Goal: Answer question/provide support: Share knowledge or assist other users

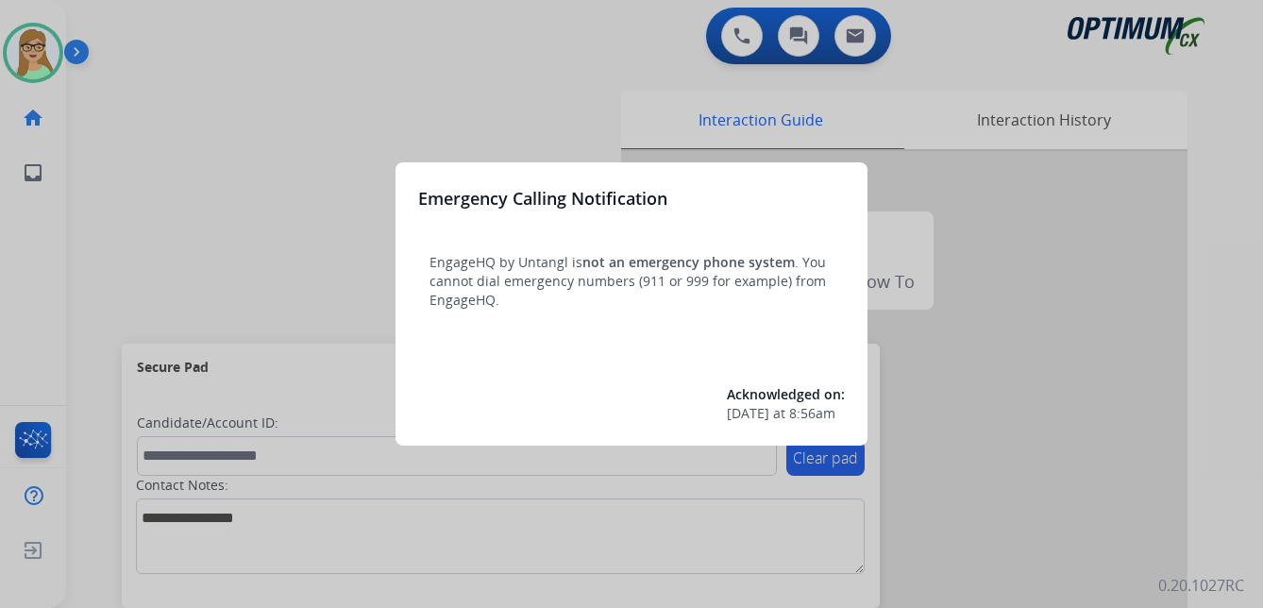
click at [147, 150] on div at bounding box center [631, 304] width 1263 height 608
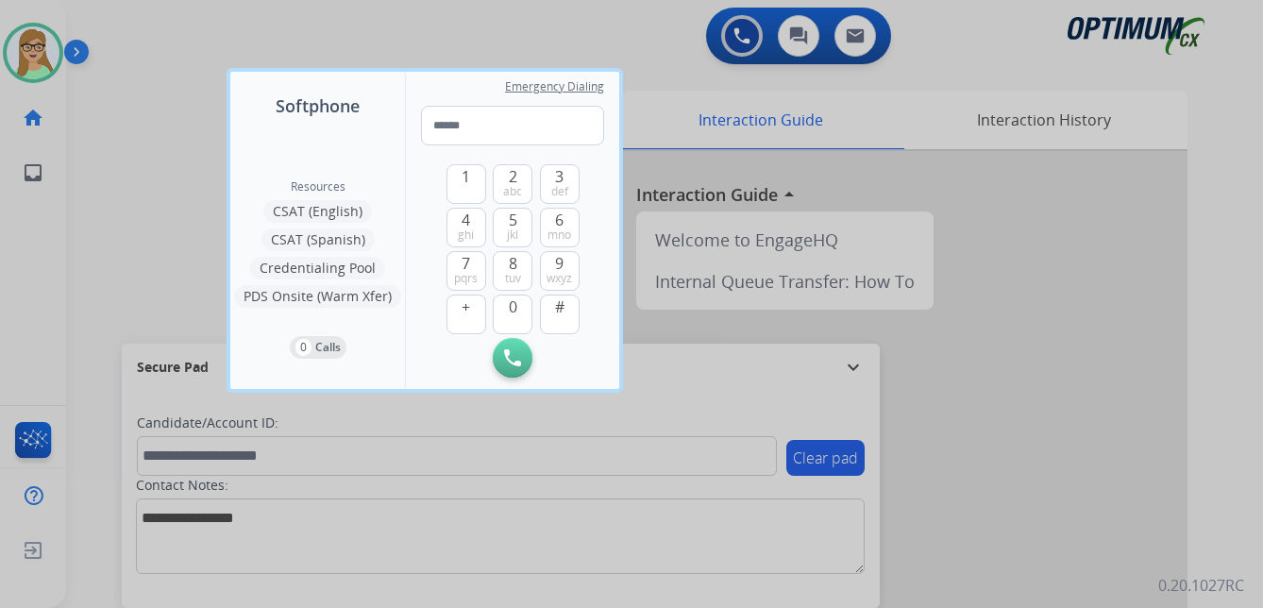
click at [79, 205] on div at bounding box center [631, 304] width 1263 height 608
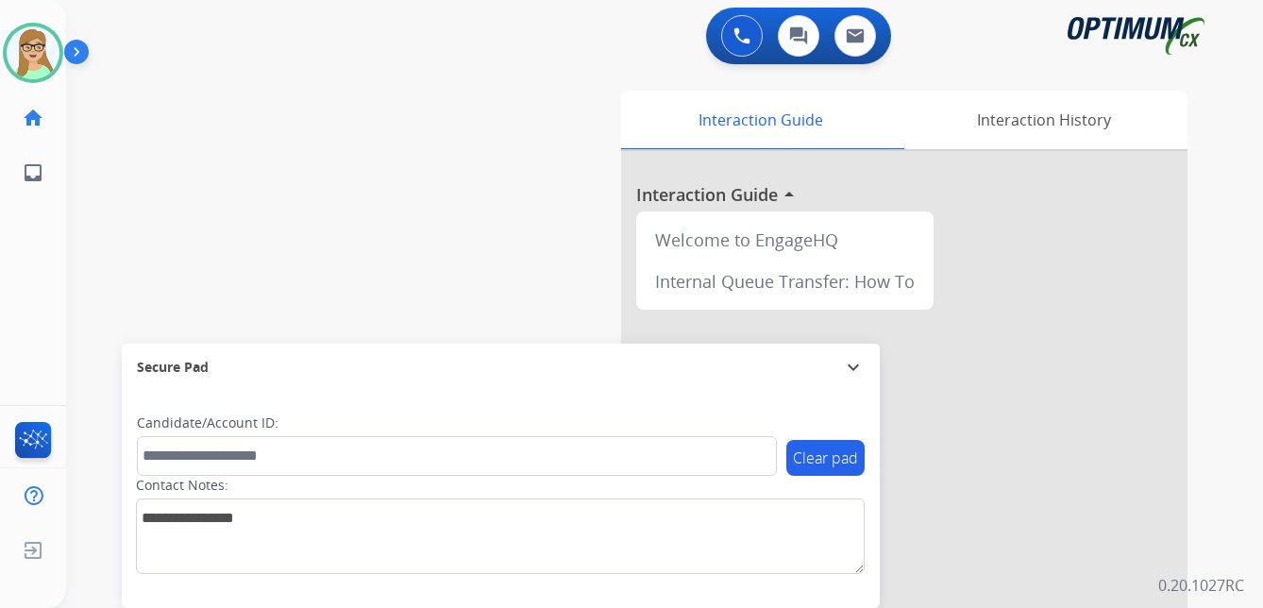
click at [75, 44] on img at bounding box center [80, 56] width 32 height 36
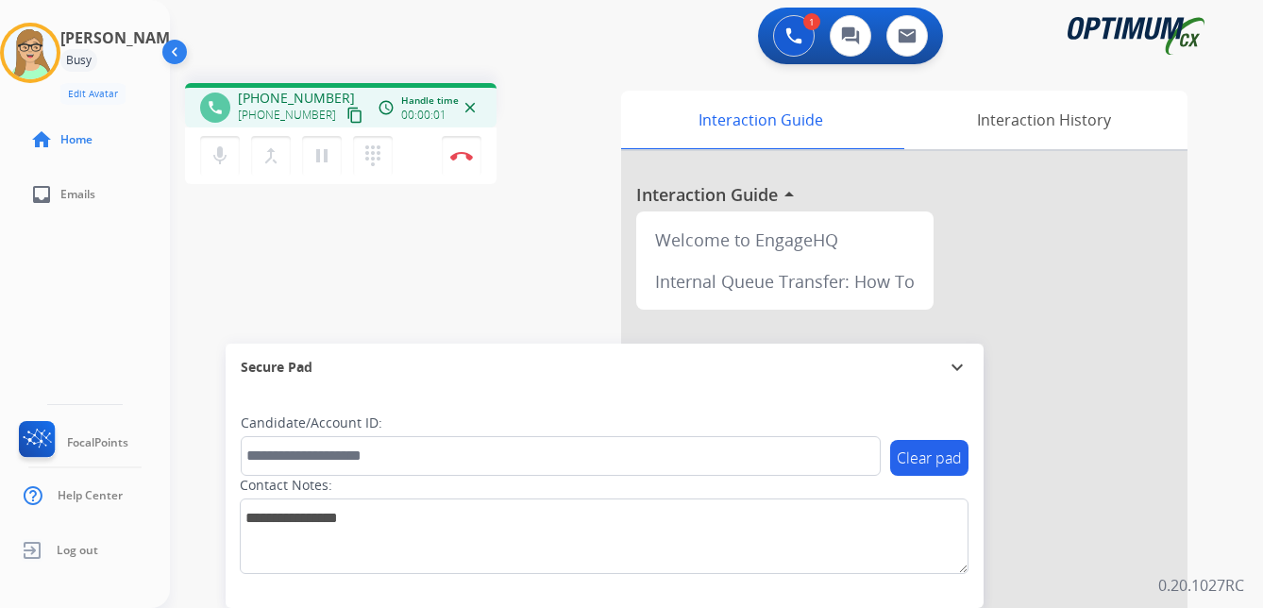
click at [346, 116] on mat-icon "content_copy" at bounding box center [354, 115] width 17 height 17
click at [461, 151] on img at bounding box center [461, 155] width 23 height 9
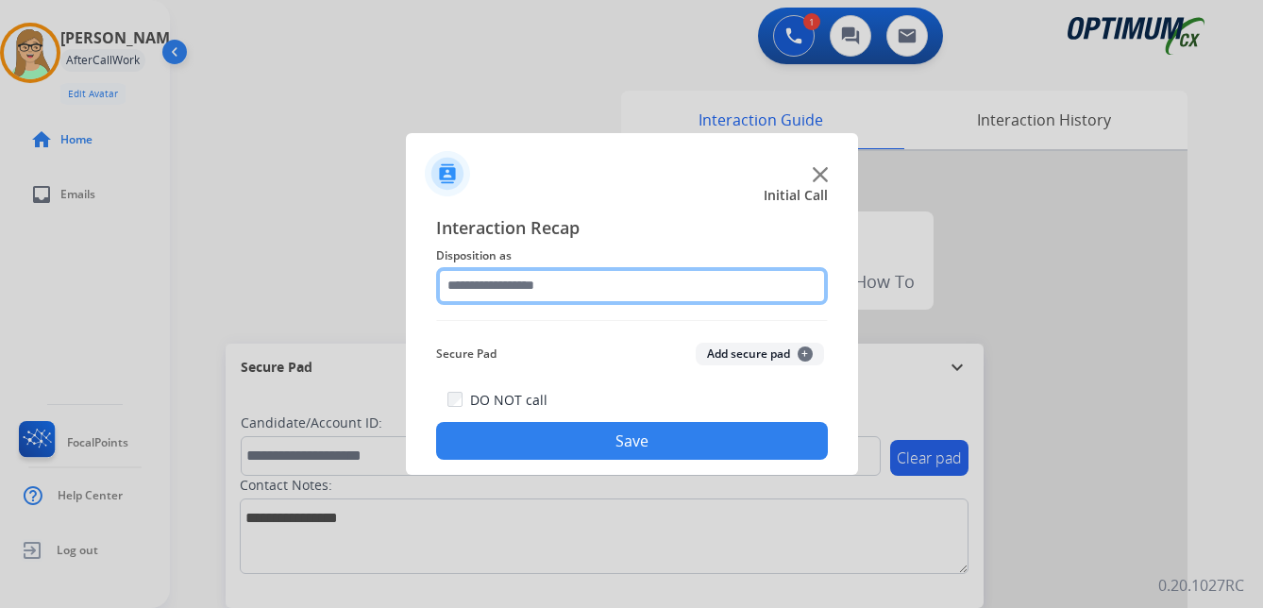
click at [504, 292] on input "text" at bounding box center [632, 286] width 392 height 38
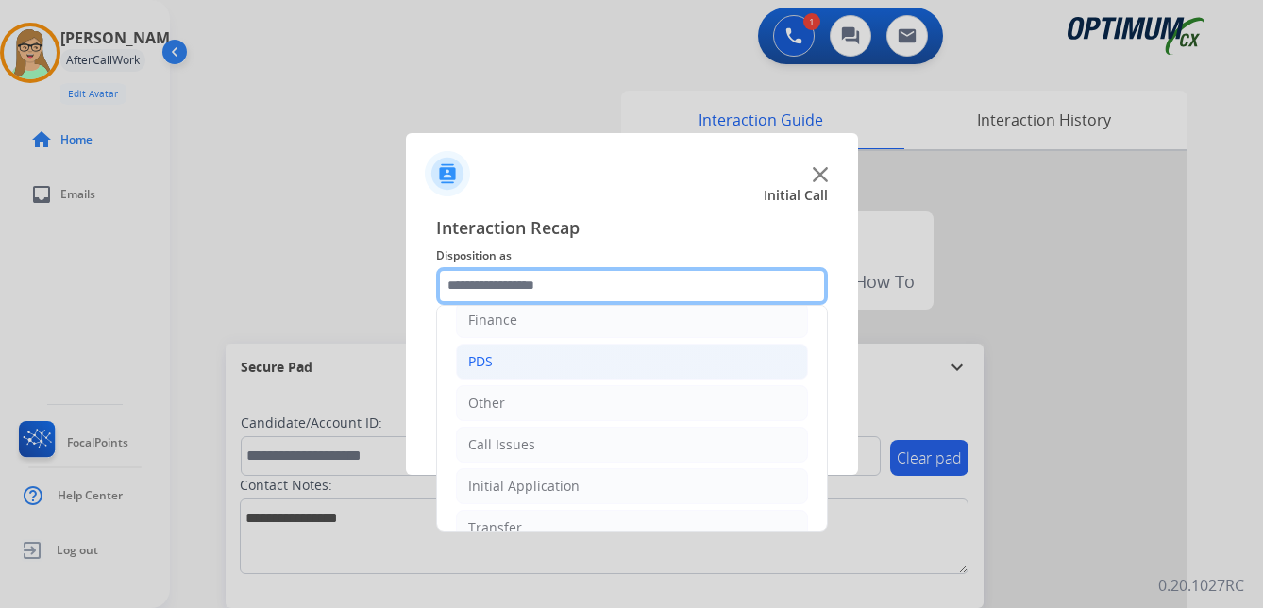
scroll to position [128, 0]
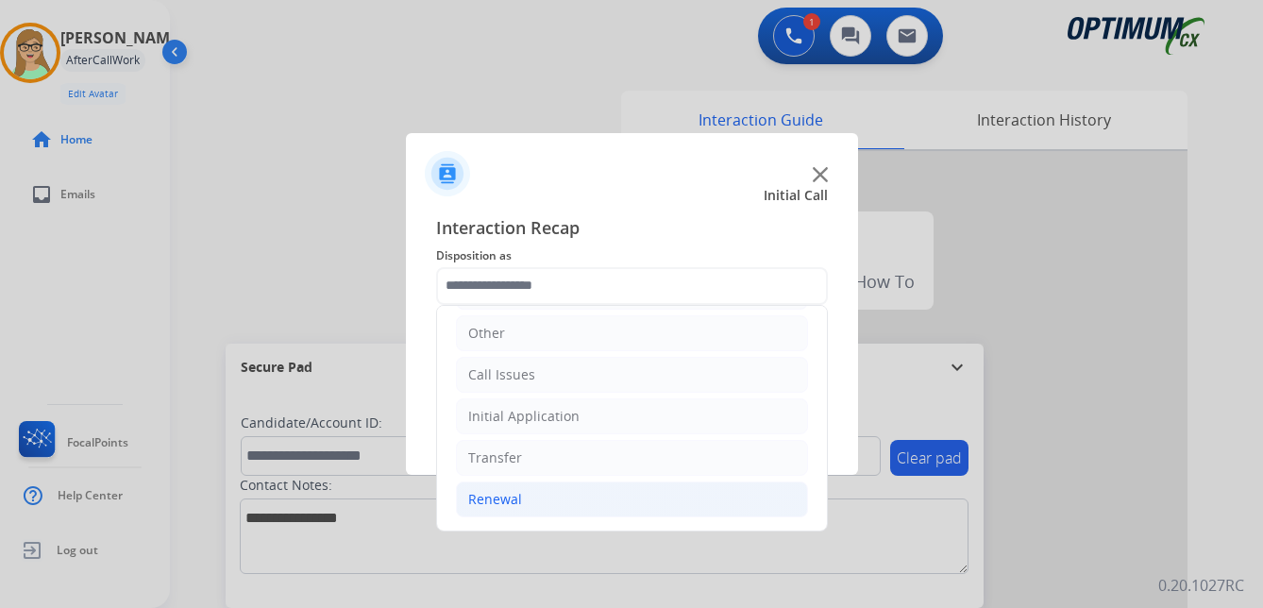
click at [500, 500] on div "Renewal" at bounding box center [495, 499] width 54 height 19
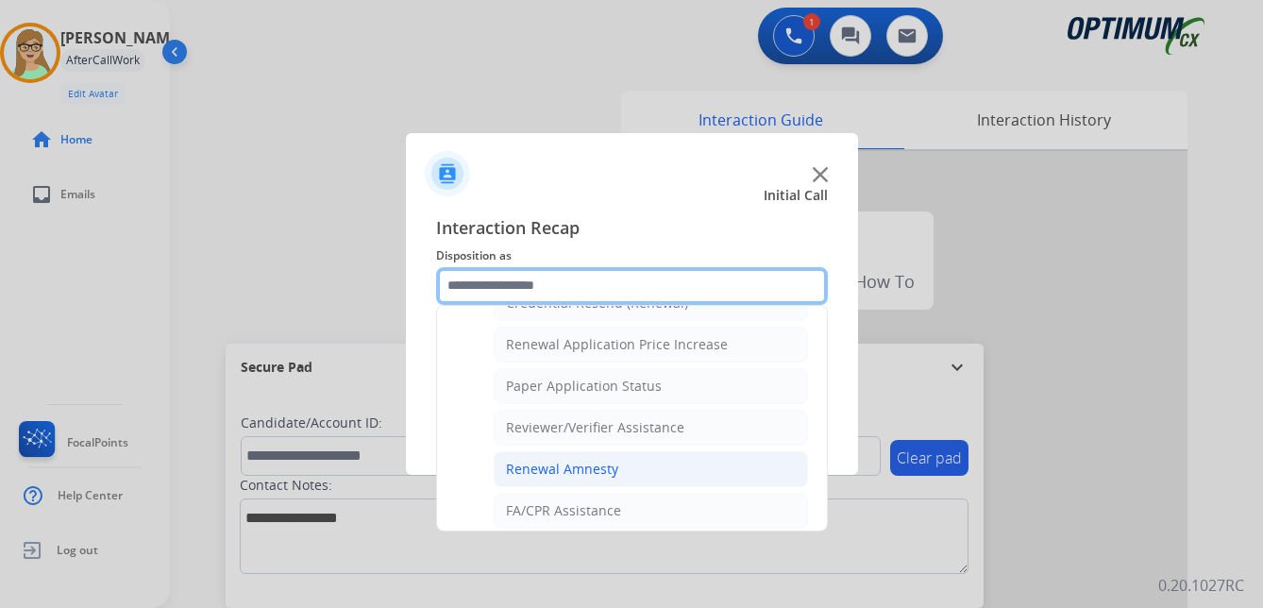
scroll to position [540, 0]
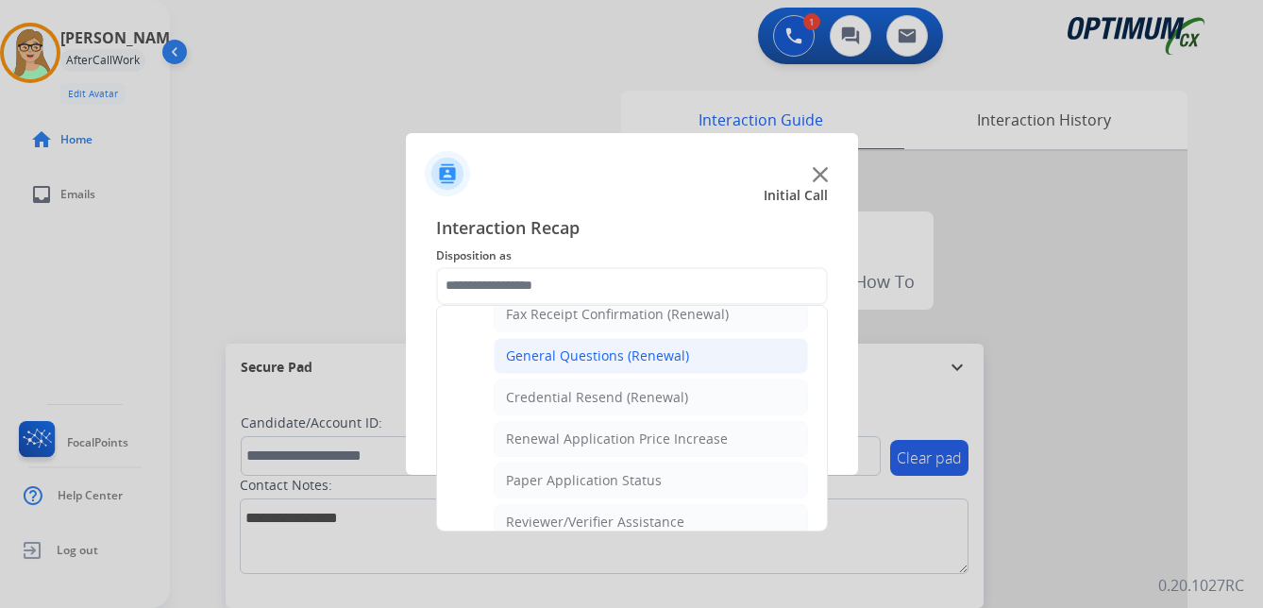
click at [569, 360] on div "General Questions (Renewal)" at bounding box center [597, 355] width 183 height 19
type input "**********"
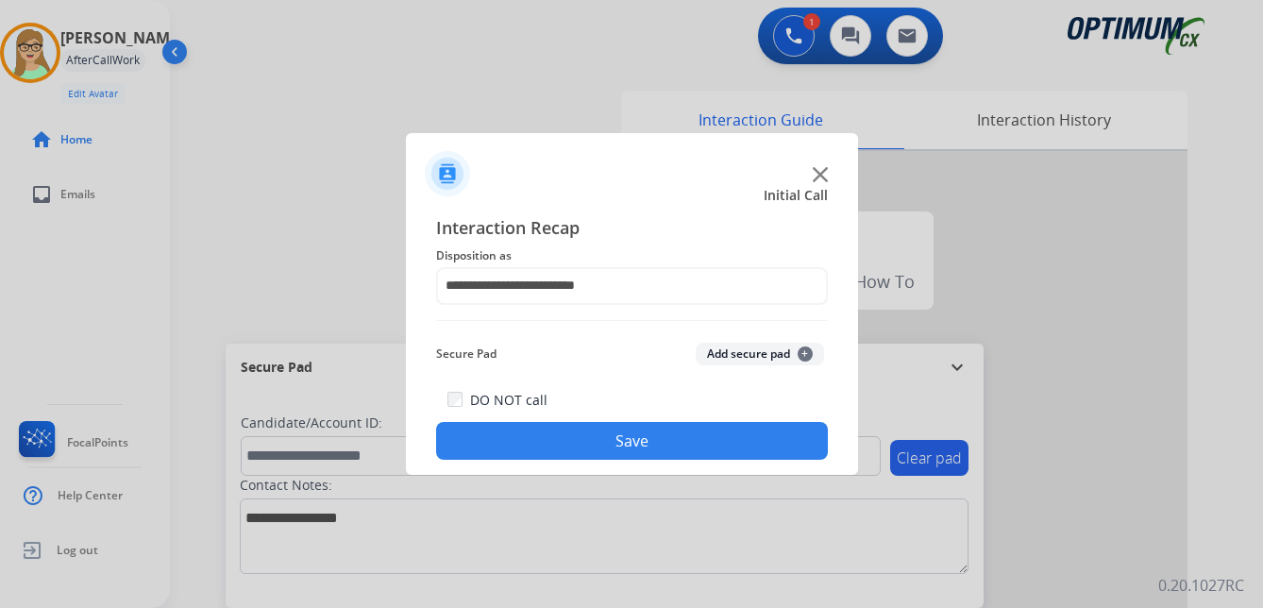
click at [546, 436] on button "Save" at bounding box center [632, 441] width 392 height 38
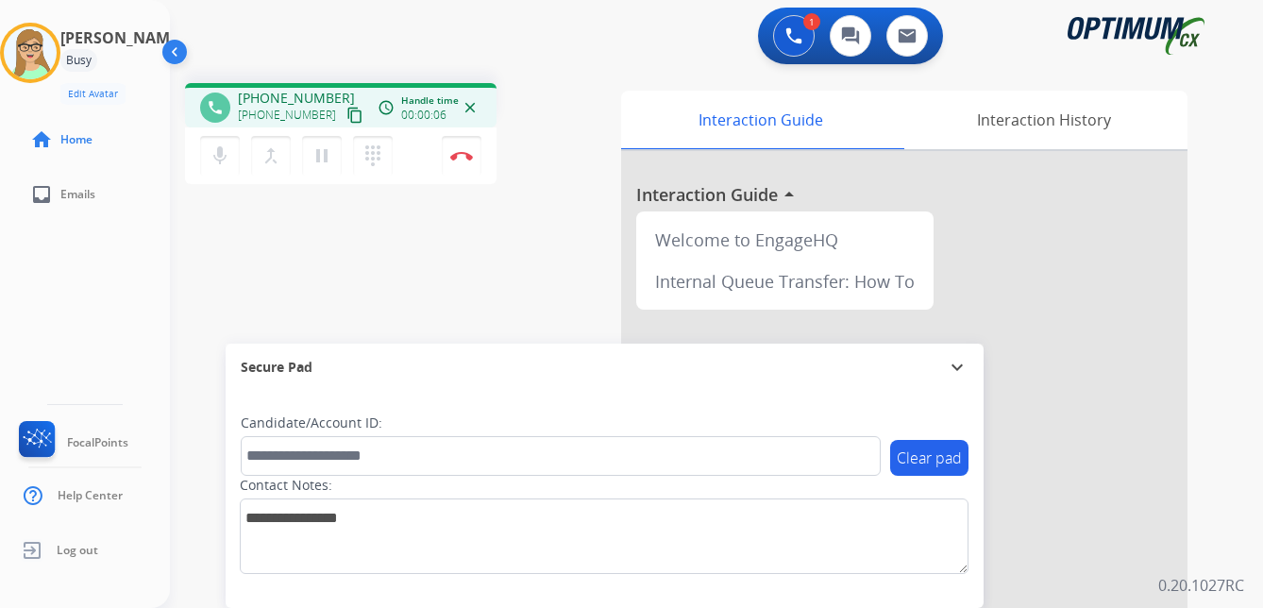
drag, startPoint x: 340, startPoint y: 112, endPoint x: 228, endPoint y: 111, distance: 111.4
click at [346, 112] on mat-icon "content_copy" at bounding box center [354, 115] width 17 height 17
click at [469, 157] on img at bounding box center [461, 155] width 23 height 9
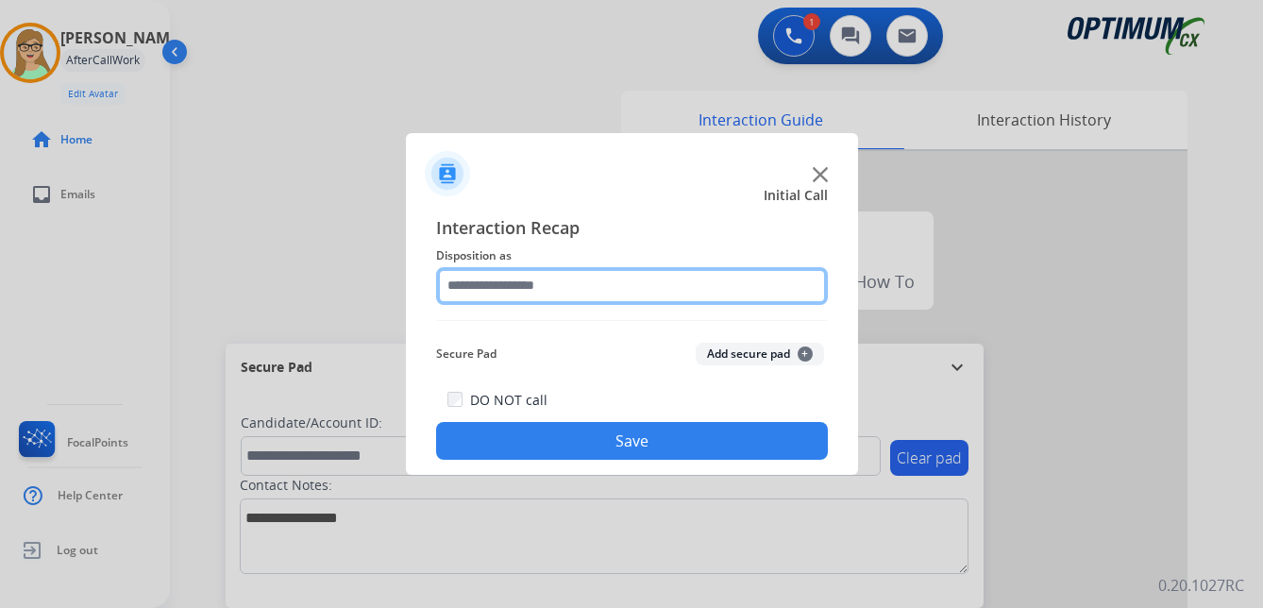
click at [522, 293] on input "text" at bounding box center [632, 286] width 392 height 38
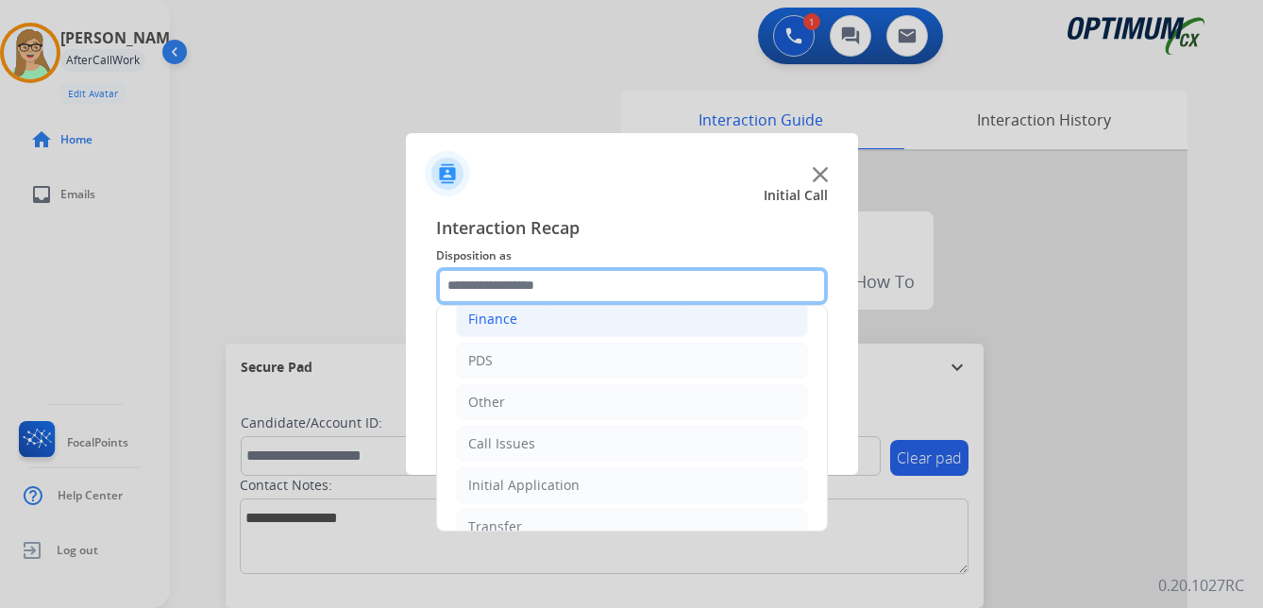
scroll to position [128, 0]
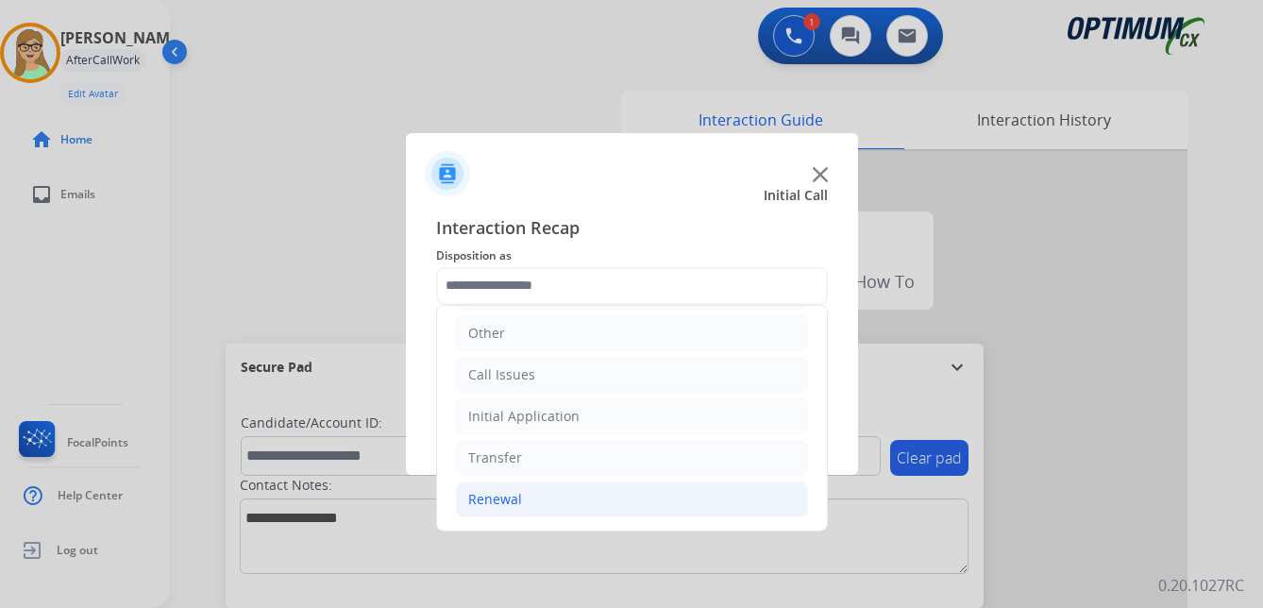
click at [503, 500] on div "Renewal" at bounding box center [495, 499] width 54 height 19
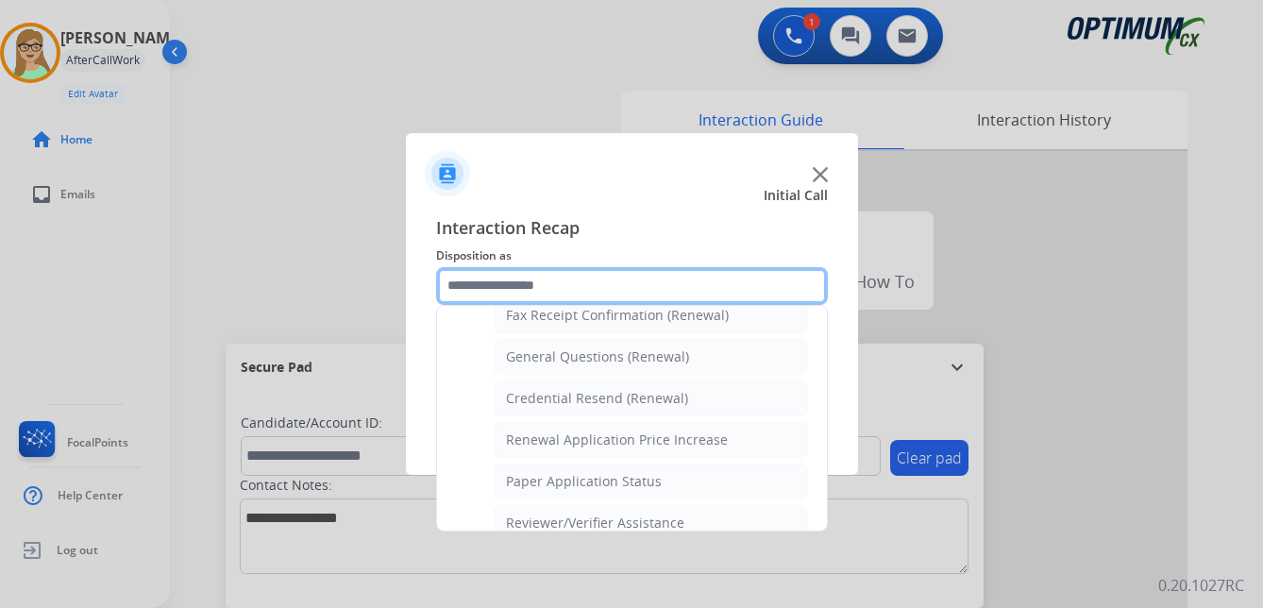
scroll to position [506, 0]
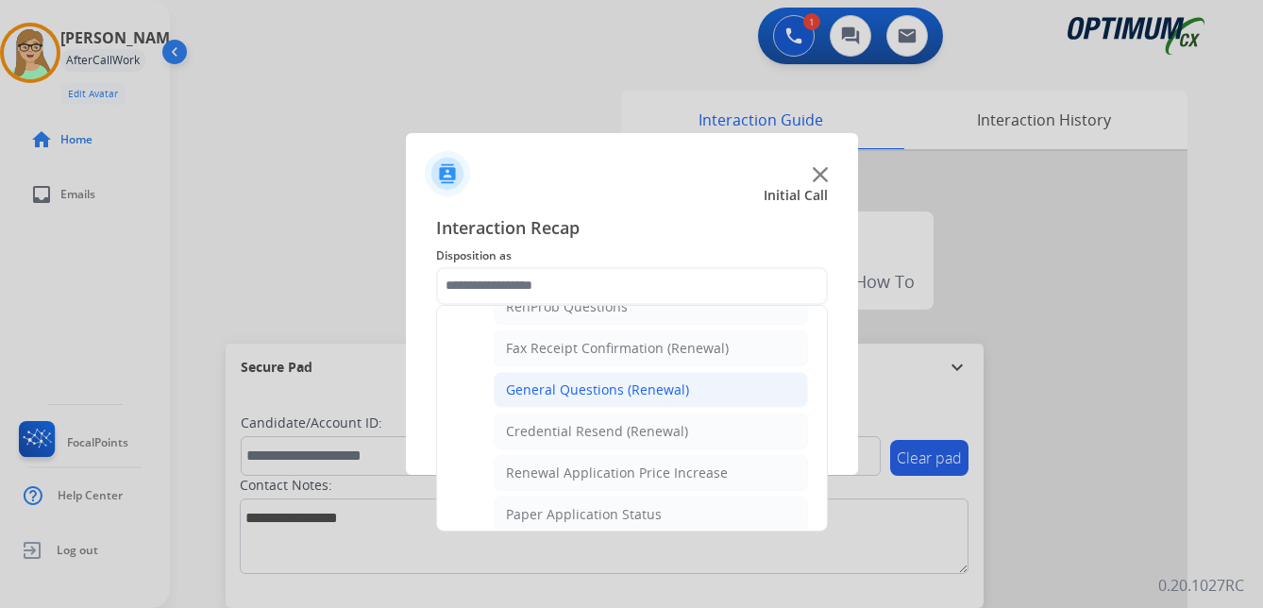
click at [593, 393] on div "General Questions (Renewal)" at bounding box center [597, 389] width 183 height 19
type input "**********"
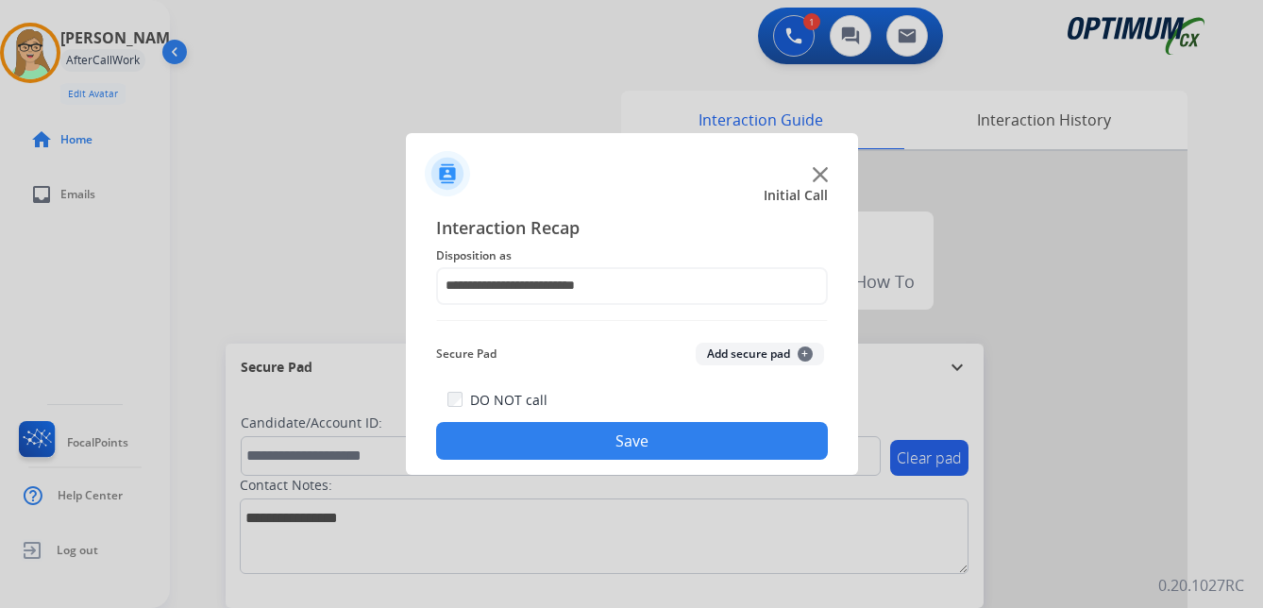
click at [561, 444] on button "Save" at bounding box center [632, 441] width 392 height 38
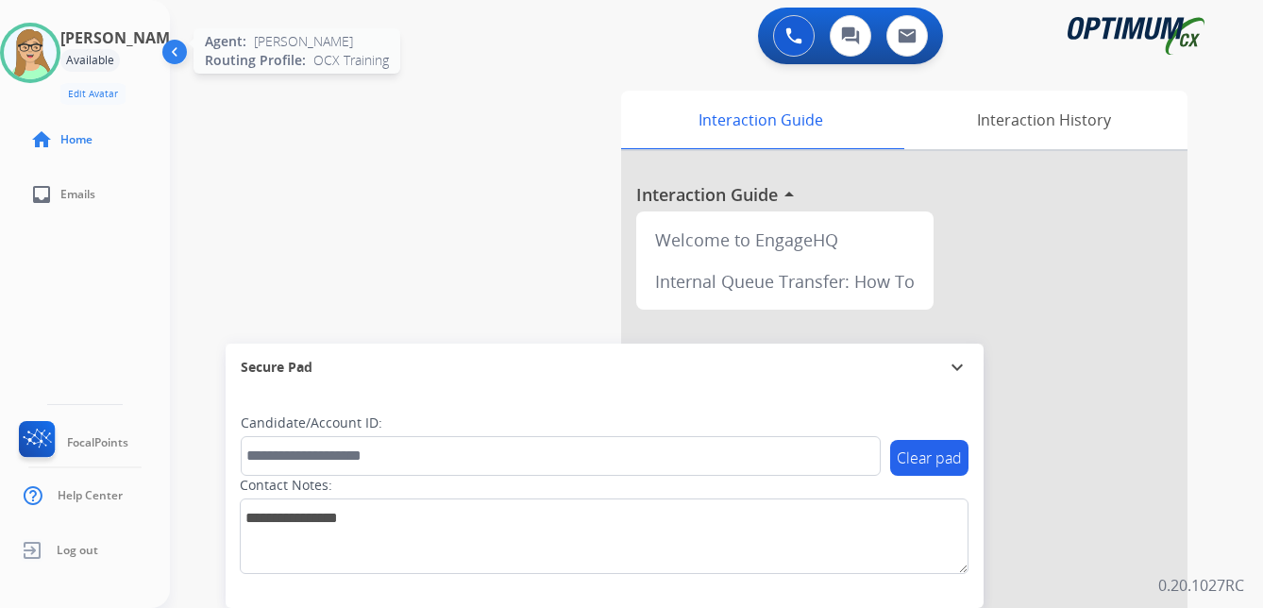
click at [48, 48] on img at bounding box center [30, 52] width 53 height 53
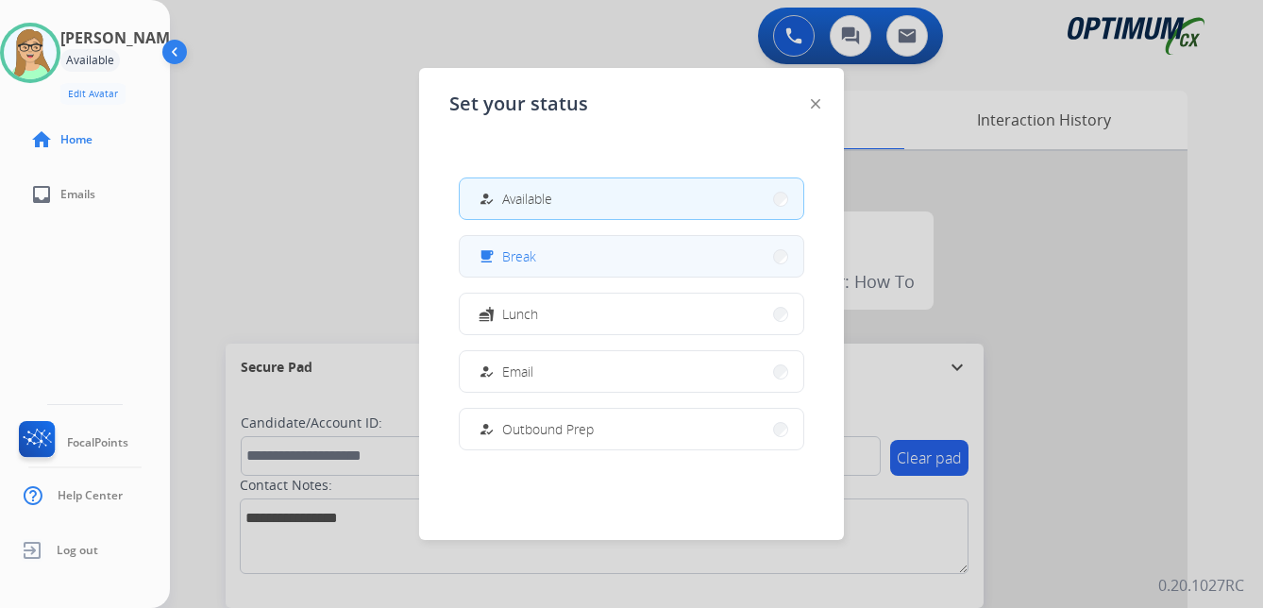
click at [528, 253] on span "Break" at bounding box center [519, 256] width 34 height 20
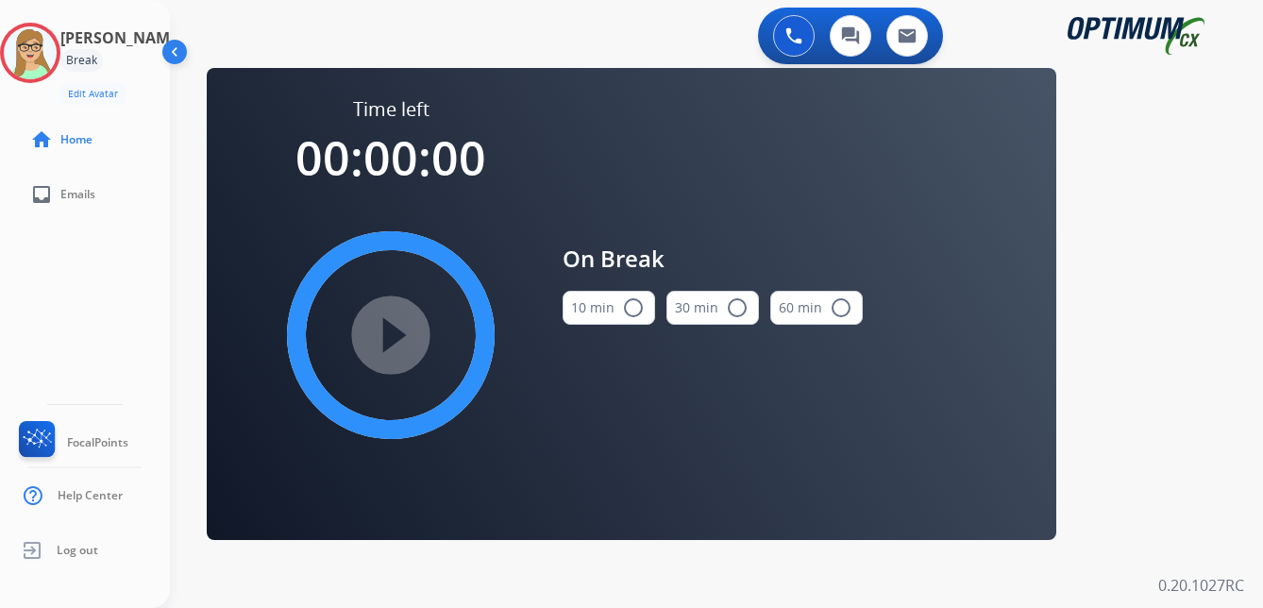
drag, startPoint x: 637, startPoint y: 310, endPoint x: 520, endPoint y: 321, distance: 117.6
click at [634, 310] on mat-icon "radio_button_unchecked" at bounding box center [633, 307] width 23 height 23
click at [402, 324] on mat-icon "play_circle_filled" at bounding box center [390, 335] width 23 height 23
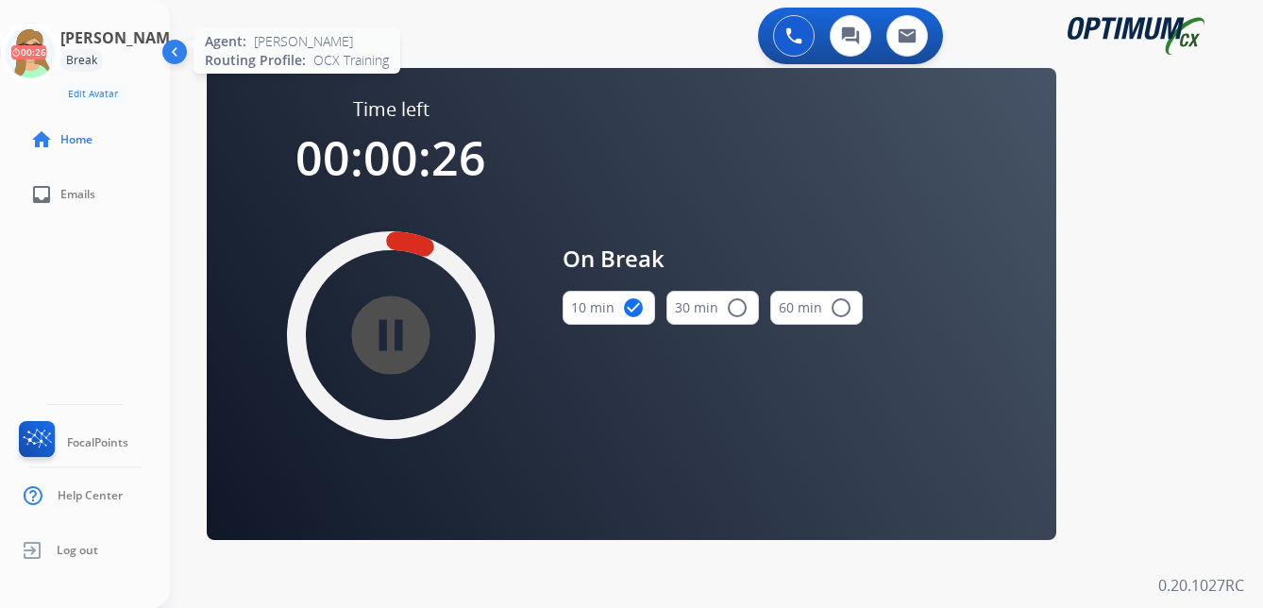
click at [40, 50] on icon at bounding box center [30, 53] width 61 height 61
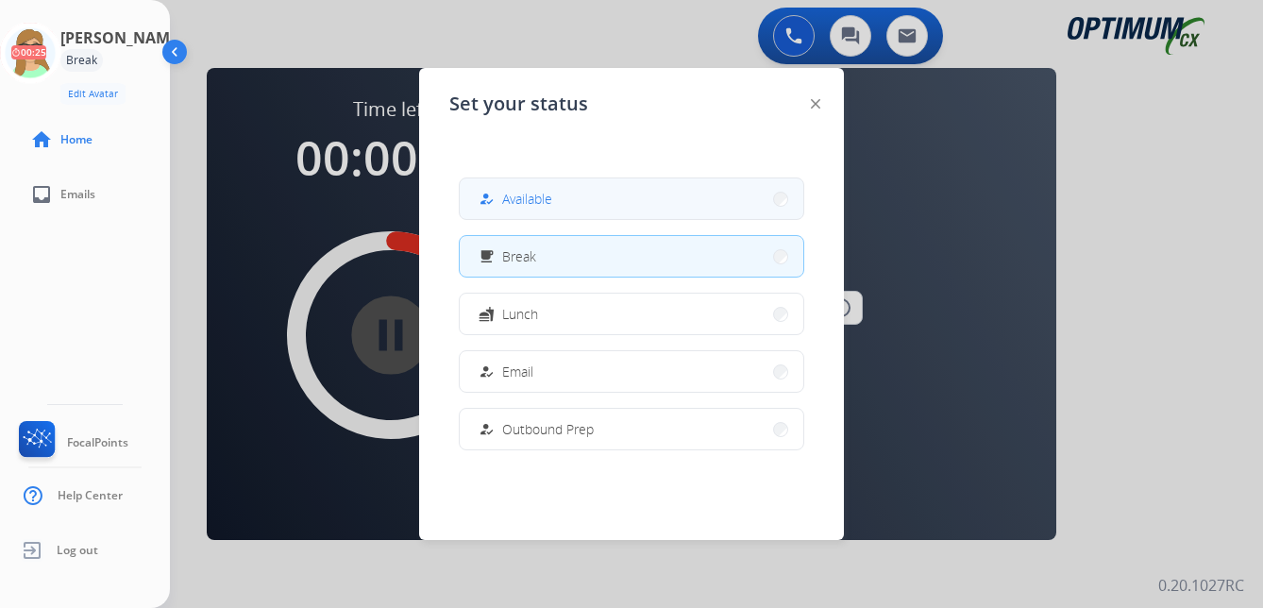
click at [533, 198] on span "Available" at bounding box center [527, 199] width 50 height 20
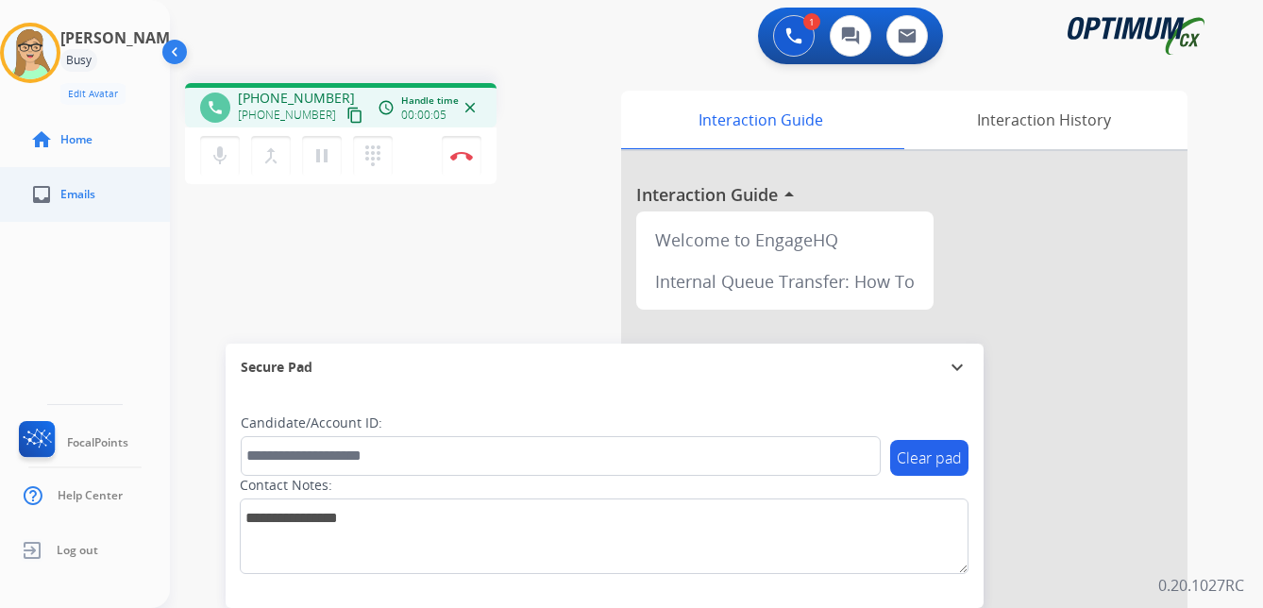
drag, startPoint x: 338, startPoint y: 117, endPoint x: 158, endPoint y: 172, distance: 188.4
click at [343, 121] on button "content_copy" at bounding box center [354, 115] width 23 height 23
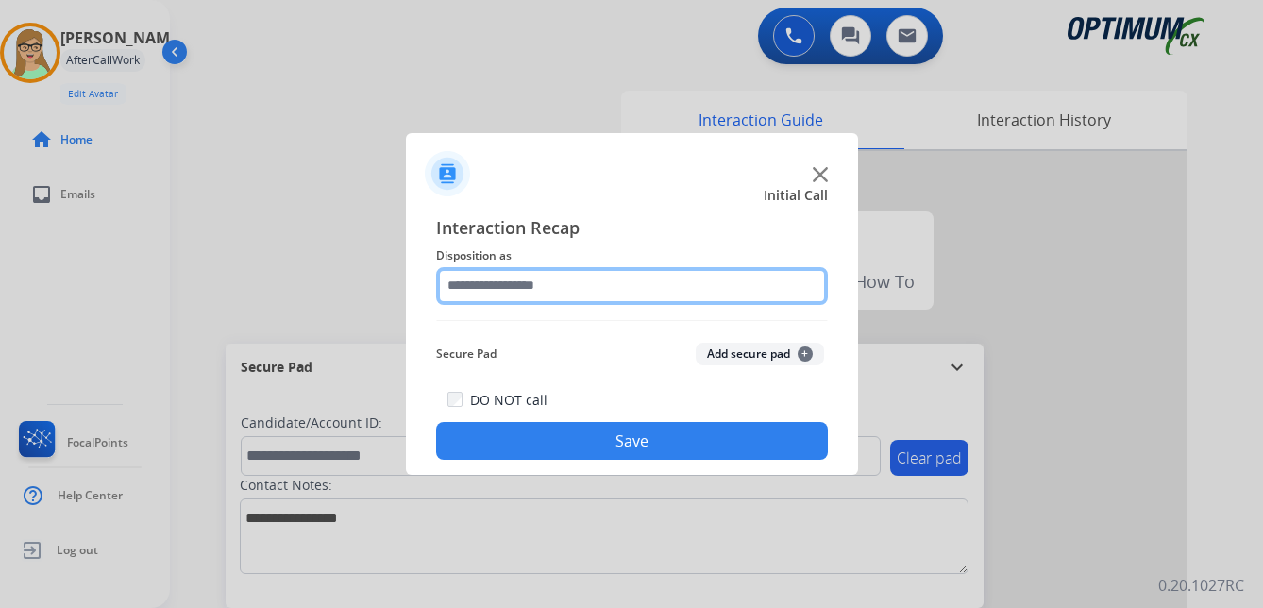
click at [515, 277] on input "text" at bounding box center [632, 286] width 392 height 38
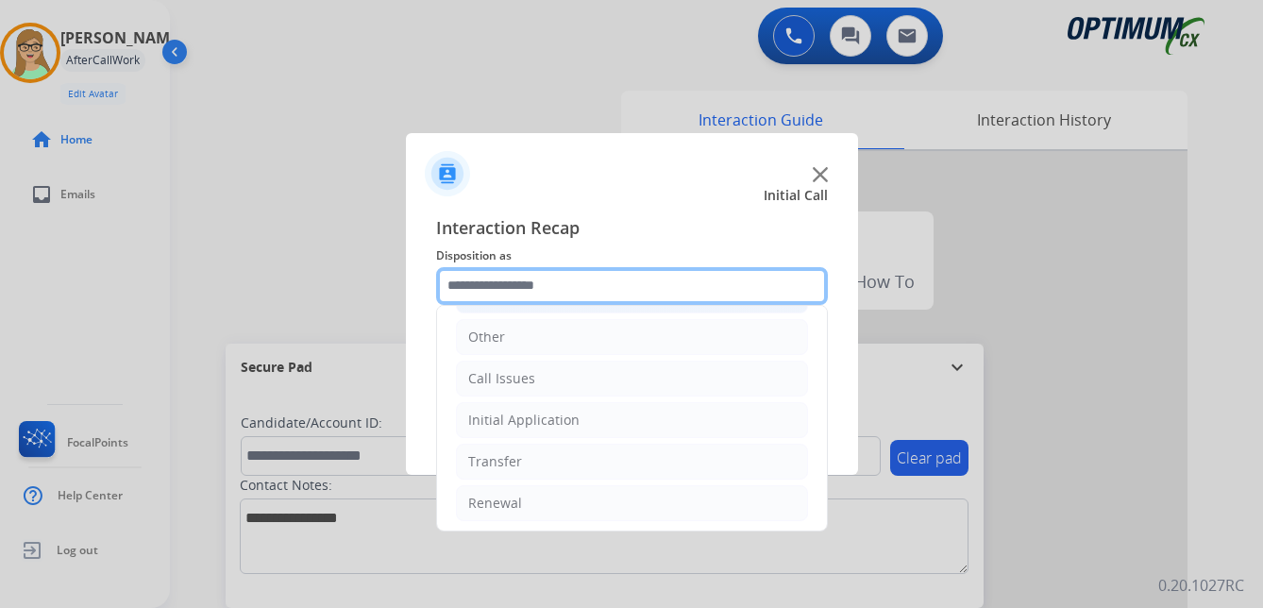
scroll to position [128, 0]
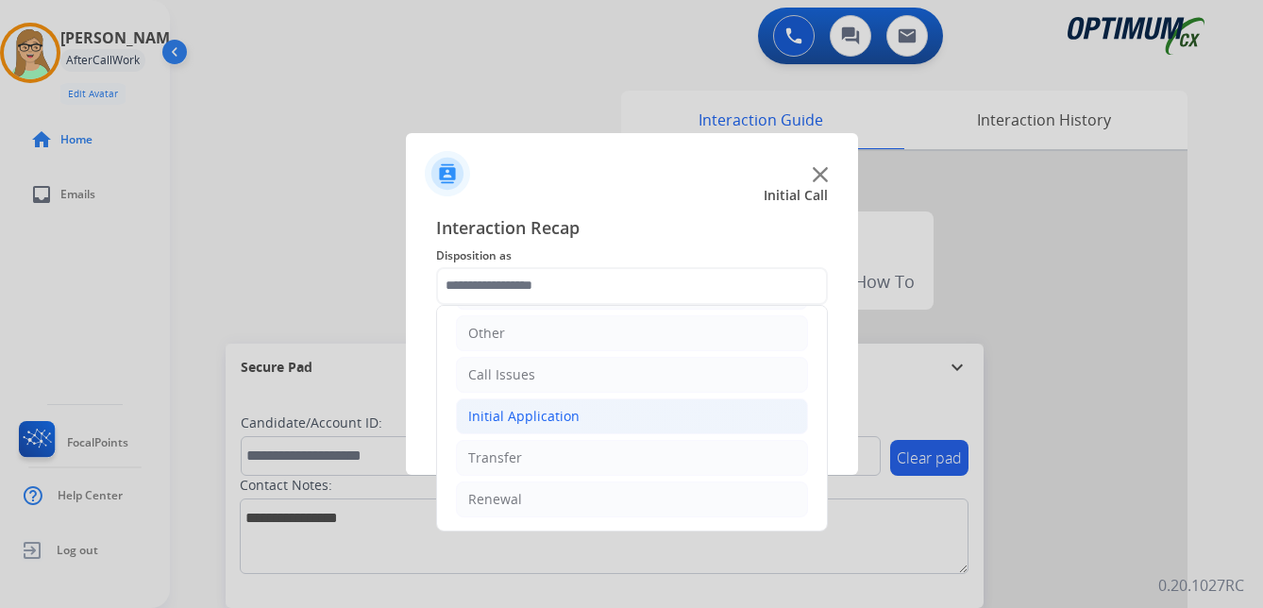
click at [541, 411] on div "Initial Application" at bounding box center [523, 416] width 111 height 19
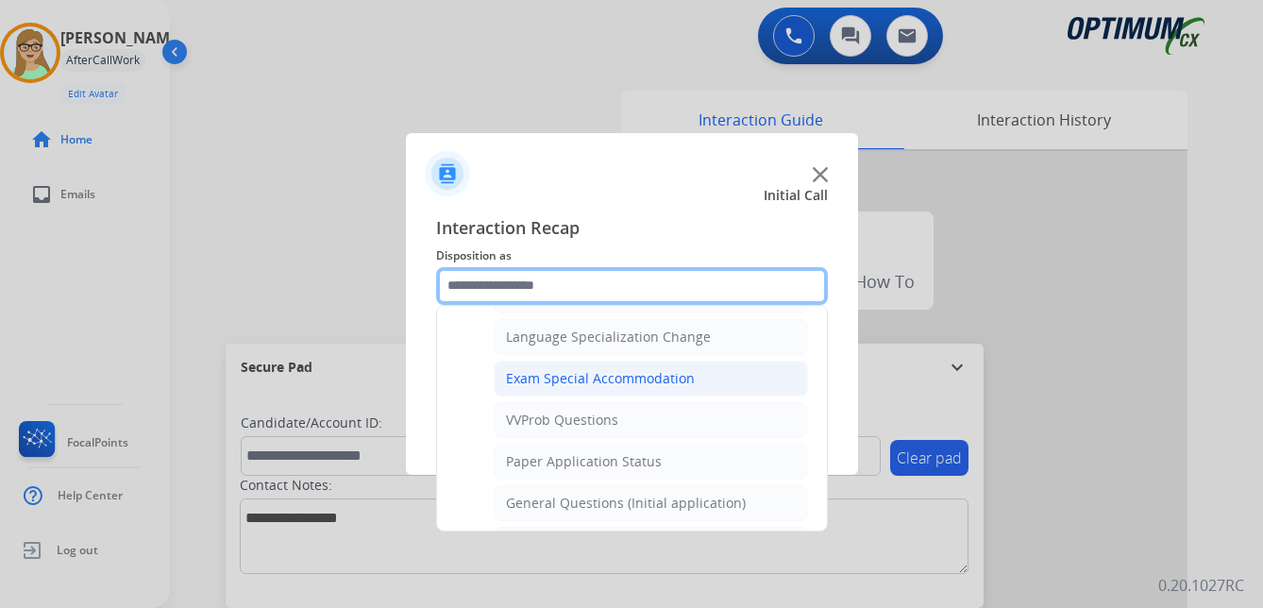
scroll to position [978, 0]
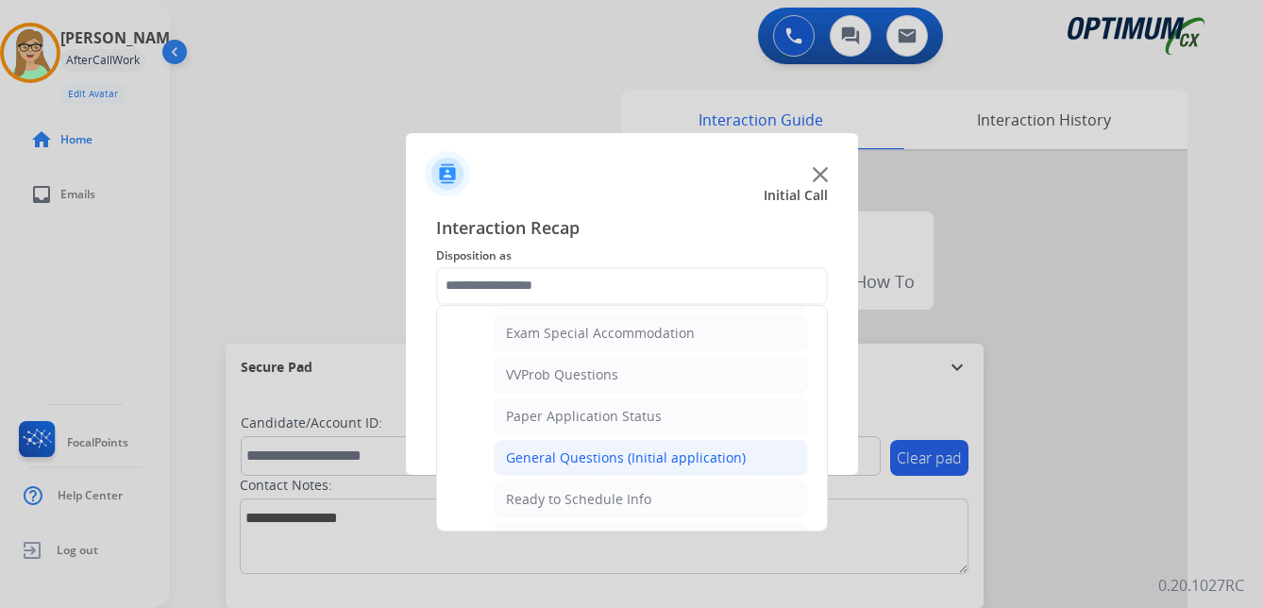
click at [586, 453] on div "General Questions (Initial application)" at bounding box center [626, 457] width 240 height 19
type input "**********"
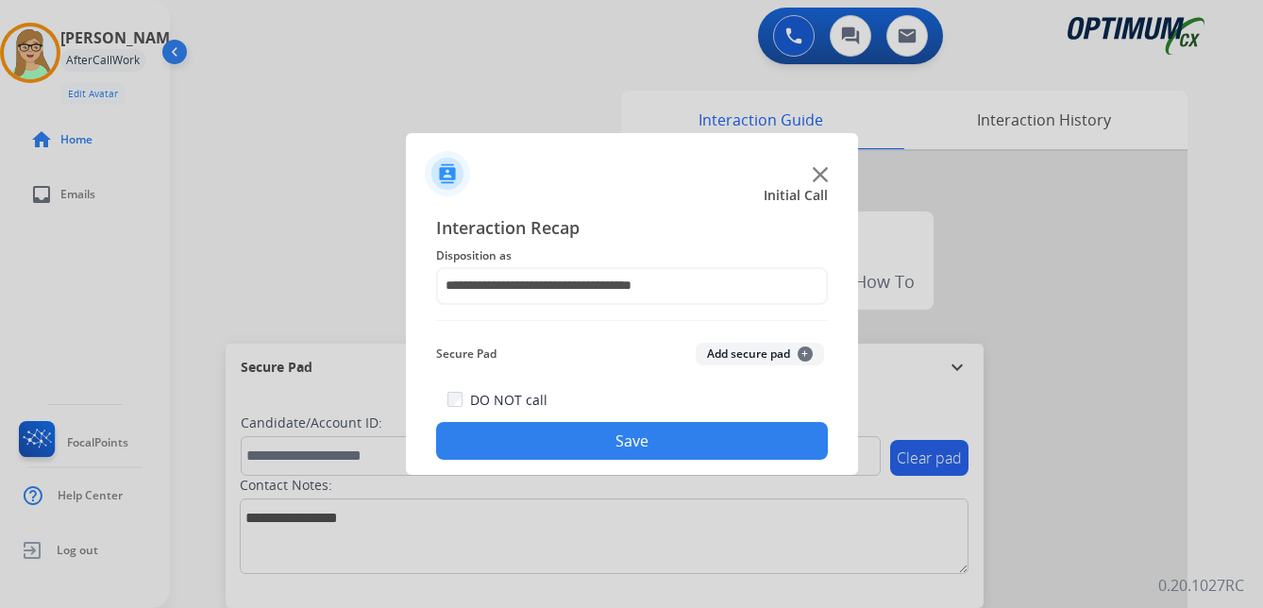
click at [575, 436] on button "Save" at bounding box center [632, 441] width 392 height 38
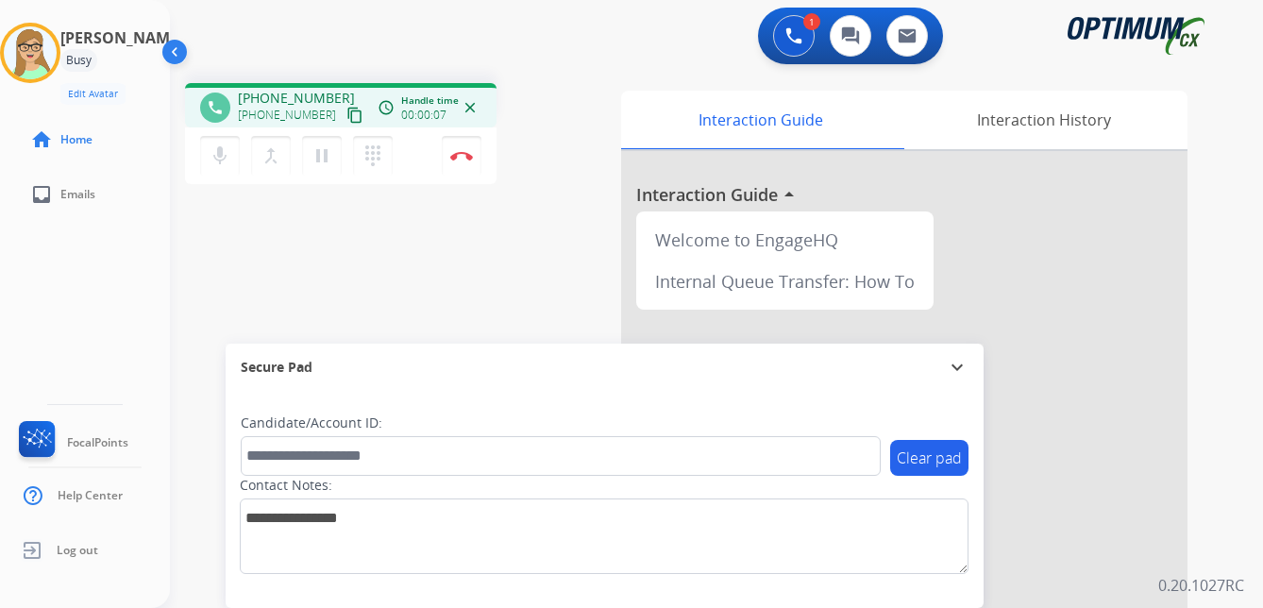
click at [346, 119] on mat-icon "content_copy" at bounding box center [354, 115] width 17 height 17
click at [456, 154] on img at bounding box center [461, 155] width 23 height 9
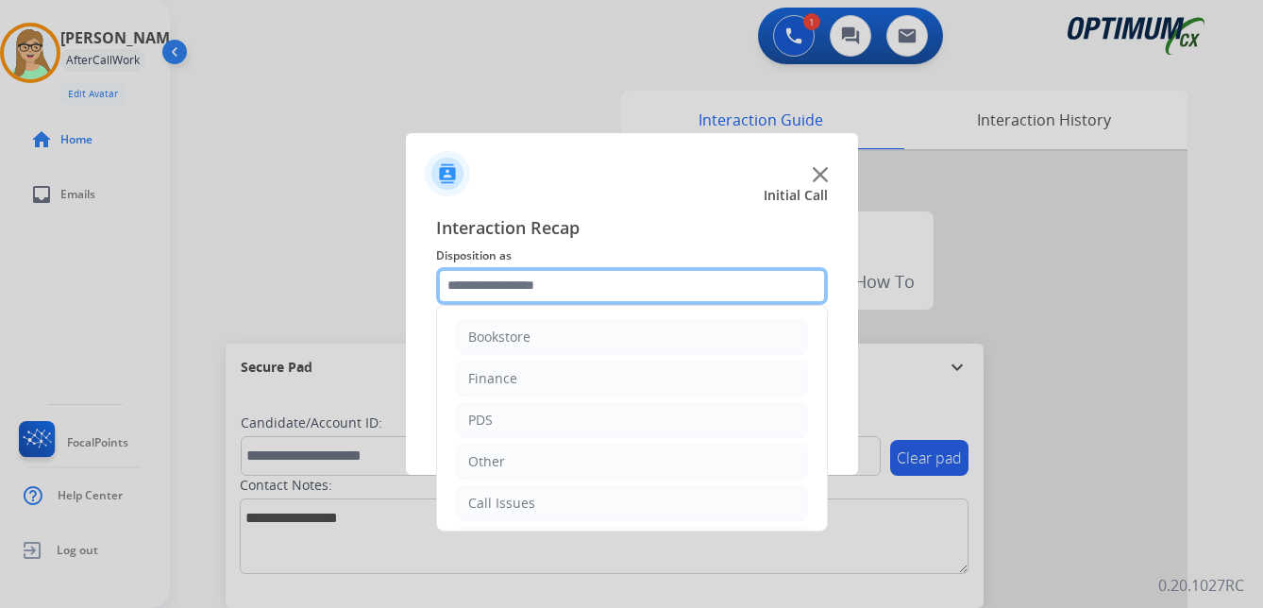
click at [517, 281] on input "text" at bounding box center [632, 286] width 392 height 38
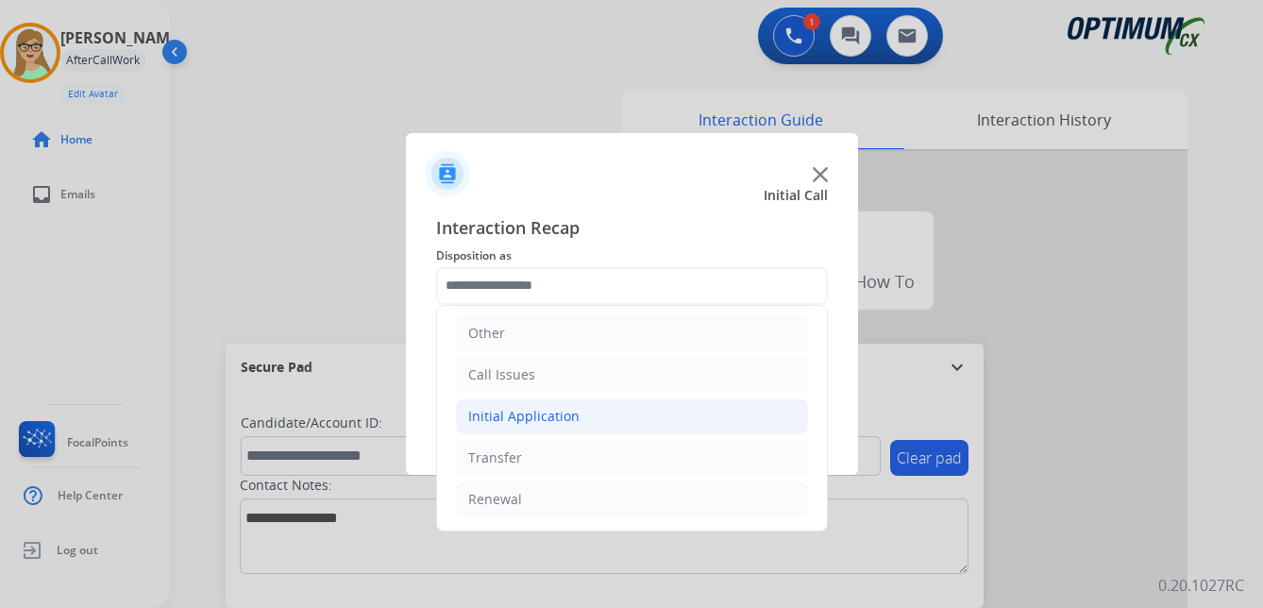
click at [520, 405] on li "Initial Application" at bounding box center [632, 416] width 352 height 36
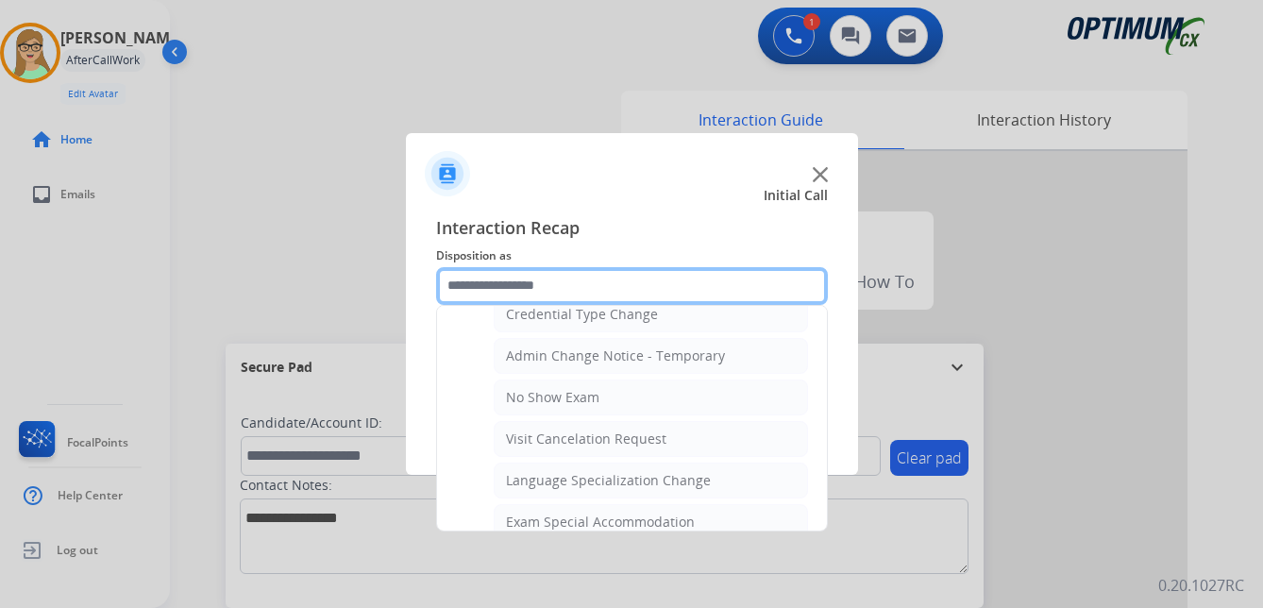
scroll to position [978, 0]
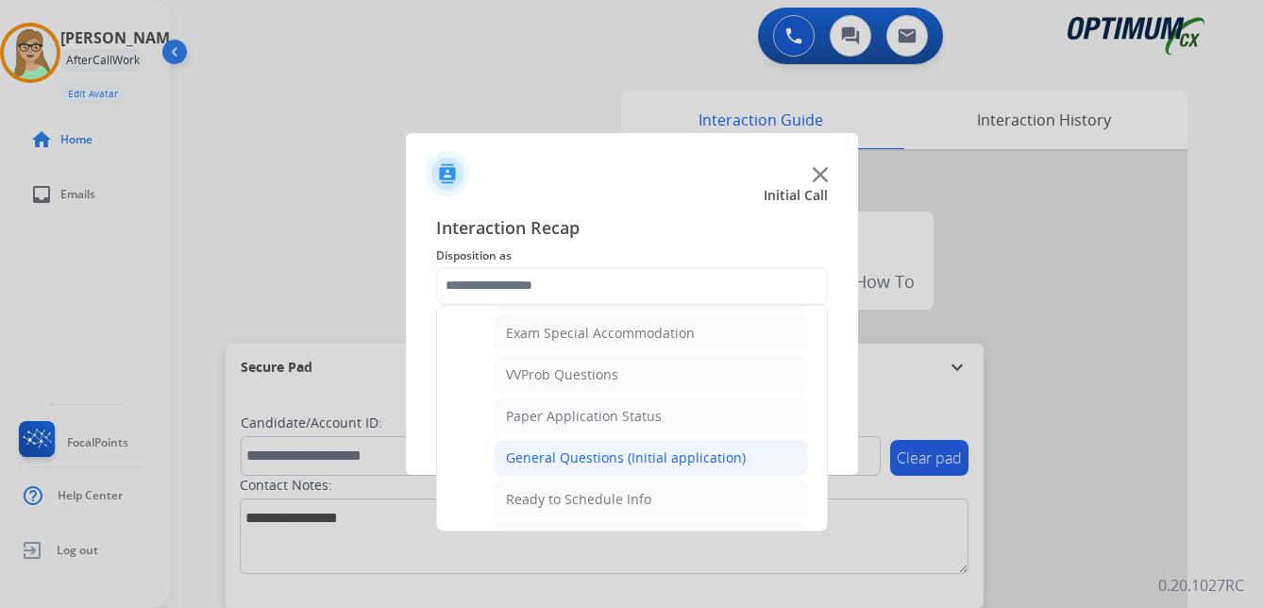
click at [584, 452] on div "General Questions (Initial application)" at bounding box center [626, 457] width 240 height 19
type input "**********"
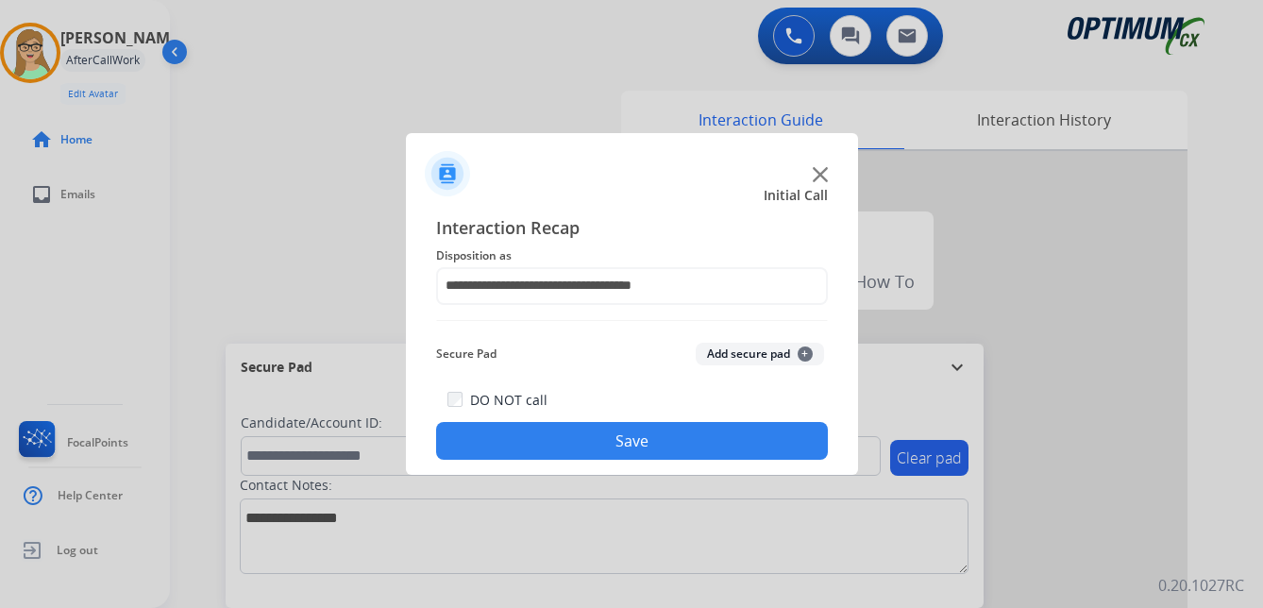
drag, startPoint x: 582, startPoint y: 444, endPoint x: 279, endPoint y: 430, distance: 303.2
click at [564, 444] on button "Save" at bounding box center [632, 441] width 392 height 38
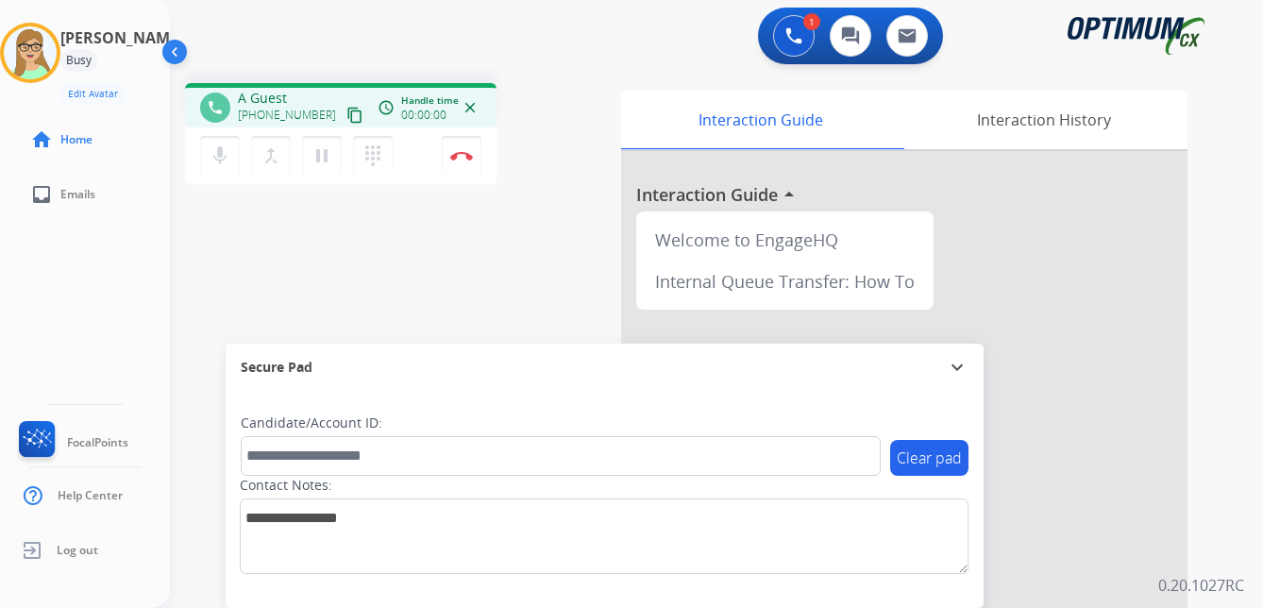
click at [346, 115] on mat-icon "content_copy" at bounding box center [354, 115] width 17 height 17
click at [327, 159] on mat-icon "pause" at bounding box center [321, 155] width 23 height 23
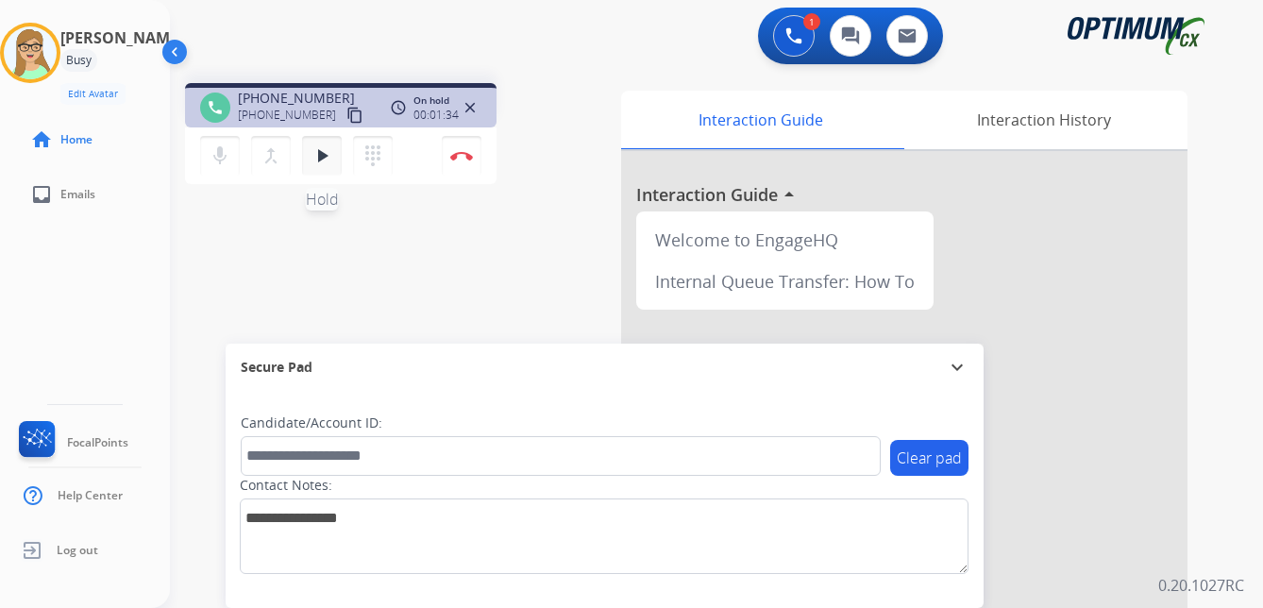
click at [324, 163] on mat-icon "play_arrow" at bounding box center [321, 155] width 23 height 23
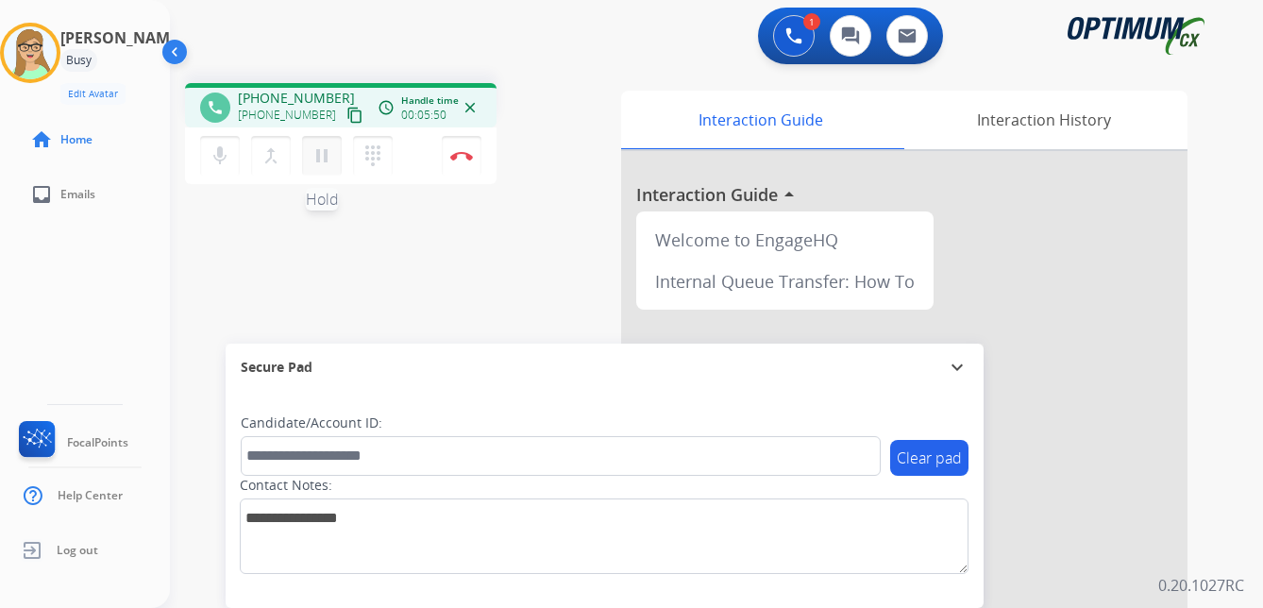
click at [327, 157] on mat-icon "pause" at bounding box center [321, 155] width 23 height 23
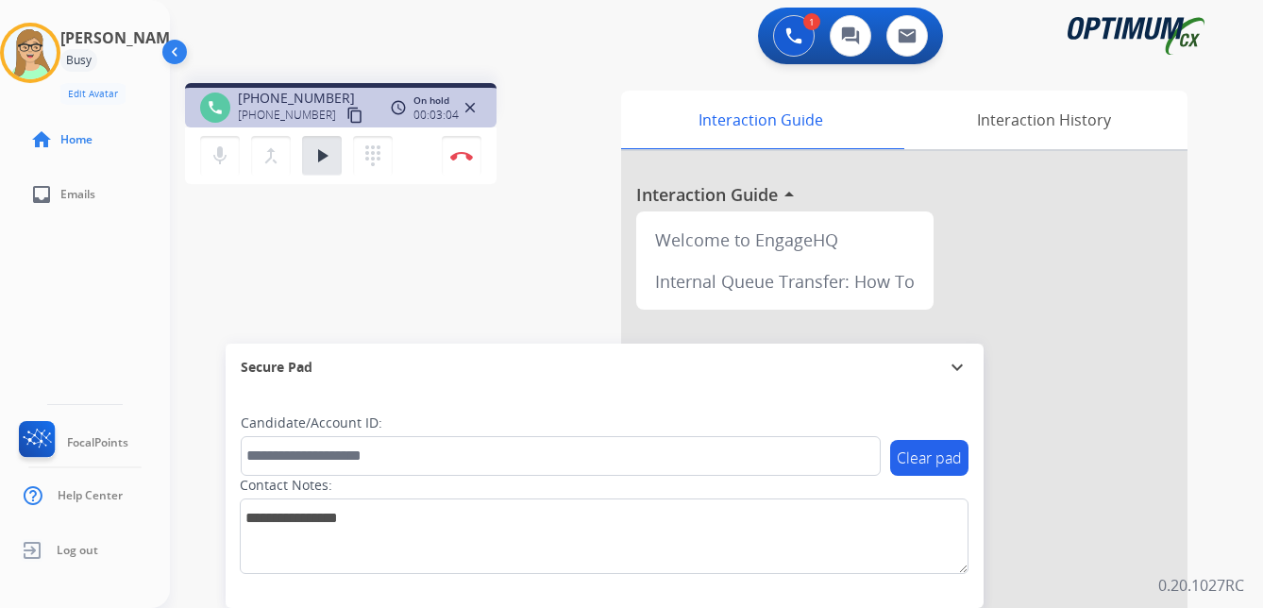
drag, startPoint x: 92, startPoint y: 343, endPoint x: 160, endPoint y: 290, distance: 86.1
click at [92, 343] on div "Patricia Busy Edit Avatar Agent: Patricia Routing Profile: OCX Training home Ho…" at bounding box center [85, 304] width 170 height 608
click at [321, 150] on mat-icon "play_arrow" at bounding box center [321, 155] width 23 height 23
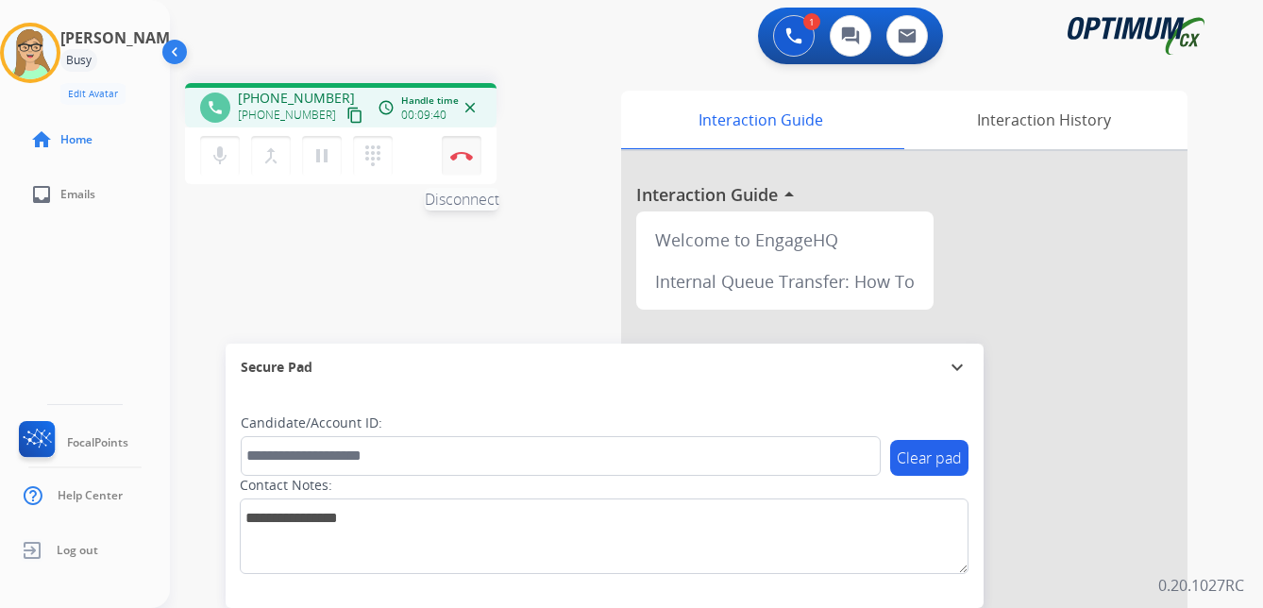
click at [461, 155] on img at bounding box center [461, 155] width 23 height 9
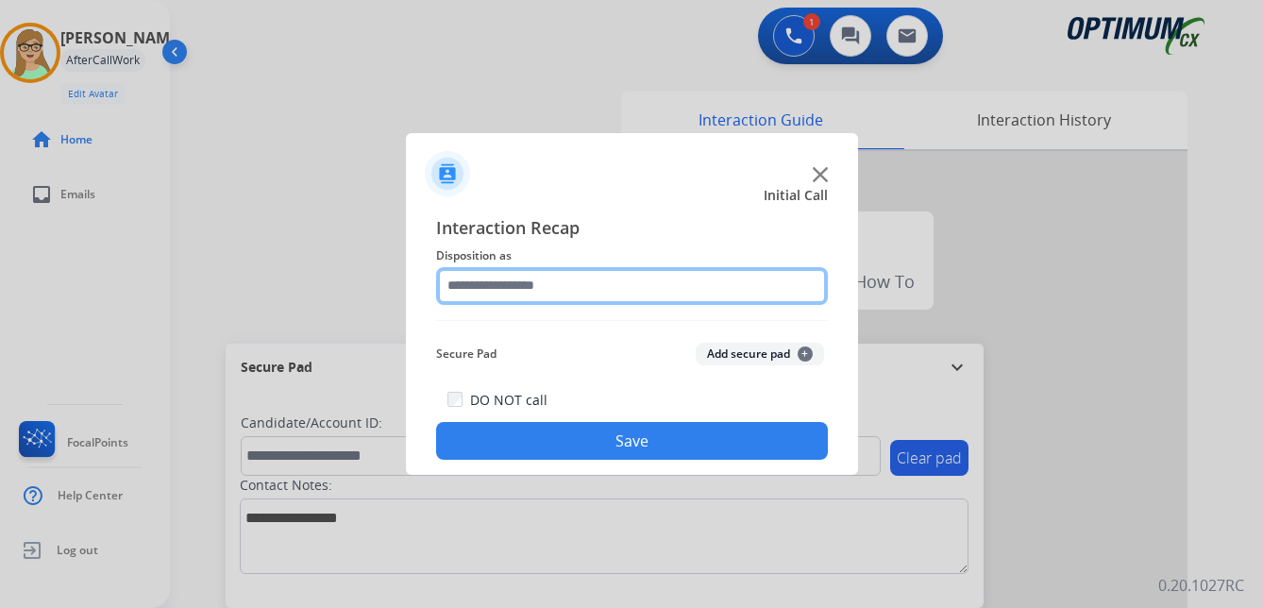
click at [543, 273] on input "text" at bounding box center [632, 286] width 392 height 38
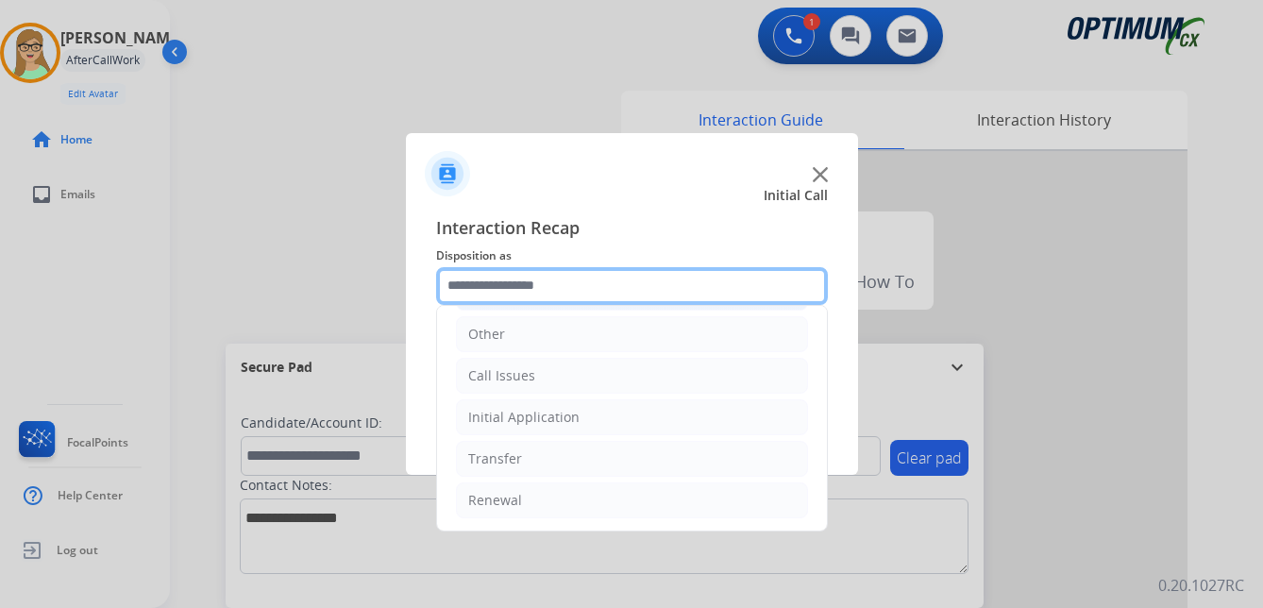
scroll to position [128, 0]
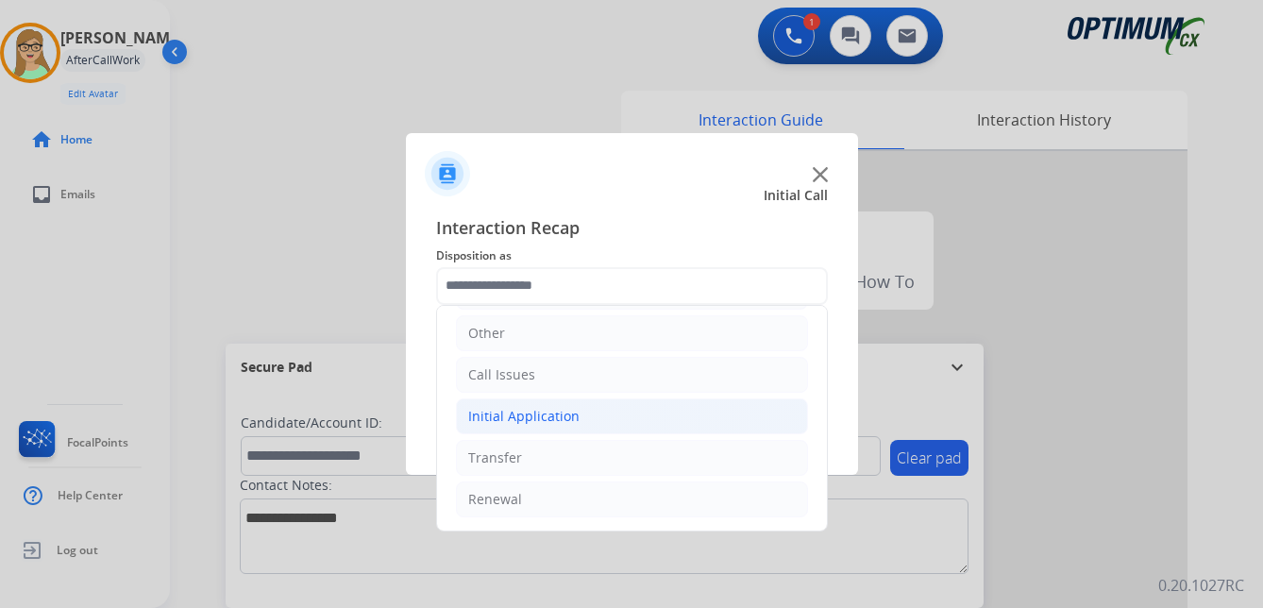
click at [532, 408] on div "Initial Application" at bounding box center [523, 416] width 111 height 19
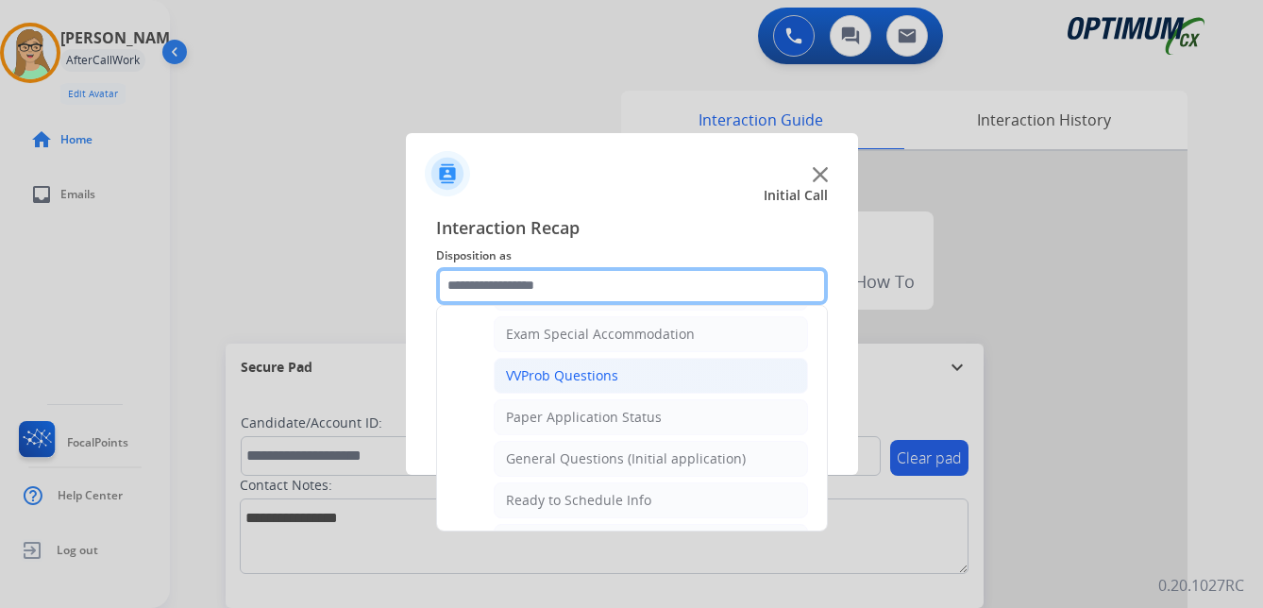
scroll to position [978, 0]
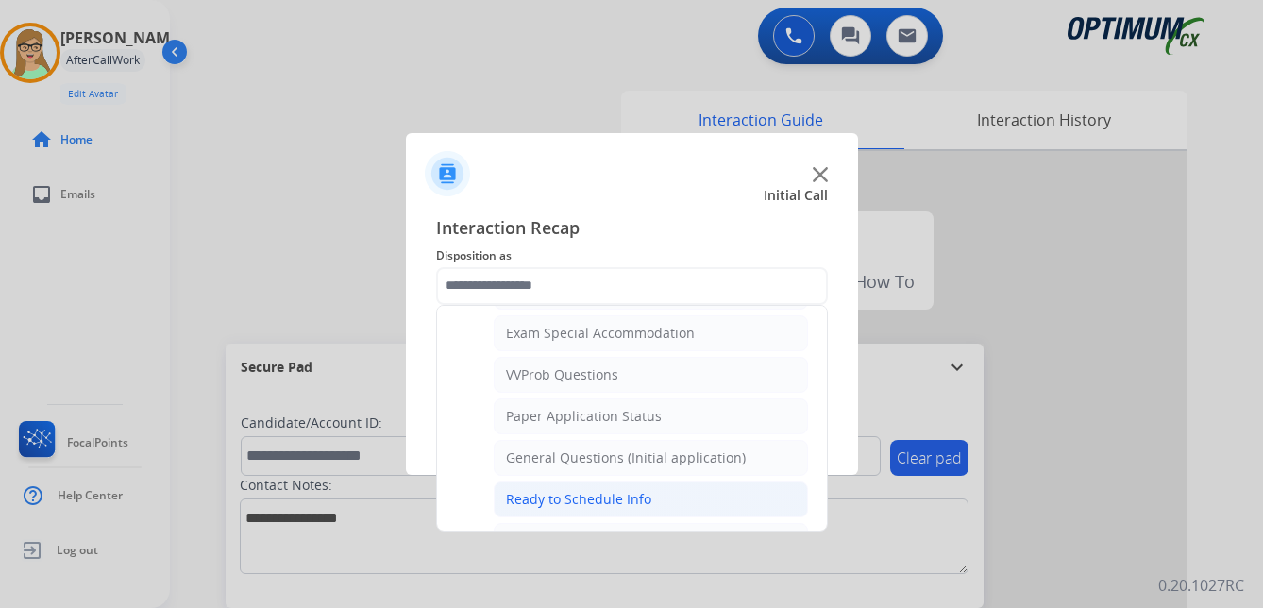
click at [596, 495] on div "Ready to Schedule Info" at bounding box center [578, 499] width 145 height 19
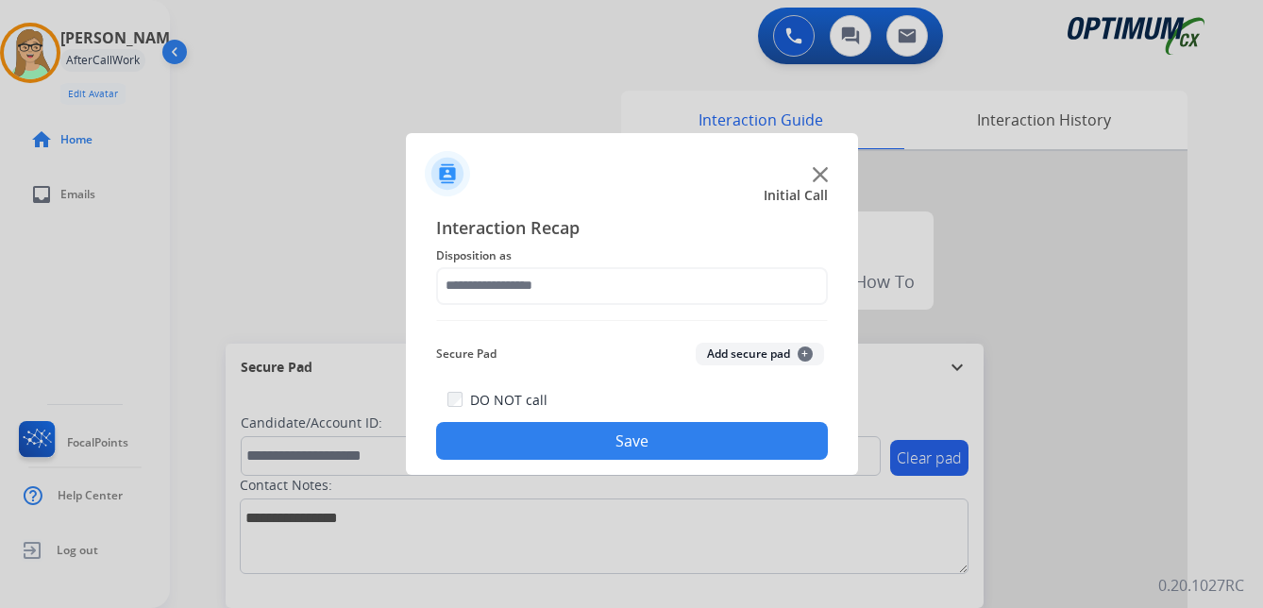
type input "**********"
click at [657, 432] on button "Save" at bounding box center [632, 441] width 392 height 38
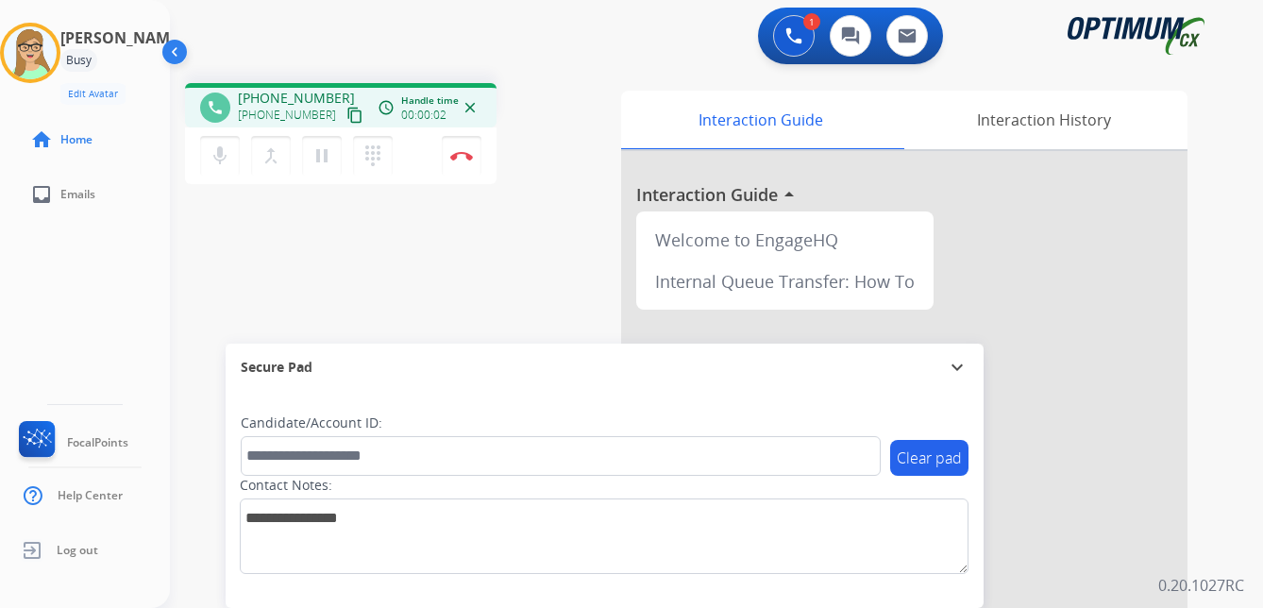
click at [346, 117] on mat-icon "content_copy" at bounding box center [354, 115] width 17 height 17
click at [462, 152] on img at bounding box center [461, 155] width 23 height 9
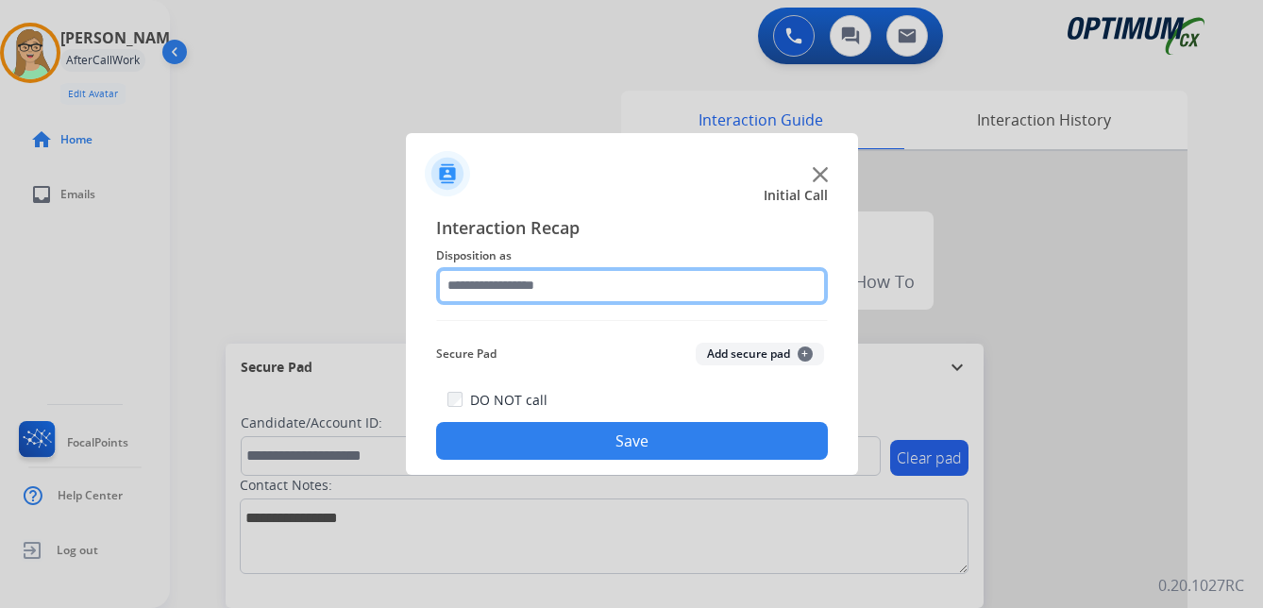
click at [515, 280] on input "text" at bounding box center [632, 286] width 392 height 38
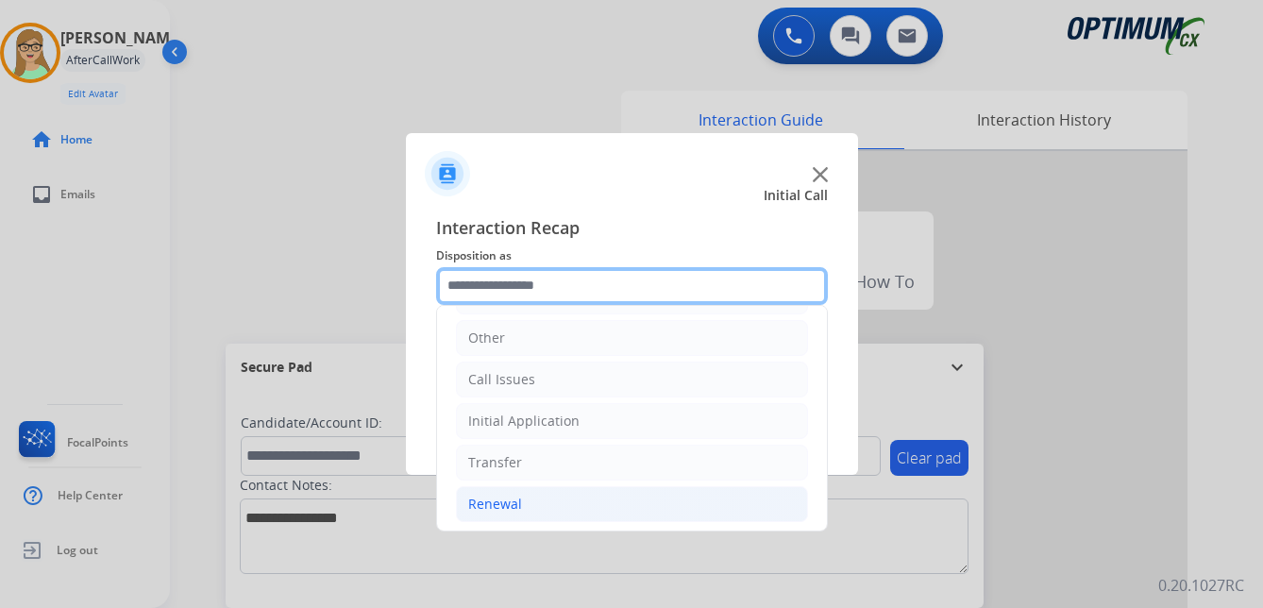
scroll to position [128, 0]
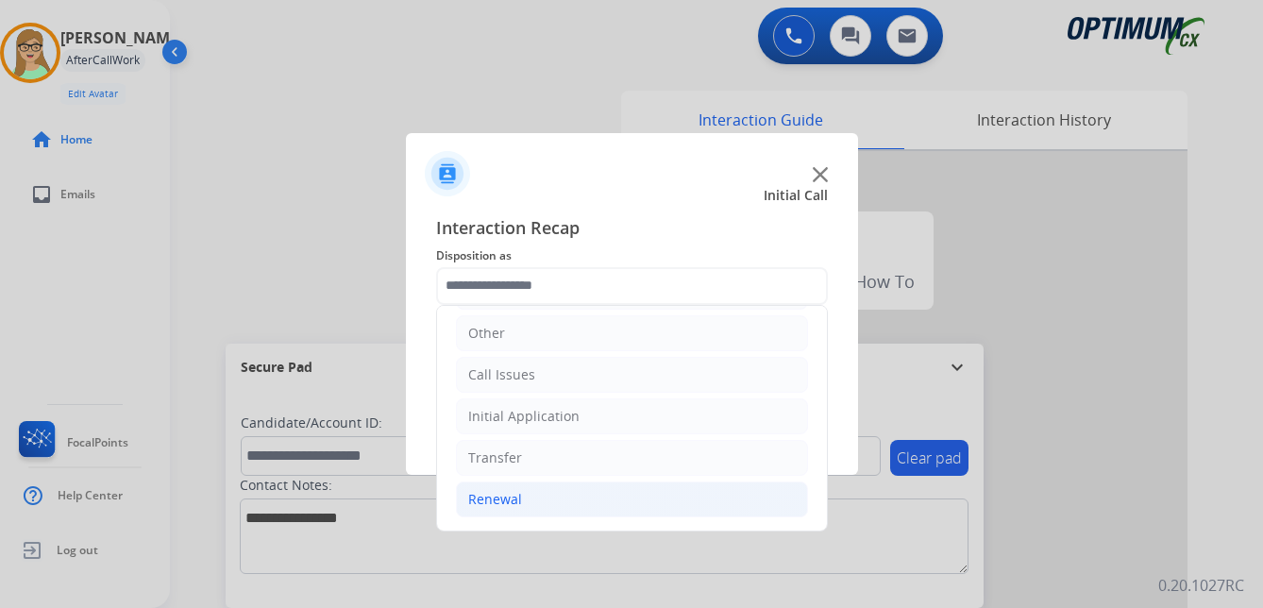
click at [497, 495] on div "Renewal" at bounding box center [495, 499] width 54 height 19
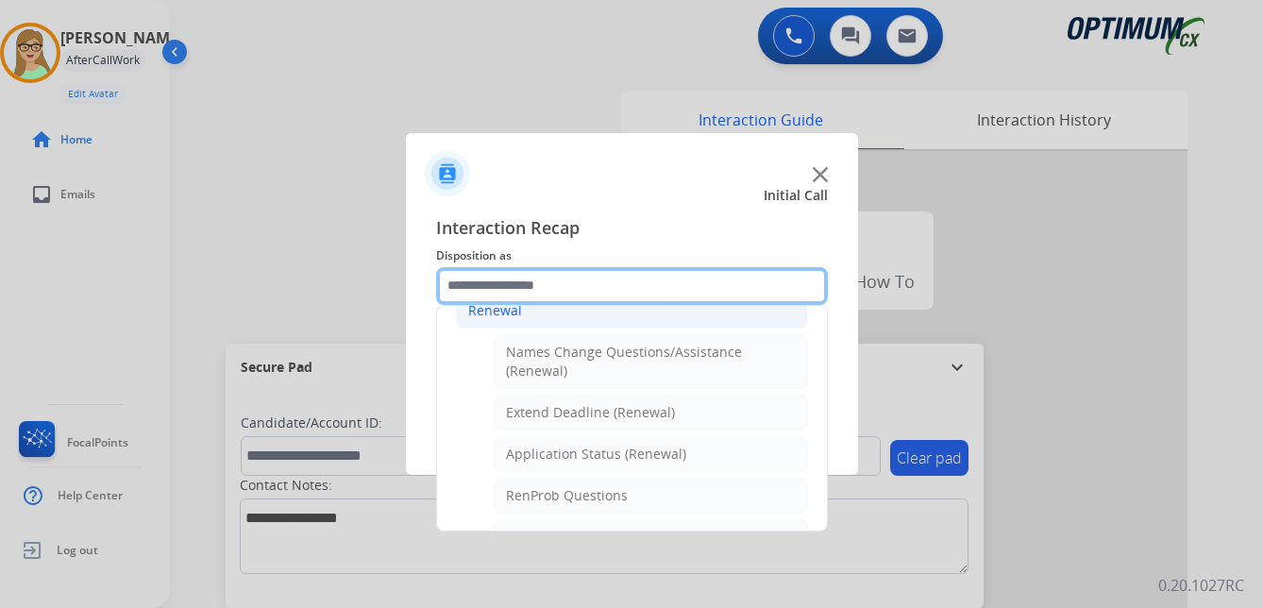
scroll to position [411, 0]
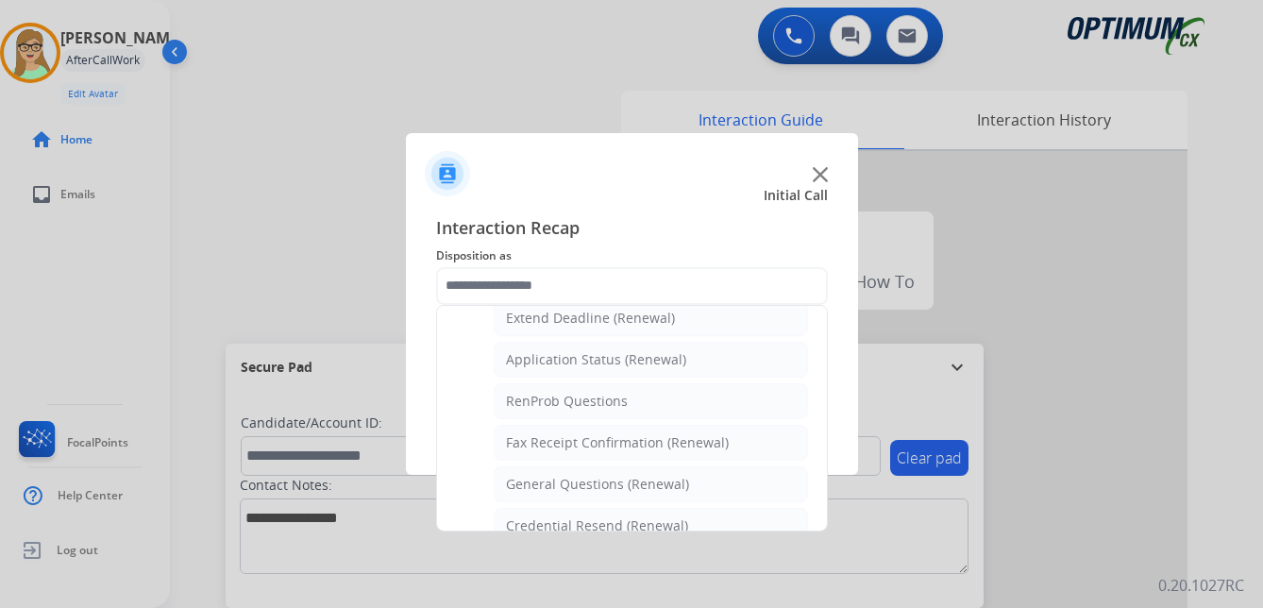
click at [582, 486] on div "General Questions (Renewal)" at bounding box center [597, 484] width 183 height 19
type input "**********"
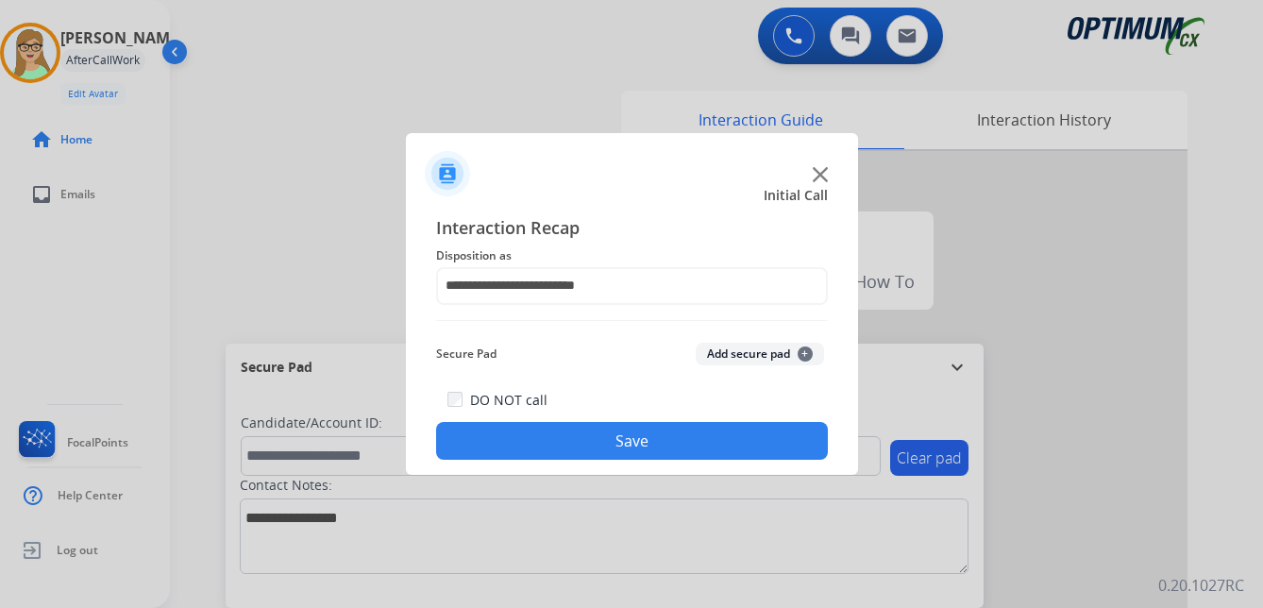
drag, startPoint x: 574, startPoint y: 437, endPoint x: 0, endPoint y: 365, distance: 578.2
click at [573, 437] on button "Save" at bounding box center [632, 441] width 392 height 38
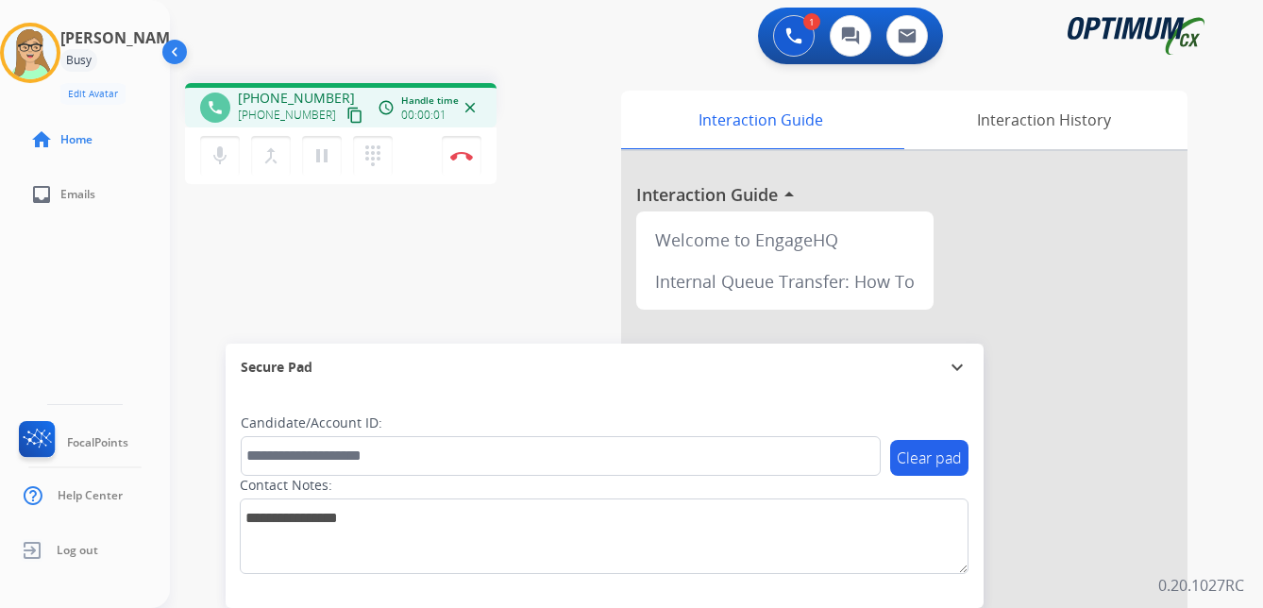
click at [346, 112] on mat-icon "content_copy" at bounding box center [354, 115] width 17 height 17
click at [461, 152] on img at bounding box center [461, 155] width 23 height 9
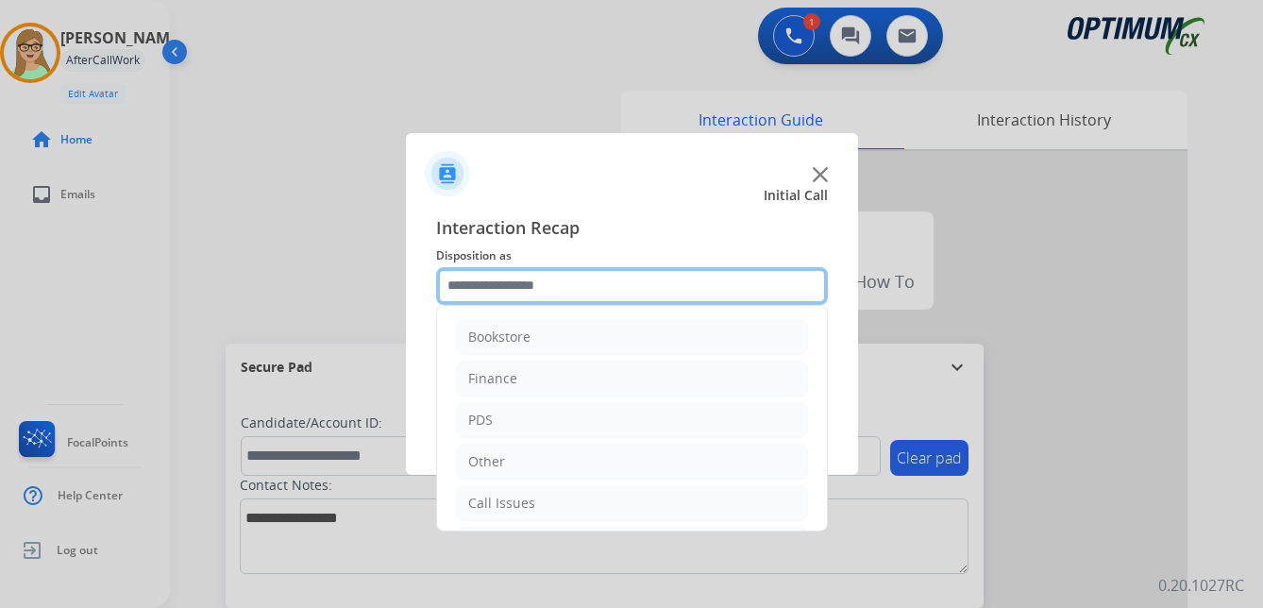
click at [535, 287] on input "text" at bounding box center [632, 286] width 392 height 38
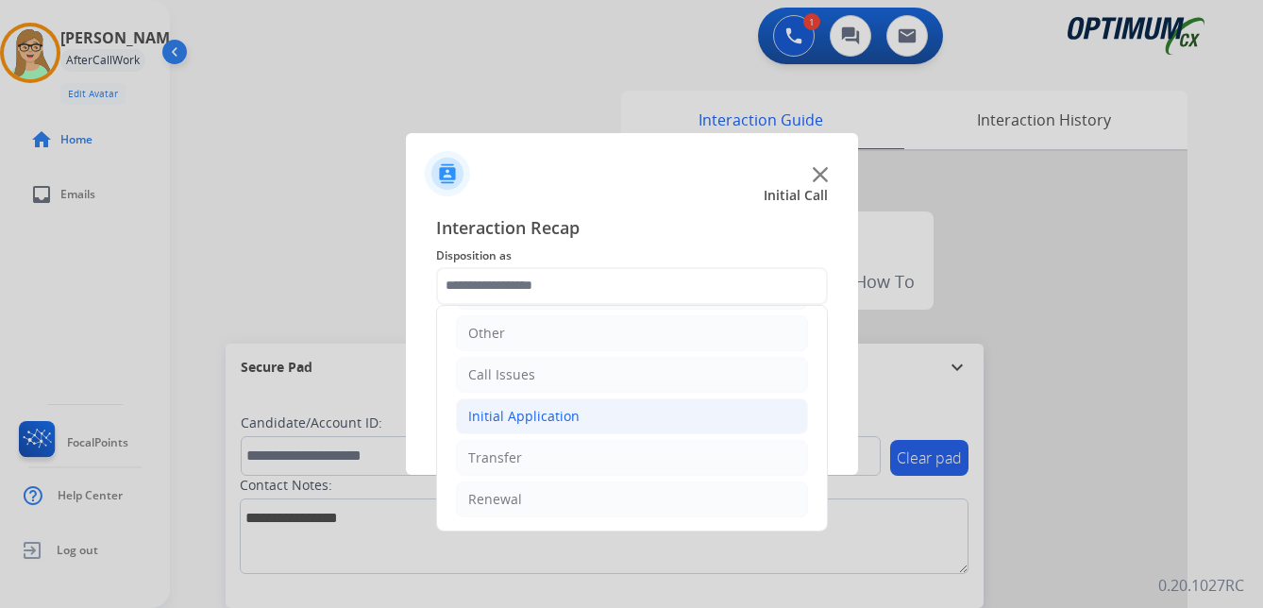
click at [551, 410] on div "Initial Application" at bounding box center [523, 416] width 111 height 19
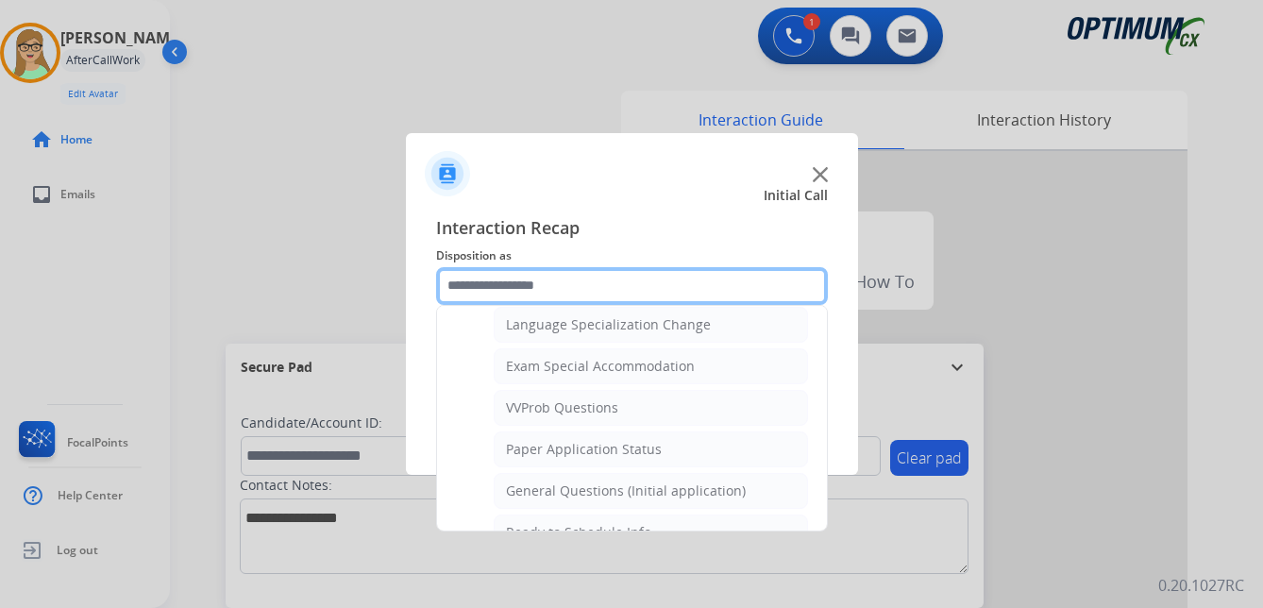
scroll to position [978, 0]
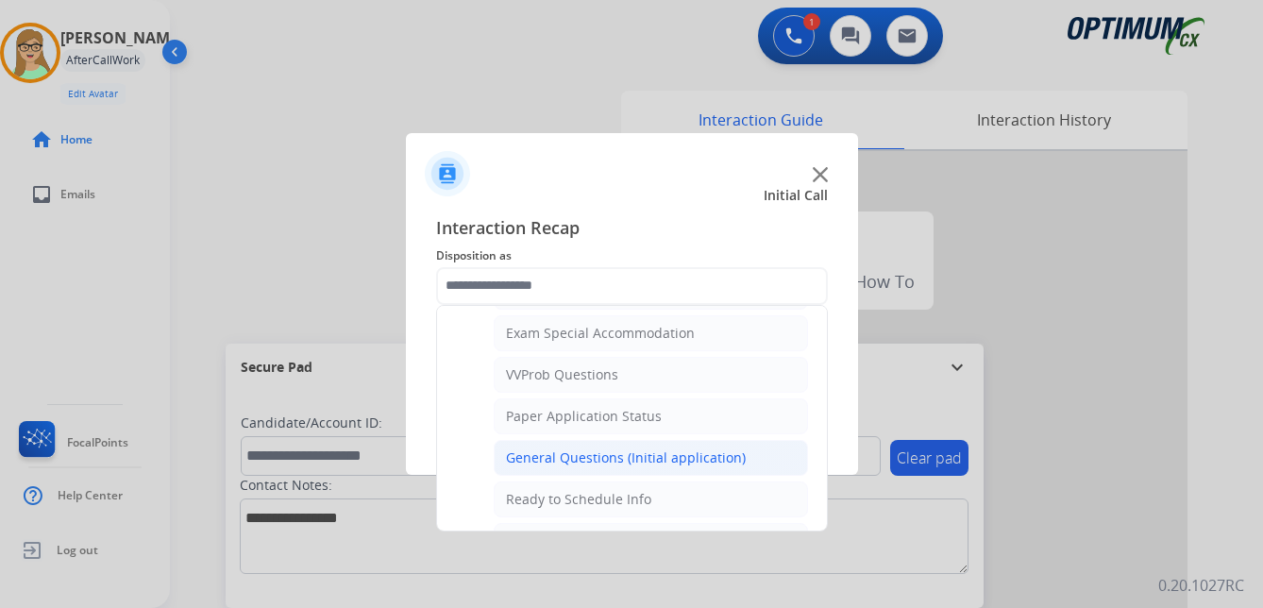
click at [583, 454] on div "General Questions (Initial application)" at bounding box center [626, 457] width 240 height 19
type input "**********"
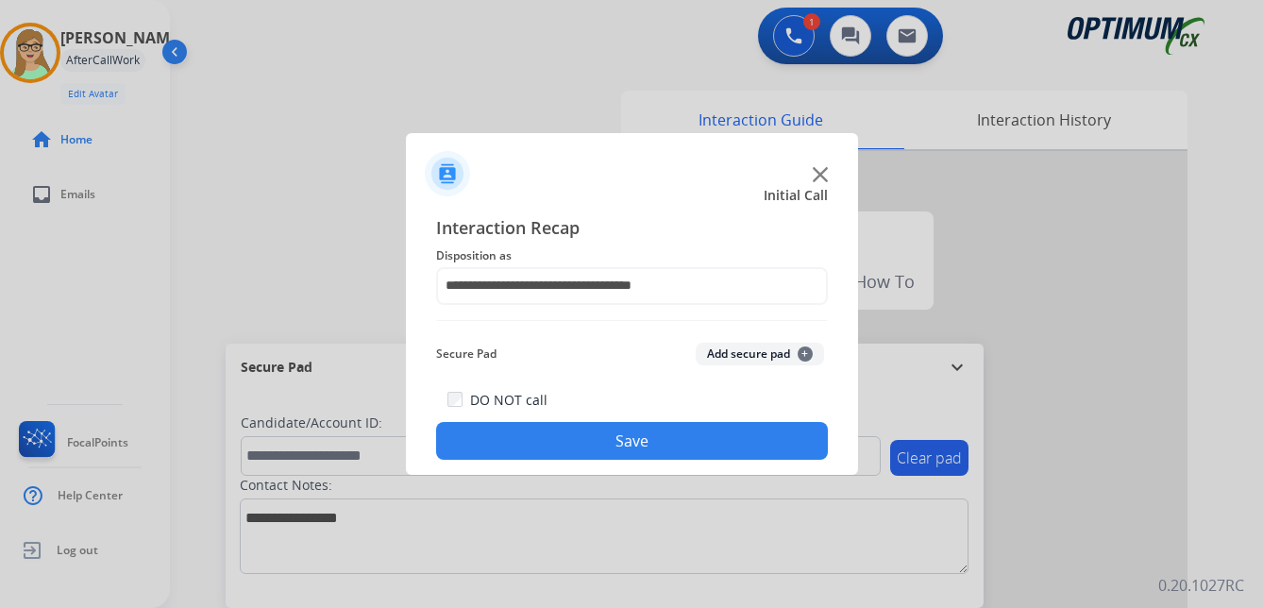
click at [591, 454] on button "Save" at bounding box center [632, 441] width 392 height 38
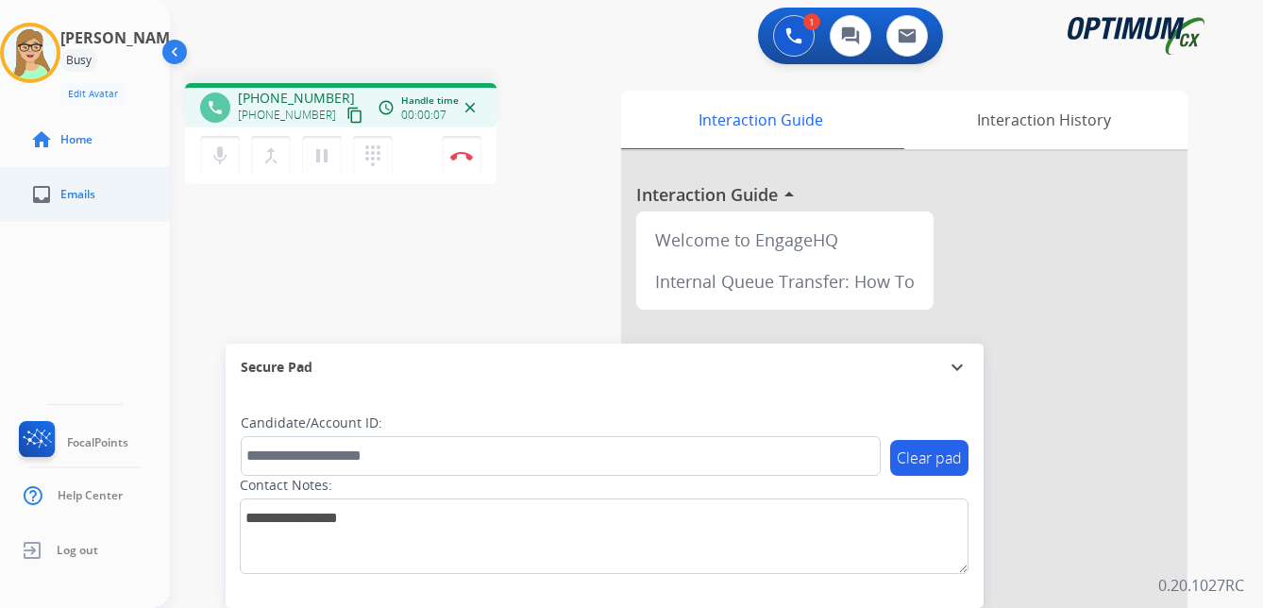
drag, startPoint x: 338, startPoint y: 117, endPoint x: 14, endPoint y: 219, distance: 339.3
click at [346, 118] on mat-icon "content_copy" at bounding box center [354, 115] width 17 height 17
click at [463, 152] on img at bounding box center [461, 155] width 23 height 9
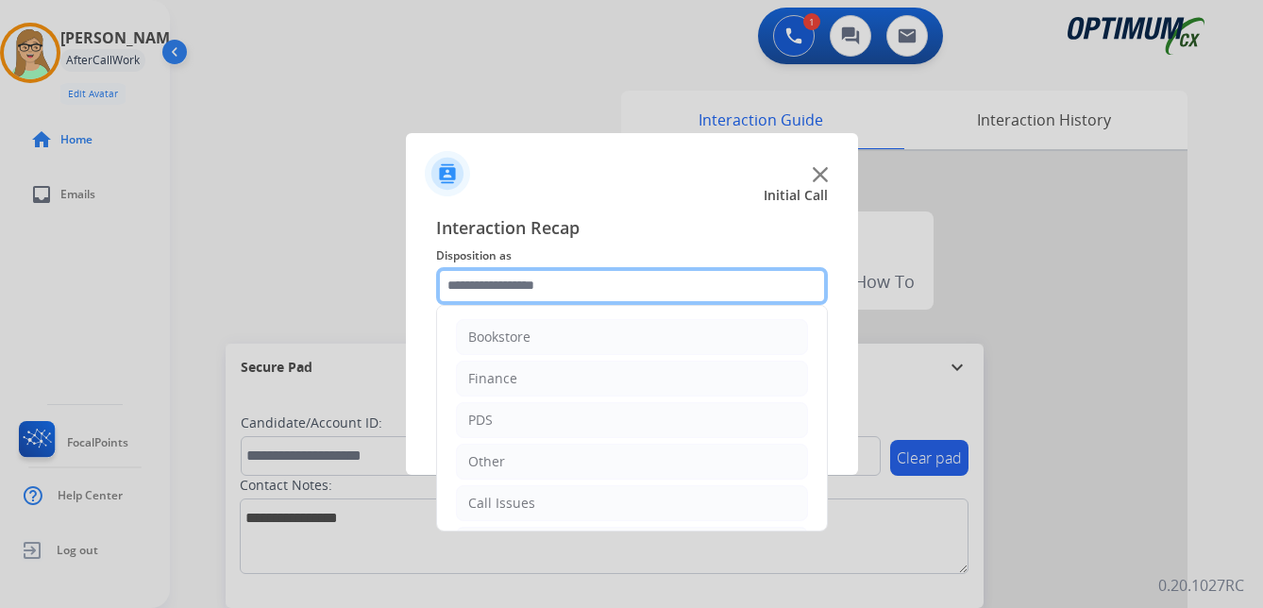
click at [511, 290] on input "text" at bounding box center [632, 286] width 392 height 38
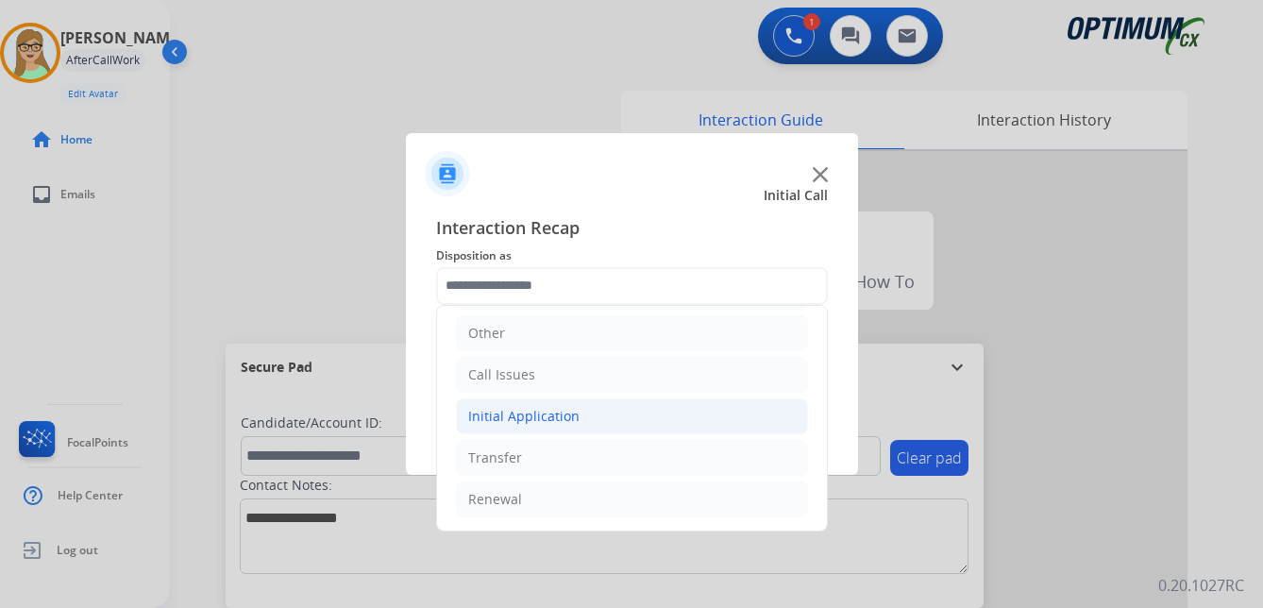
click at [559, 410] on div "Initial Application" at bounding box center [523, 416] width 111 height 19
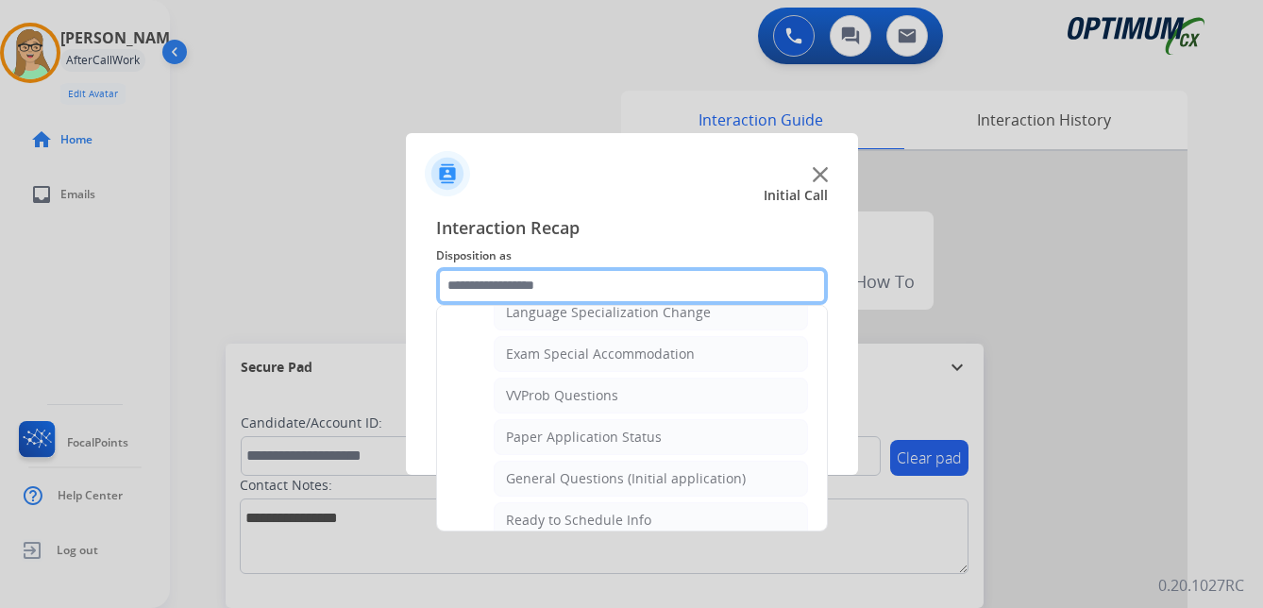
scroll to position [1072, 0]
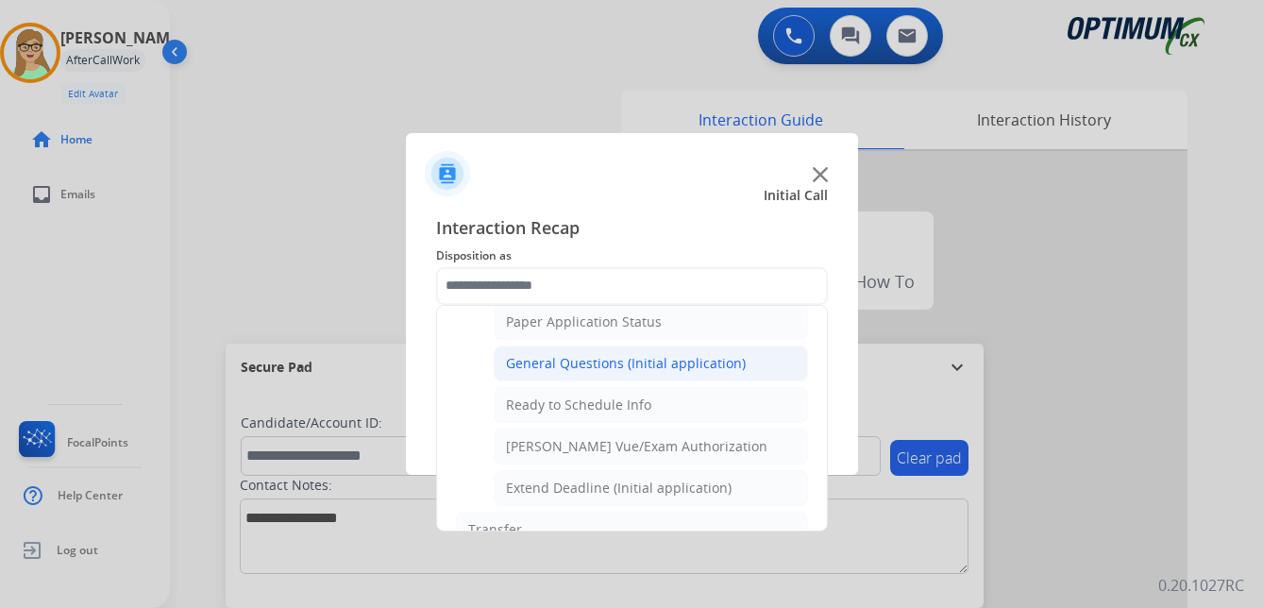
click at [579, 366] on div "General Questions (Initial application)" at bounding box center [626, 363] width 240 height 19
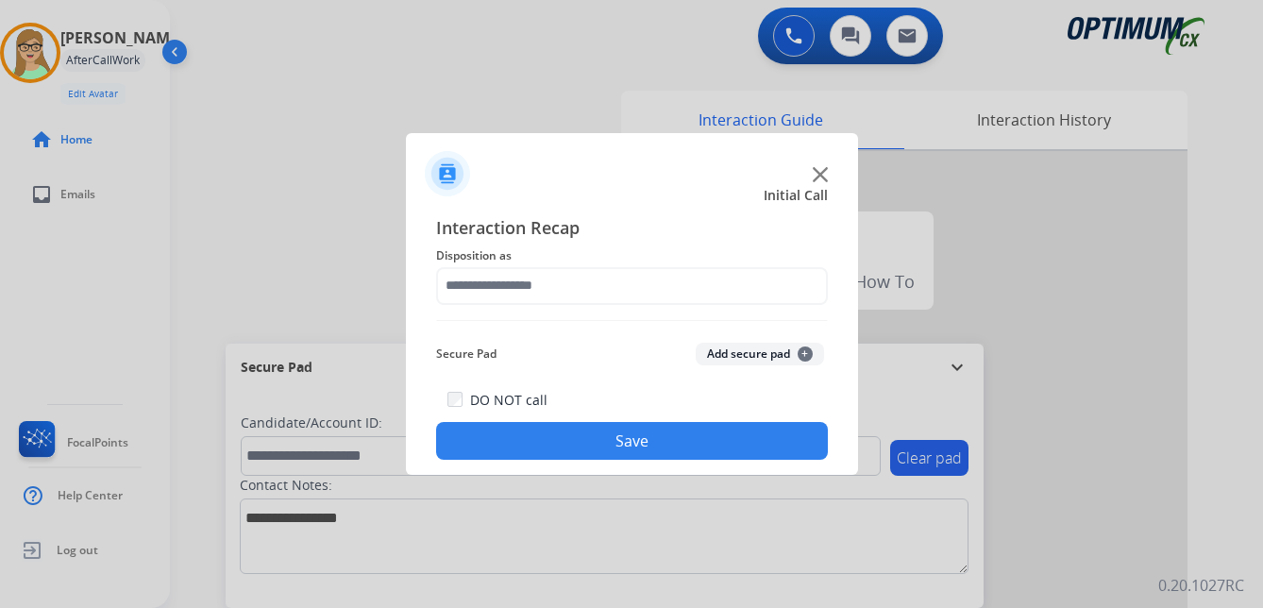
type input "**********"
click at [560, 428] on button "Save" at bounding box center [632, 441] width 392 height 38
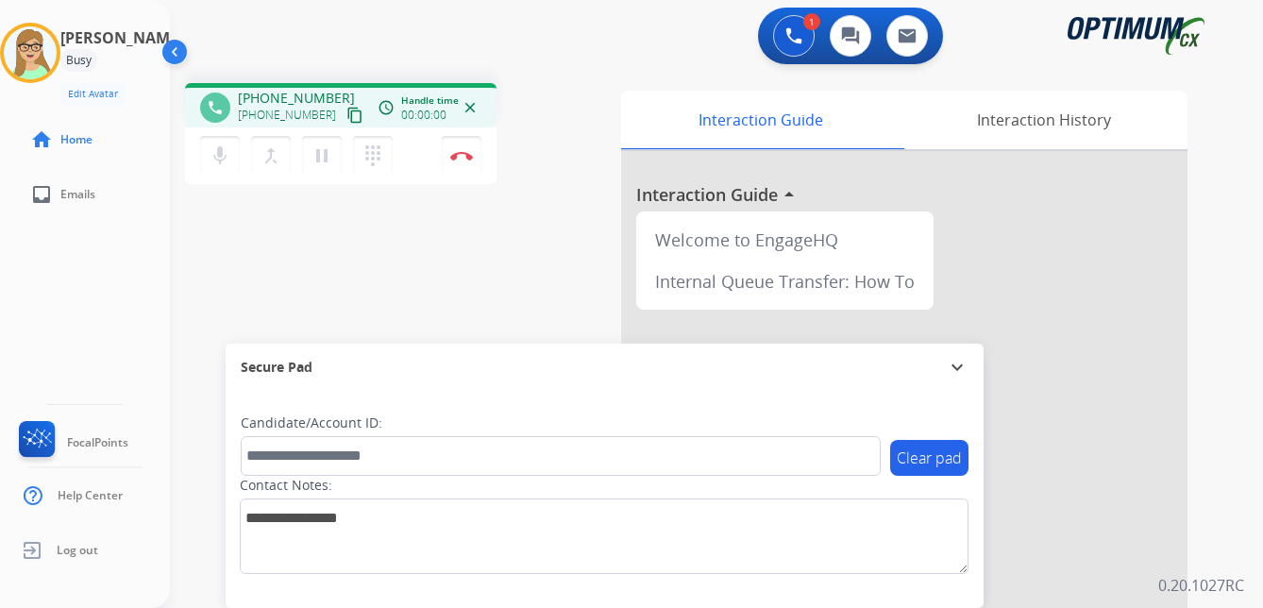
click at [346, 118] on mat-icon "content_copy" at bounding box center [354, 115] width 17 height 17
click at [460, 155] on img at bounding box center [461, 155] width 23 height 9
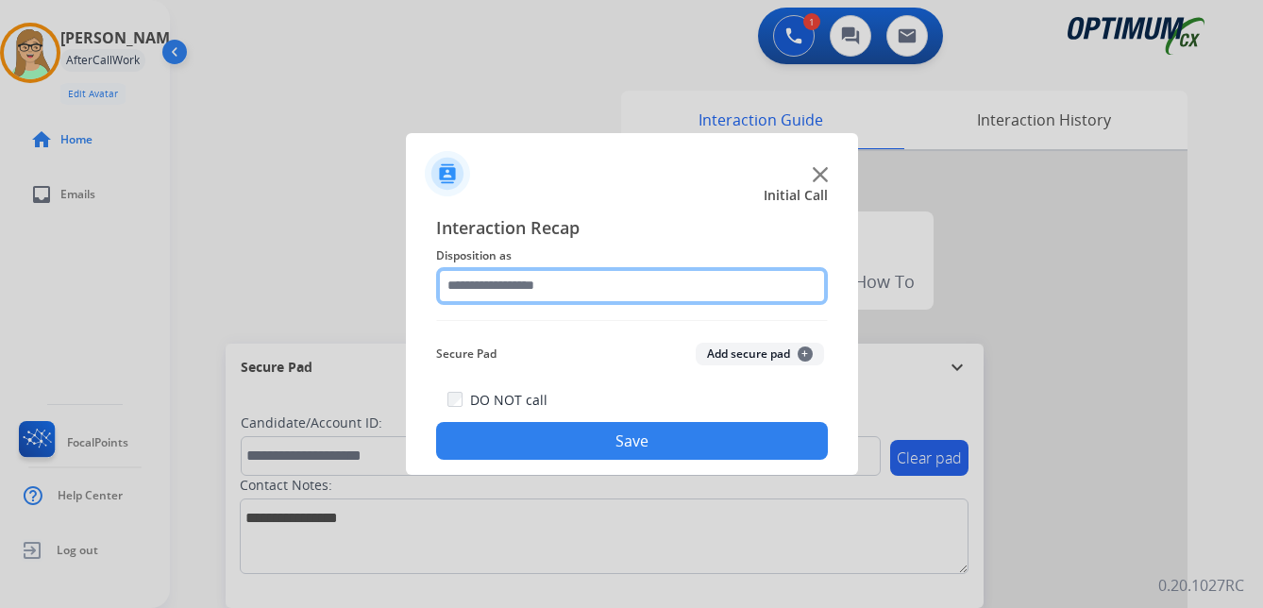
click at [523, 287] on input "text" at bounding box center [632, 286] width 392 height 38
click at [528, 275] on input "text" at bounding box center [632, 286] width 392 height 38
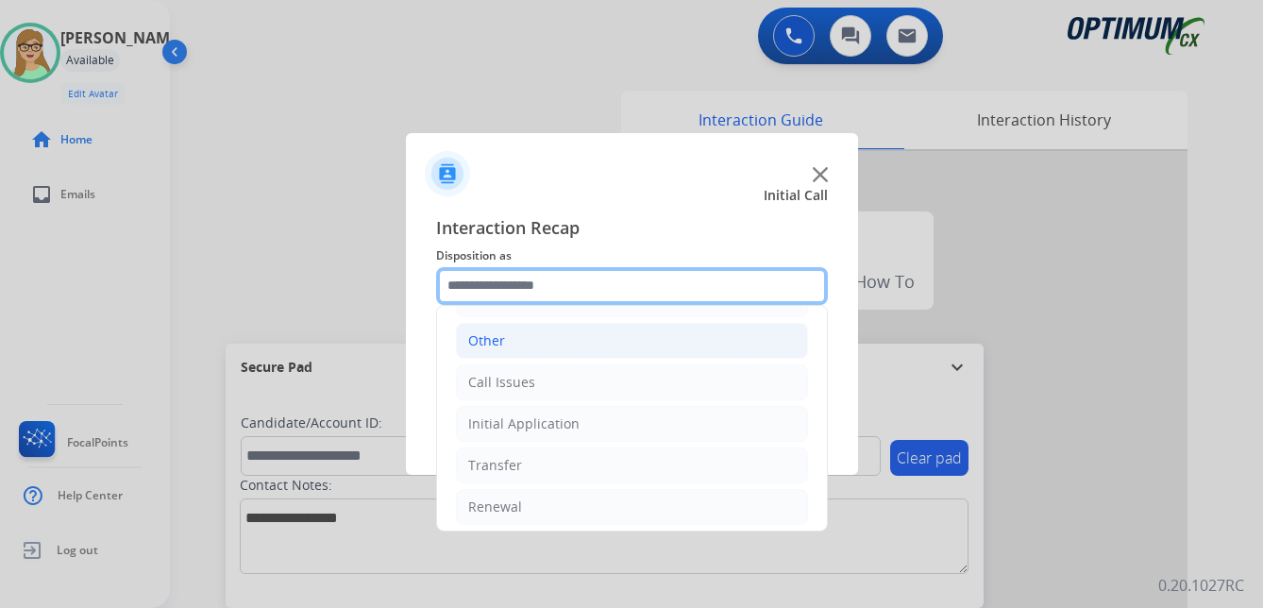
scroll to position [128, 0]
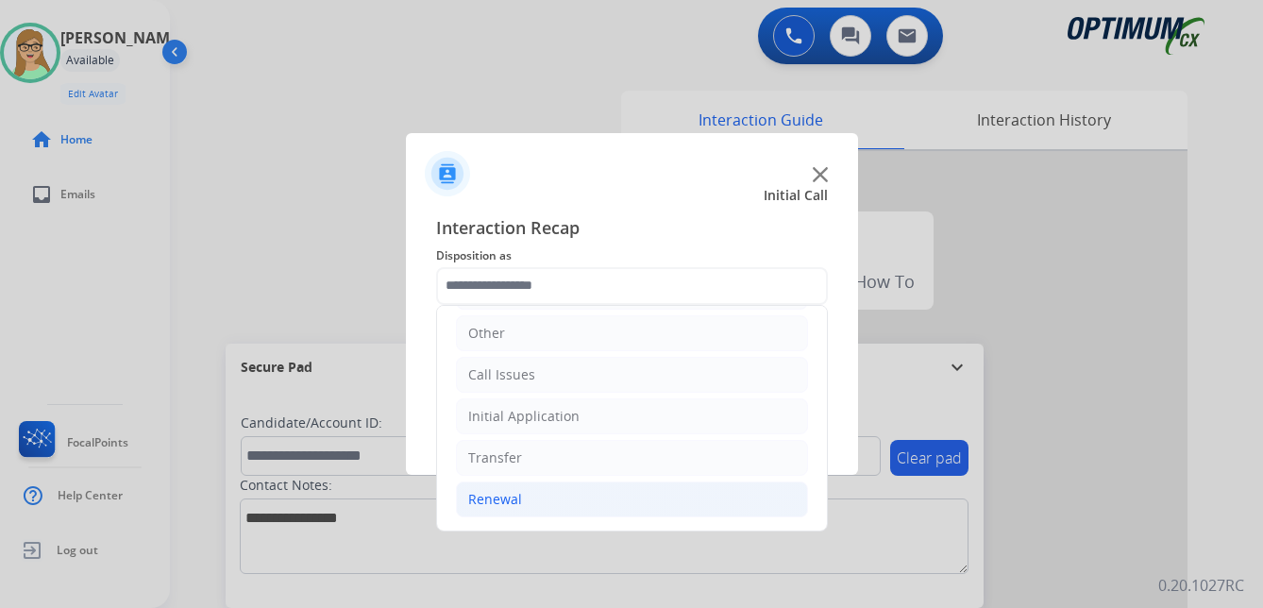
click at [505, 495] on div "Renewal" at bounding box center [495, 499] width 54 height 19
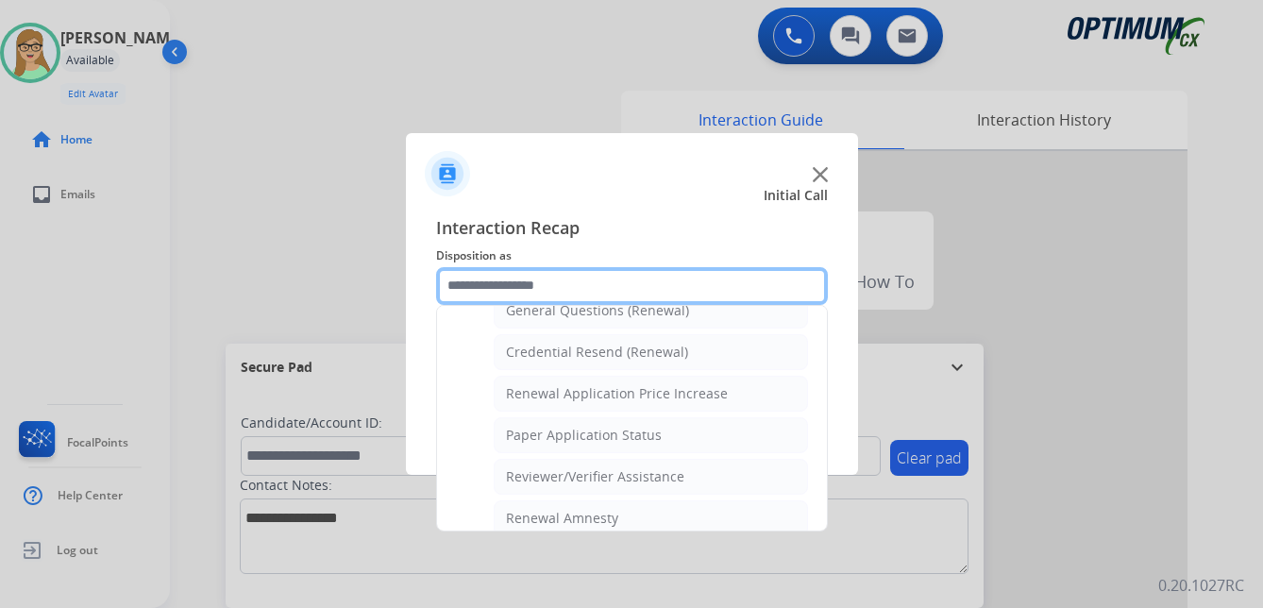
scroll to position [540, 0]
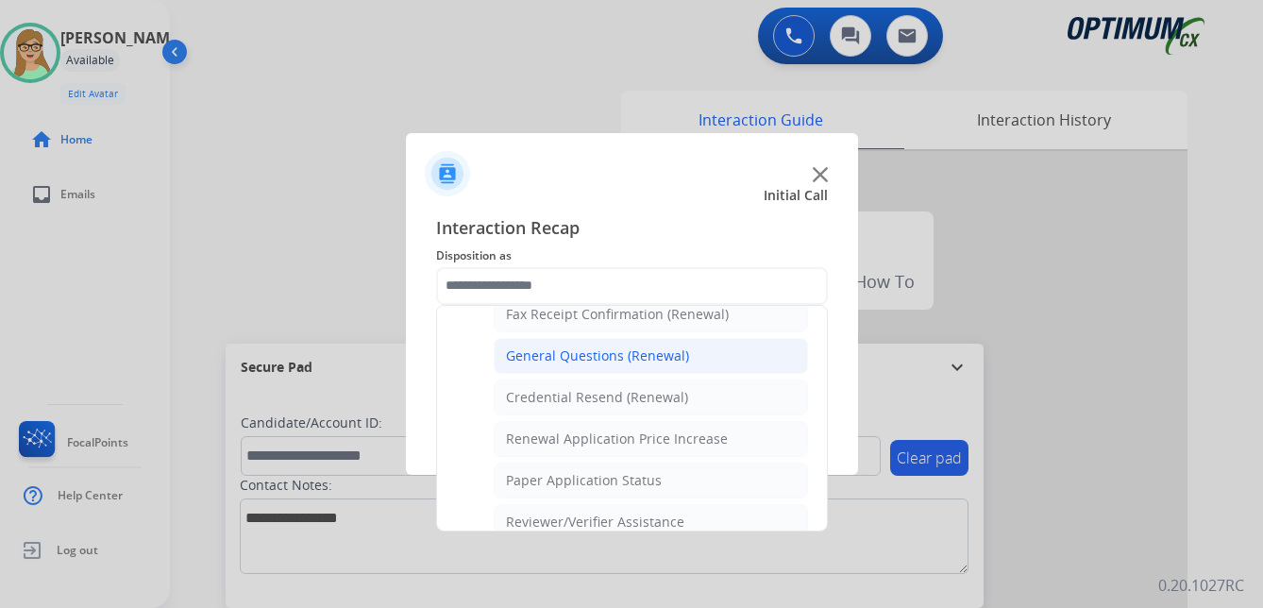
click at [565, 358] on div "General Questions (Renewal)" at bounding box center [597, 355] width 183 height 19
type input "**********"
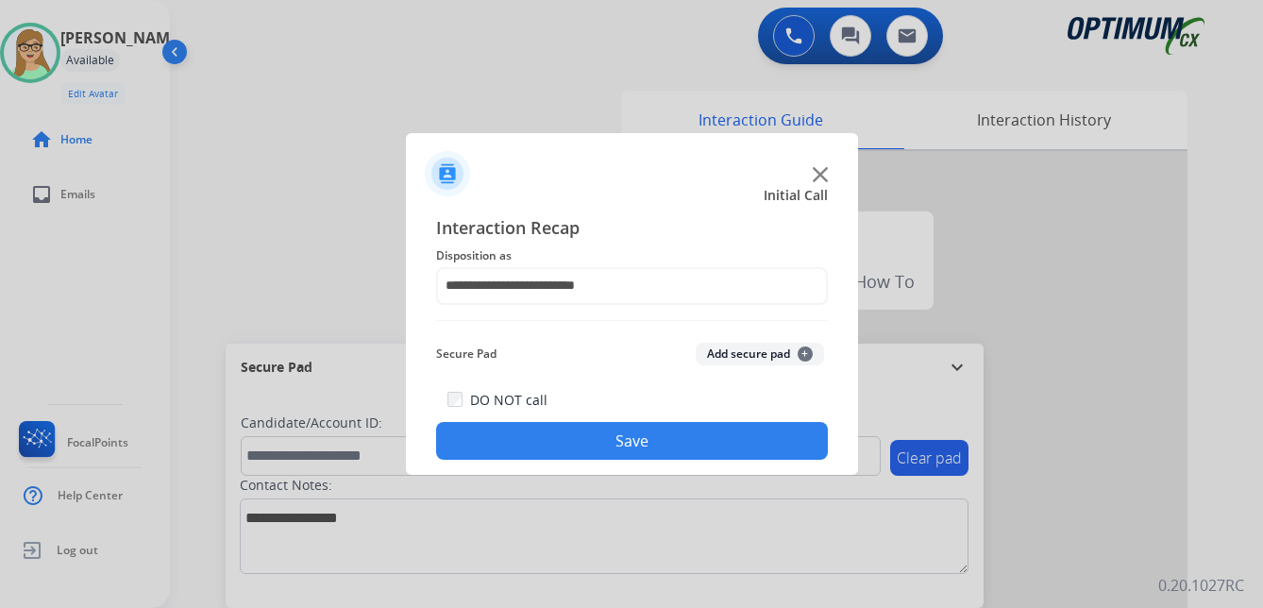
click at [573, 436] on button "Save" at bounding box center [632, 441] width 392 height 38
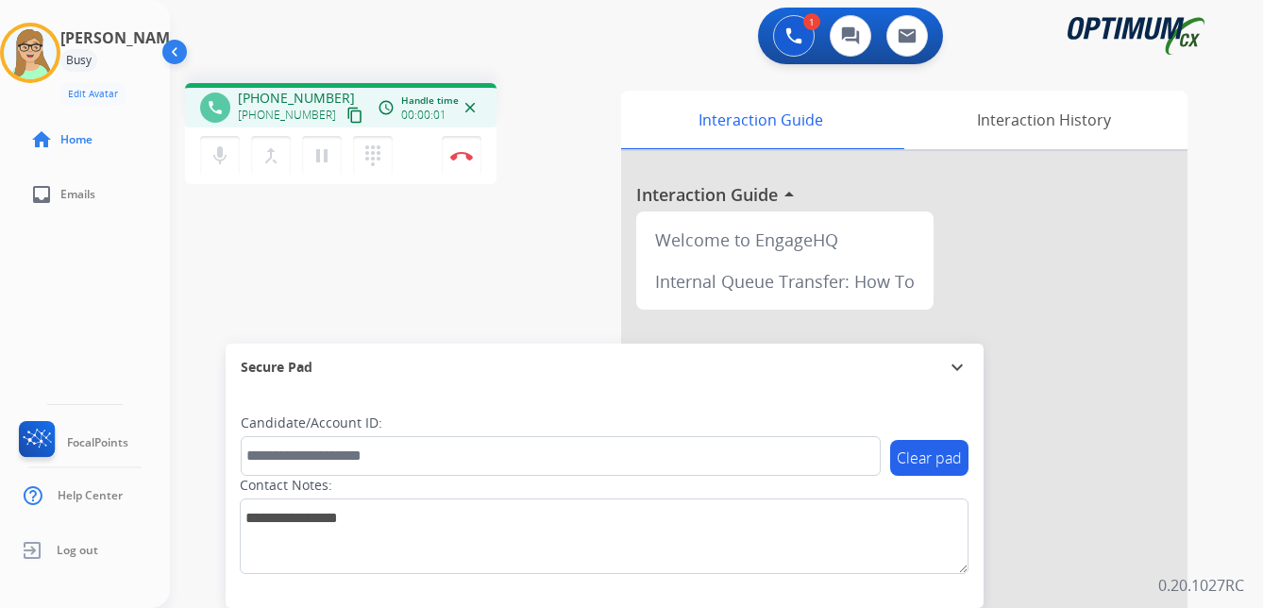
click at [346, 119] on mat-icon "content_copy" at bounding box center [354, 115] width 17 height 17
click at [367, 146] on mat-icon "dialpad" at bounding box center [372, 155] width 23 height 23
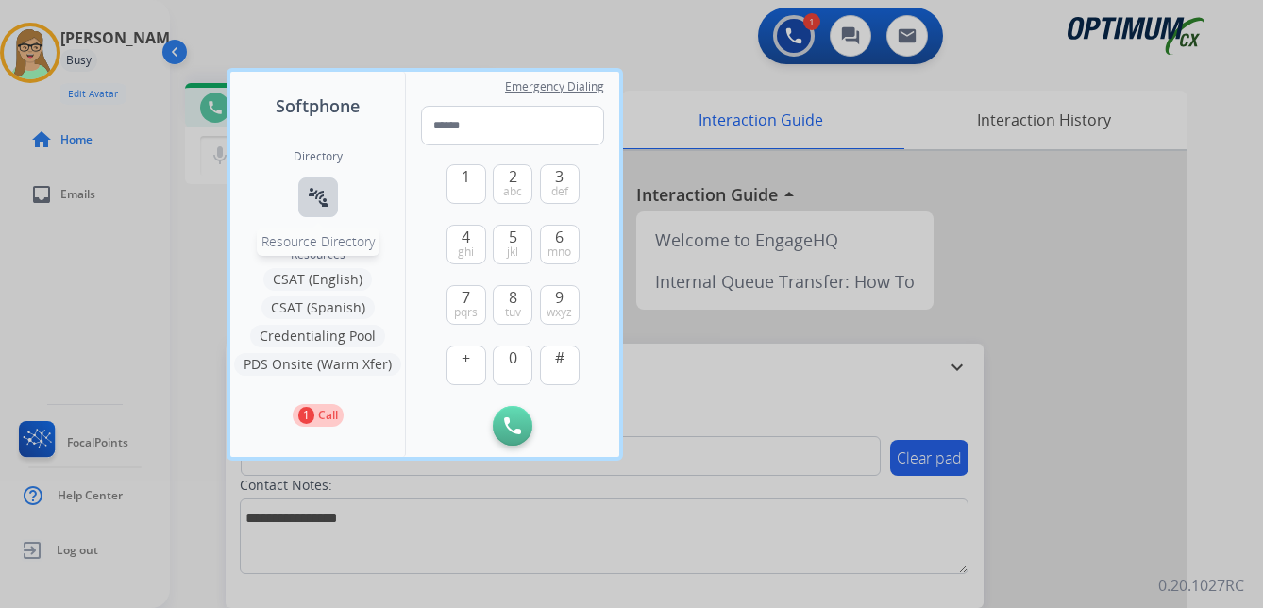
click at [322, 193] on mat-icon "connect_without_contact" at bounding box center [318, 197] width 23 height 23
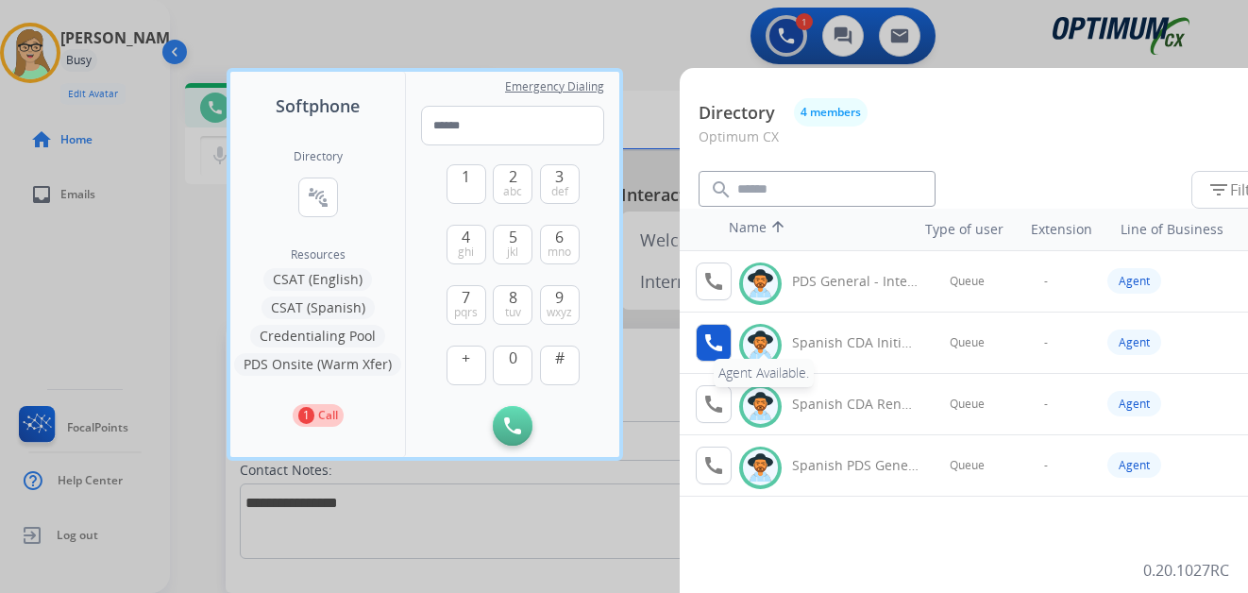
click at [712, 341] on mat-icon "call" at bounding box center [713, 342] width 23 height 23
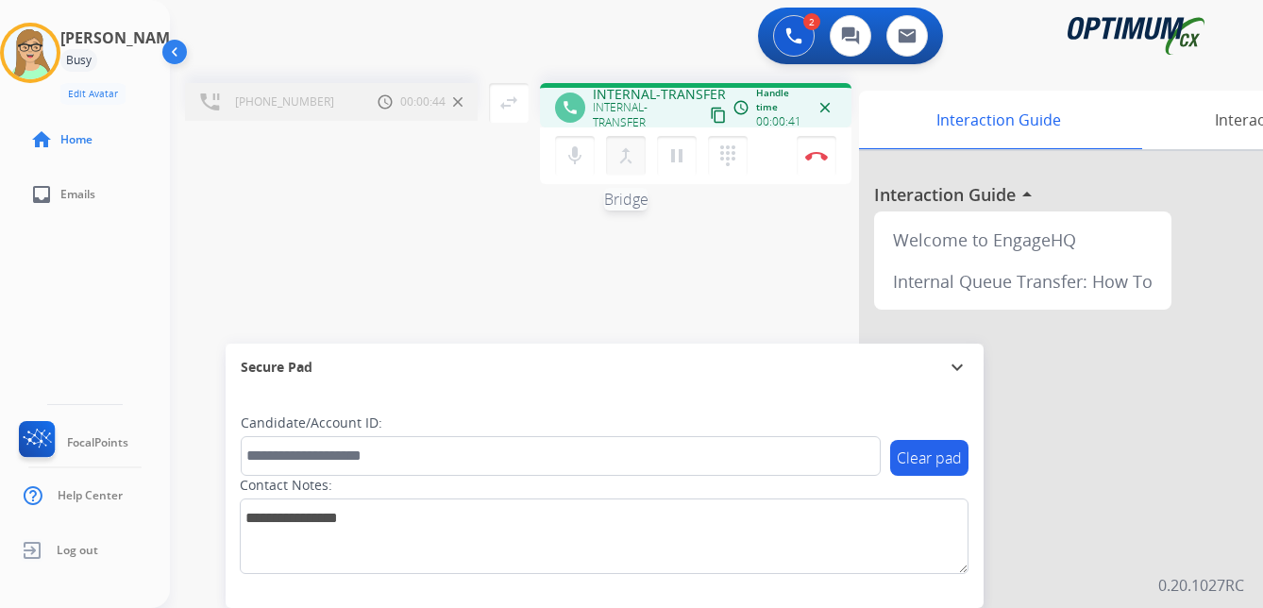
click at [625, 159] on mat-icon "merge_type" at bounding box center [625, 155] width 23 height 23
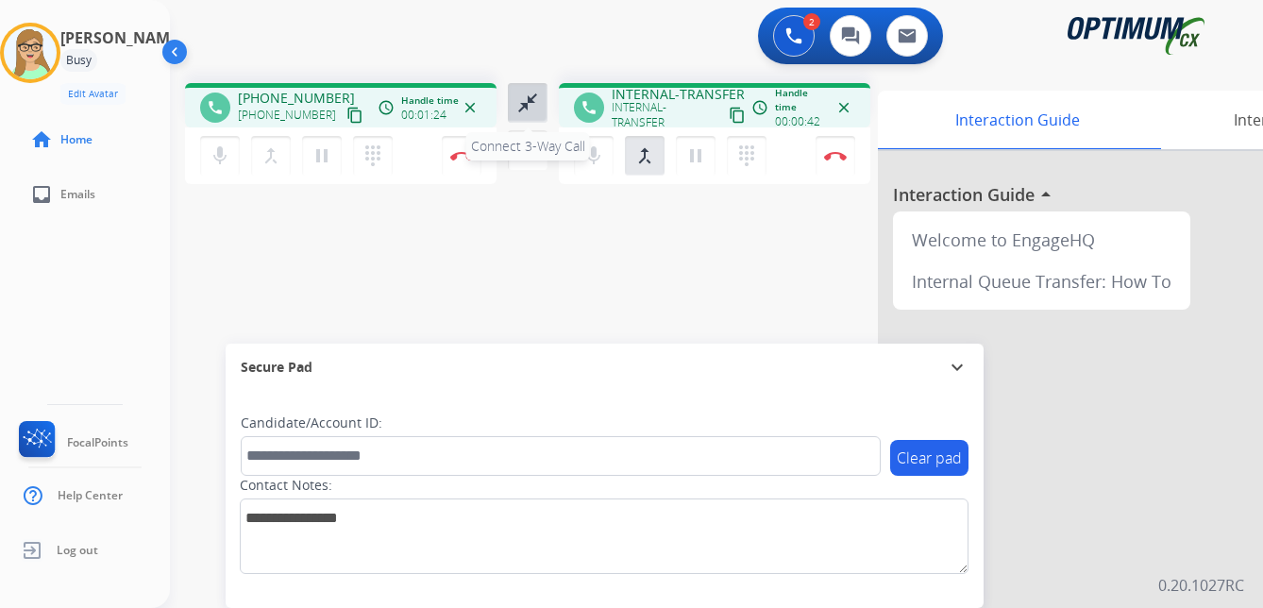
click at [527, 110] on mat-icon "close_fullscreen" at bounding box center [527, 103] width 23 height 23
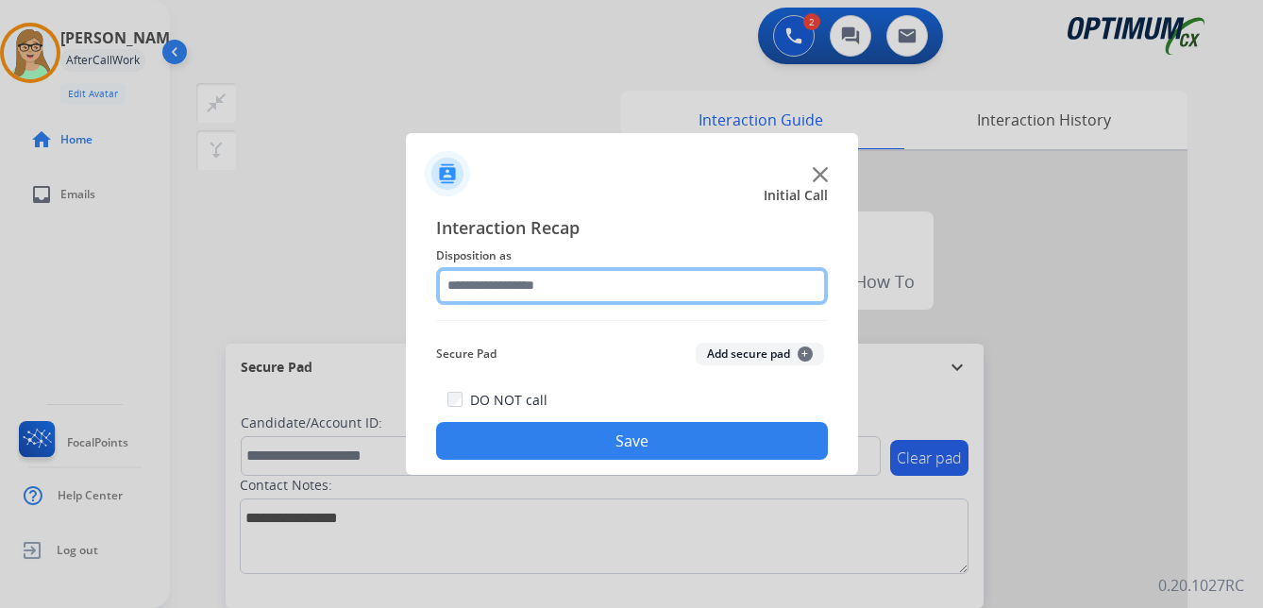
click at [487, 289] on input "text" at bounding box center [632, 286] width 392 height 38
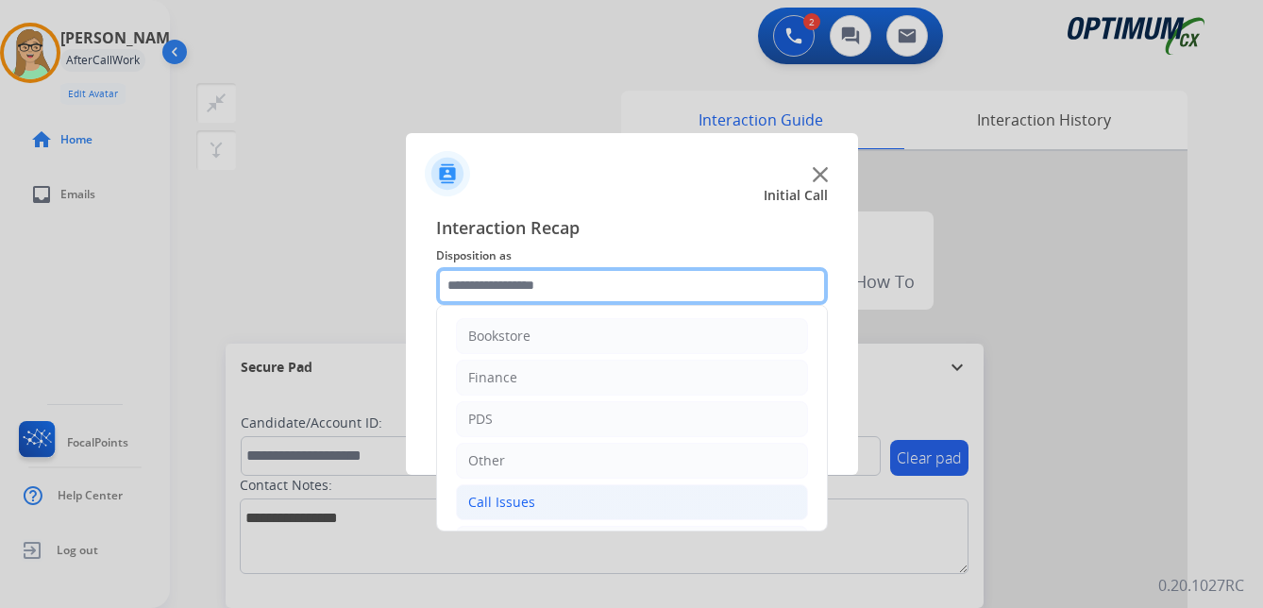
scroll to position [0, 0]
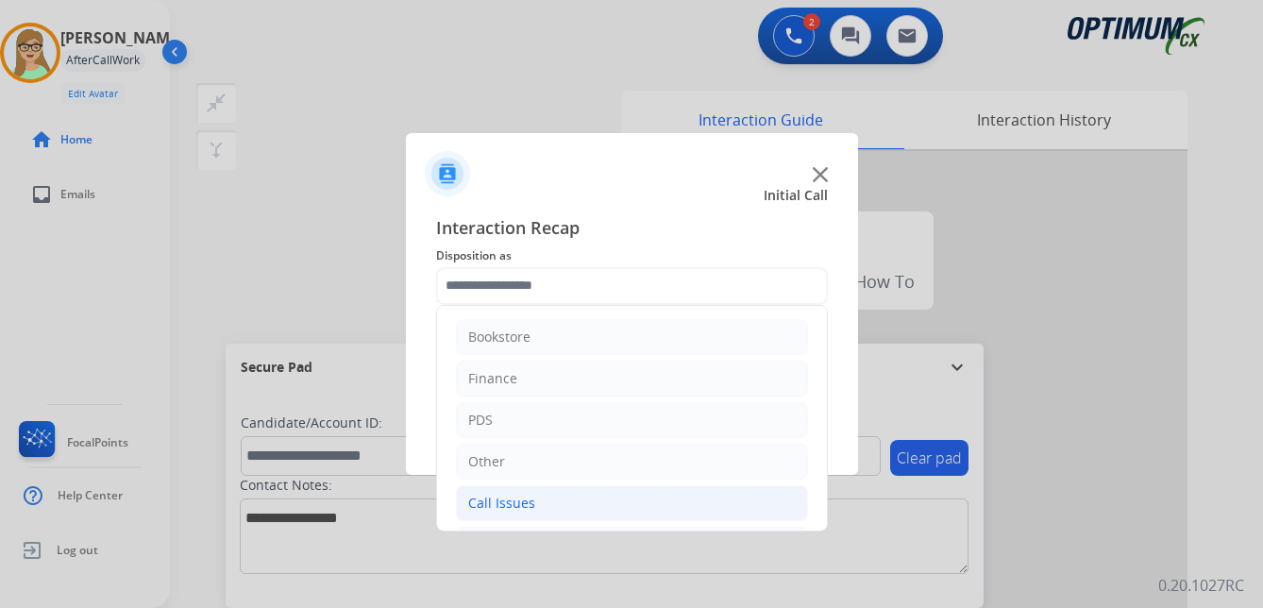
click at [504, 507] on div "Call Issues" at bounding box center [501, 503] width 67 height 19
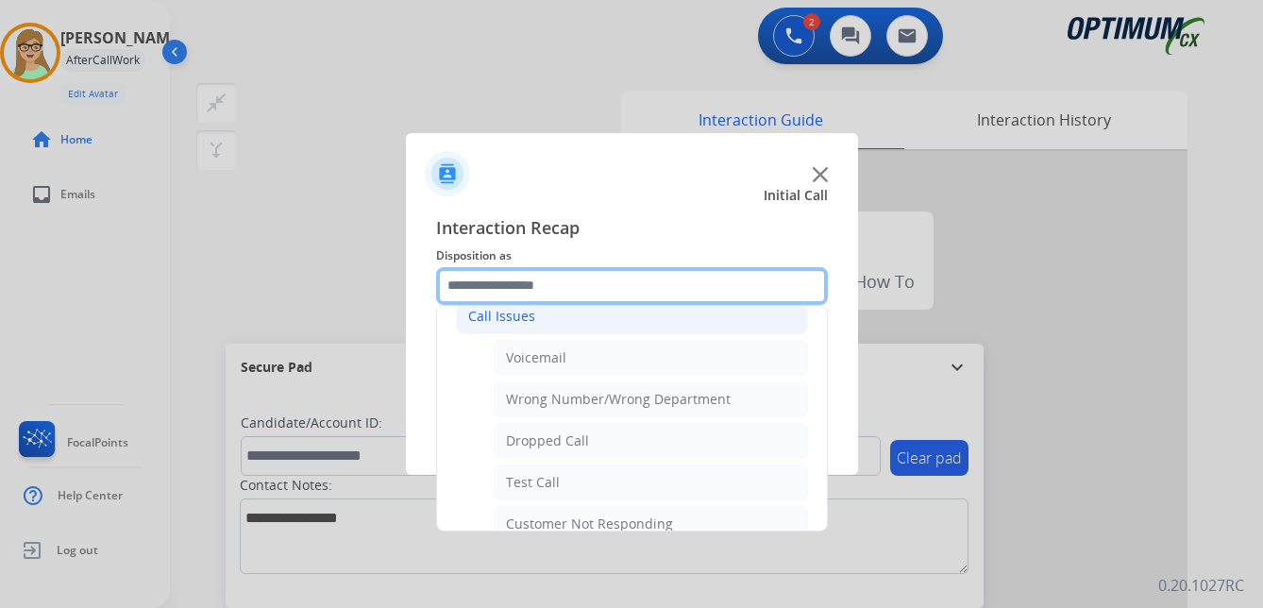
scroll to position [189, 0]
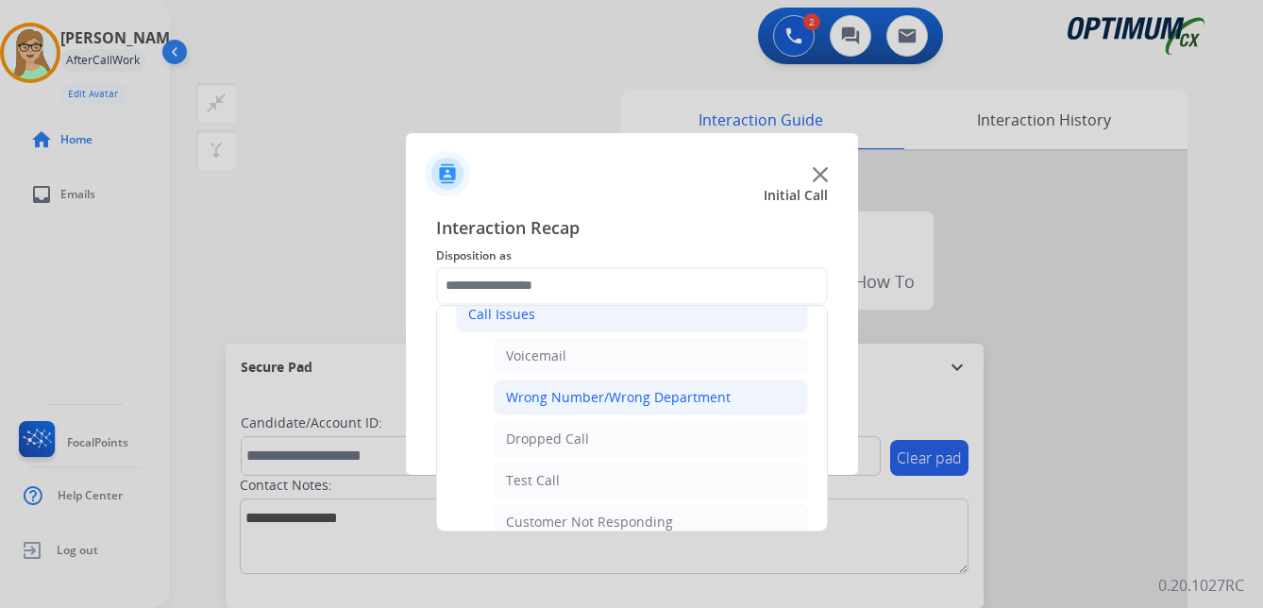
click at [637, 401] on div "Wrong Number/Wrong Department" at bounding box center [618, 397] width 225 height 19
type input "**********"
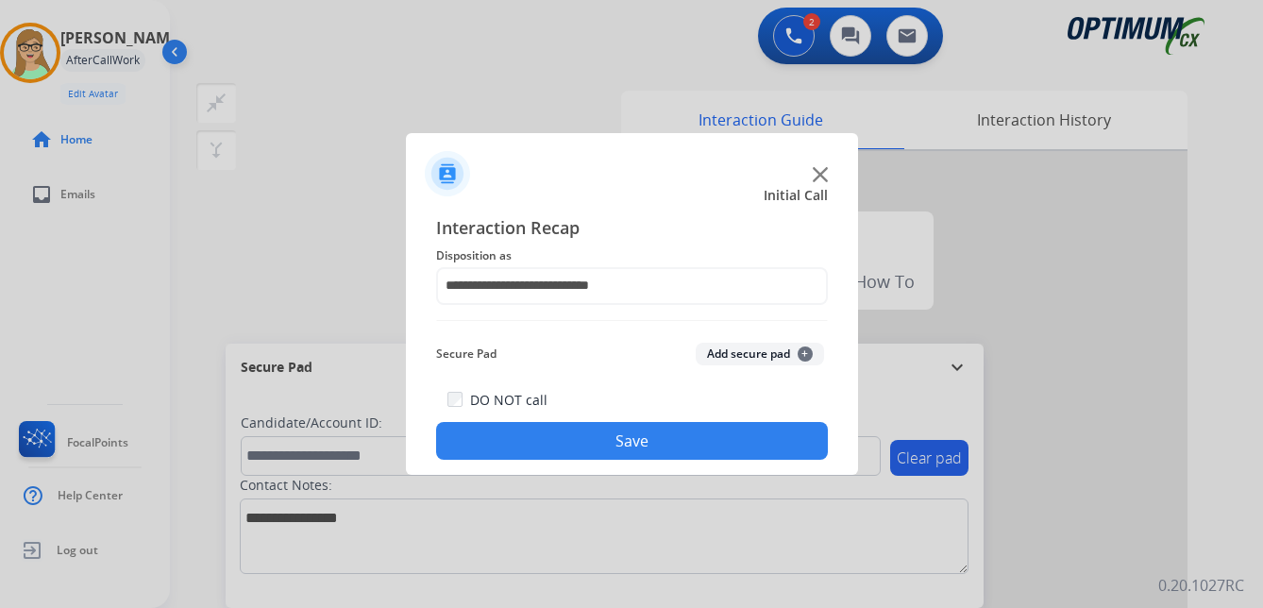
click at [606, 449] on button "Save" at bounding box center [632, 441] width 392 height 38
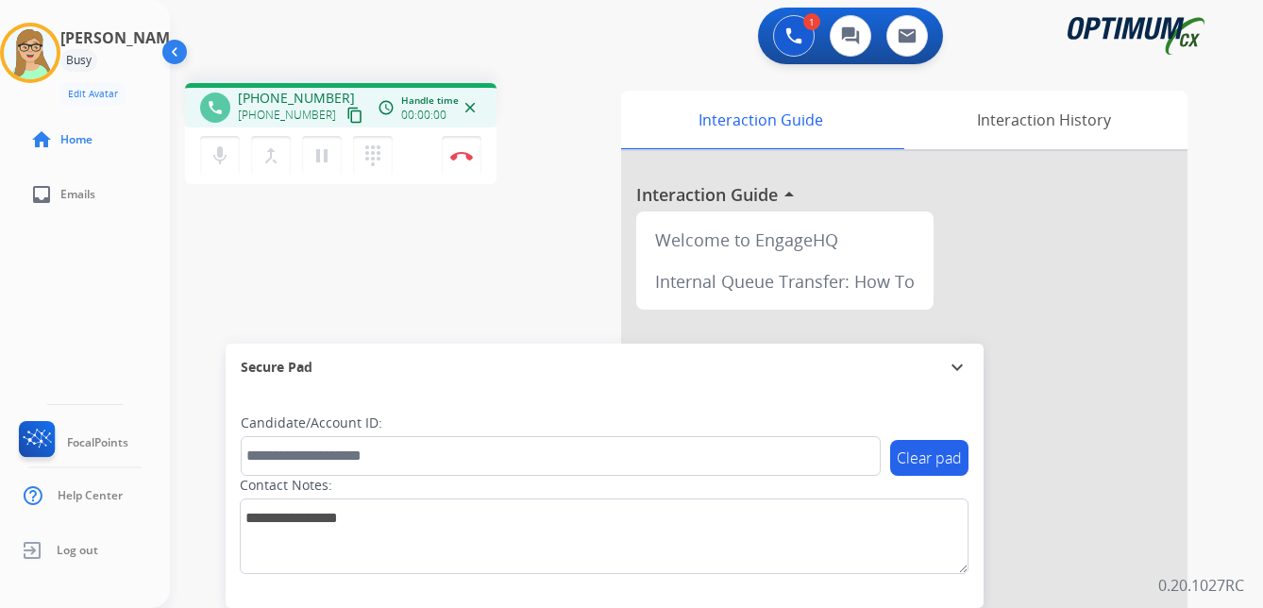
drag, startPoint x: 338, startPoint y: 116, endPoint x: 326, endPoint y: 118, distance: 12.4
click at [346, 116] on mat-icon "content_copy" at bounding box center [354, 115] width 17 height 17
click at [462, 155] on img at bounding box center [461, 155] width 23 height 9
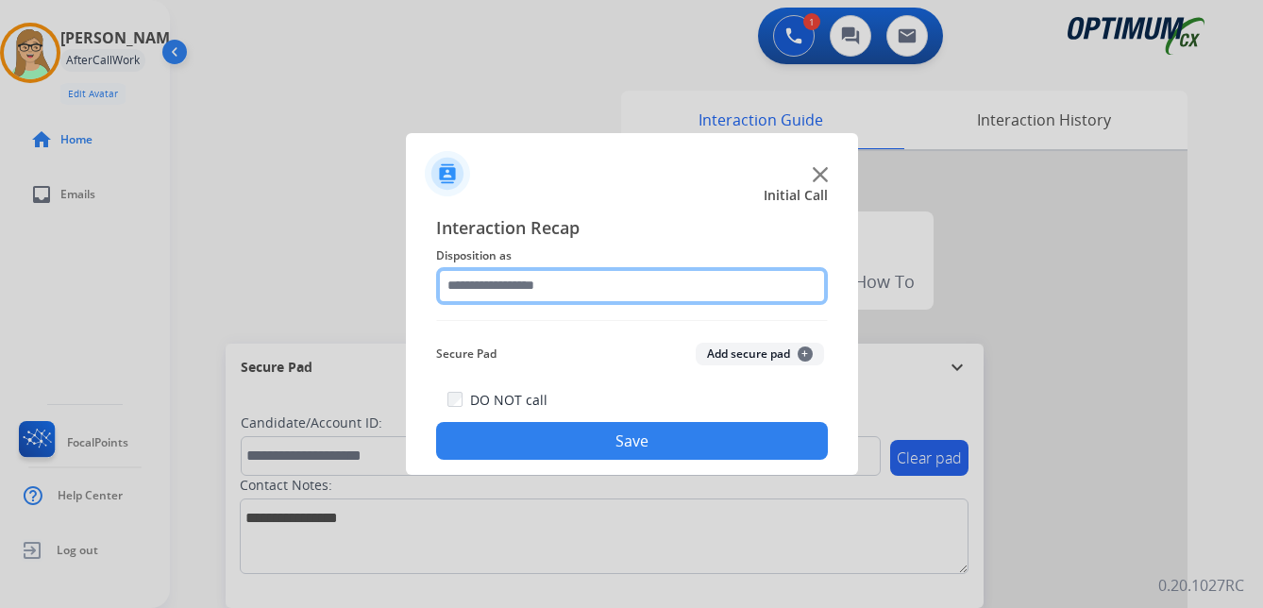
click at [522, 281] on input "text" at bounding box center [632, 286] width 392 height 38
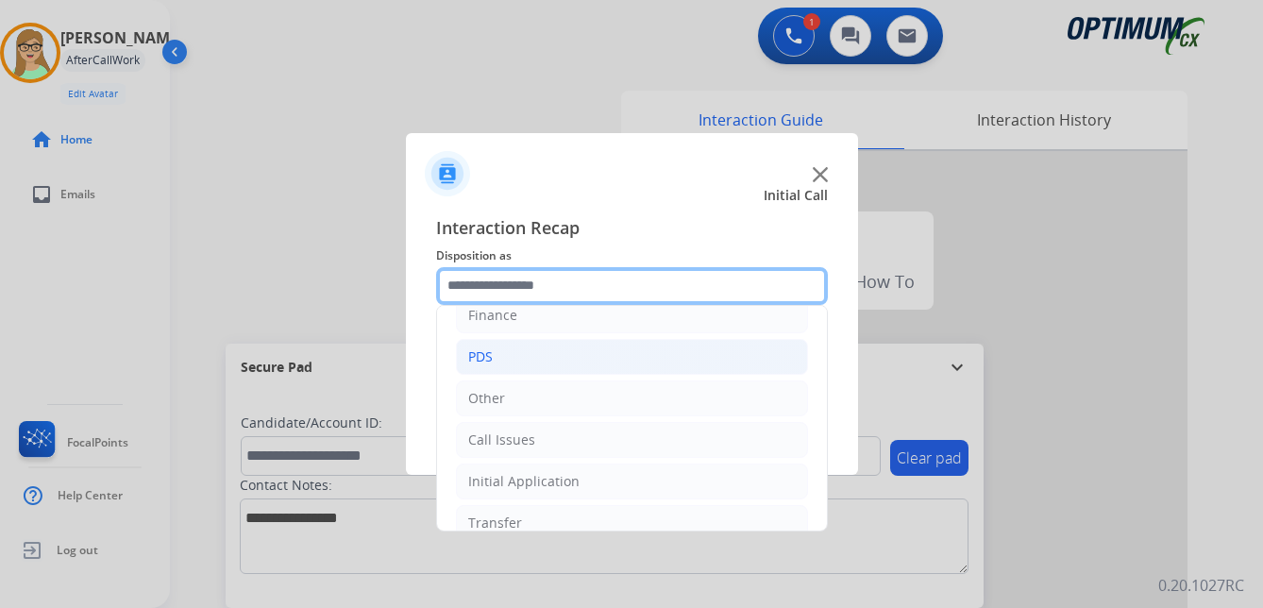
scroll to position [128, 0]
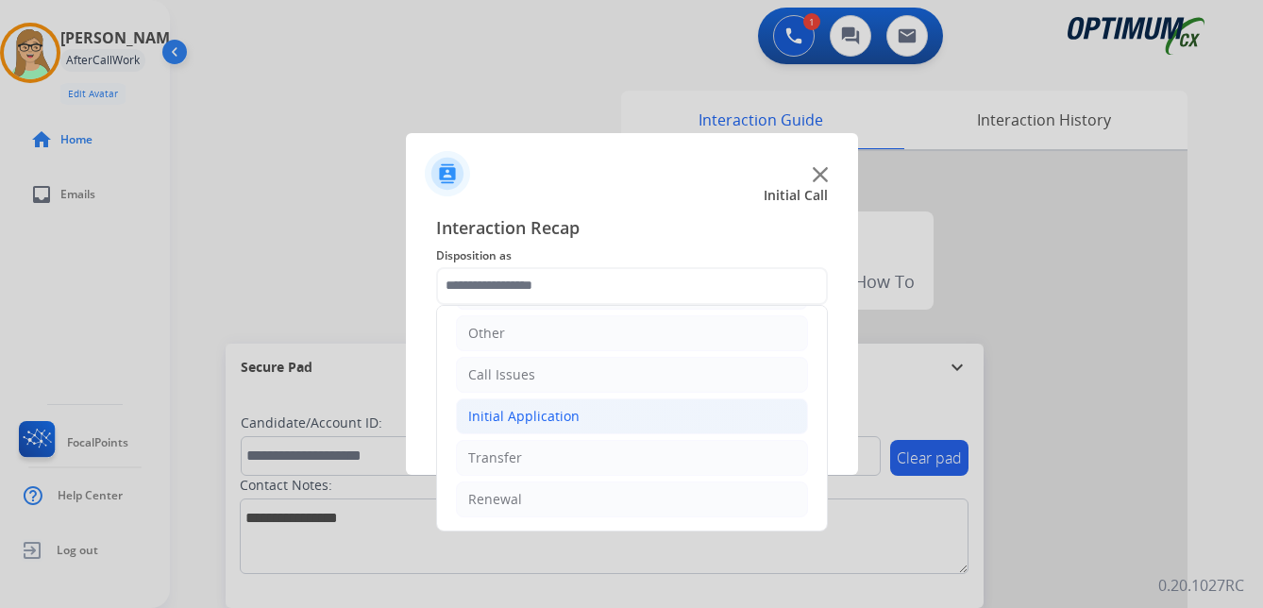
click at [555, 418] on div "Initial Application" at bounding box center [523, 416] width 111 height 19
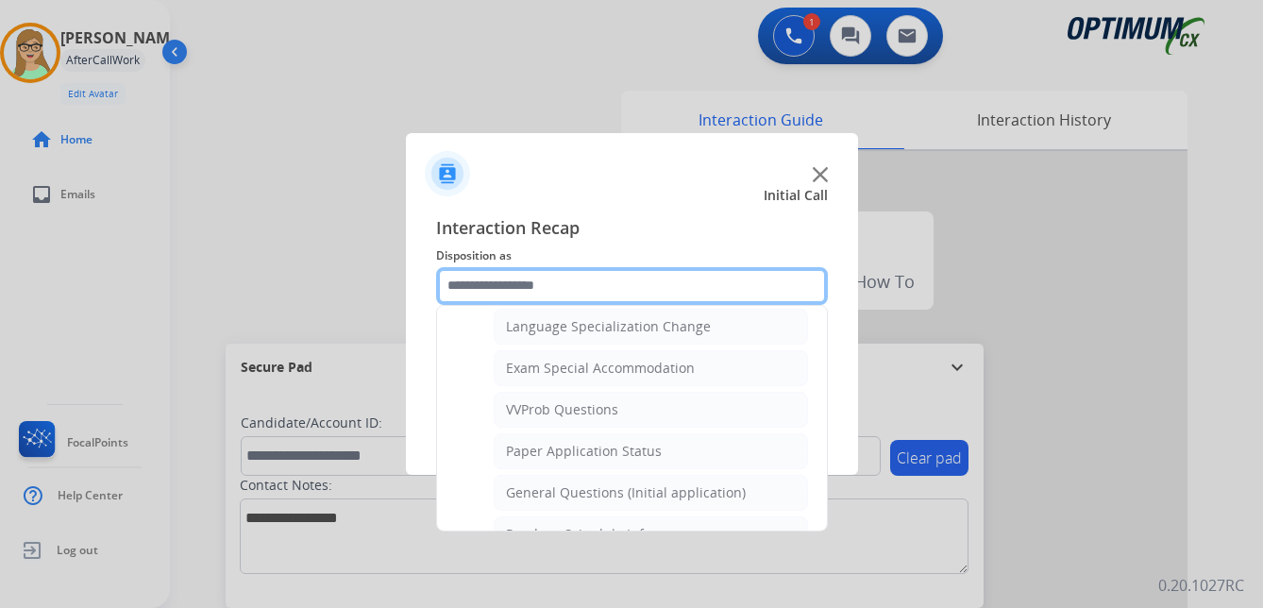
scroll to position [978, 0]
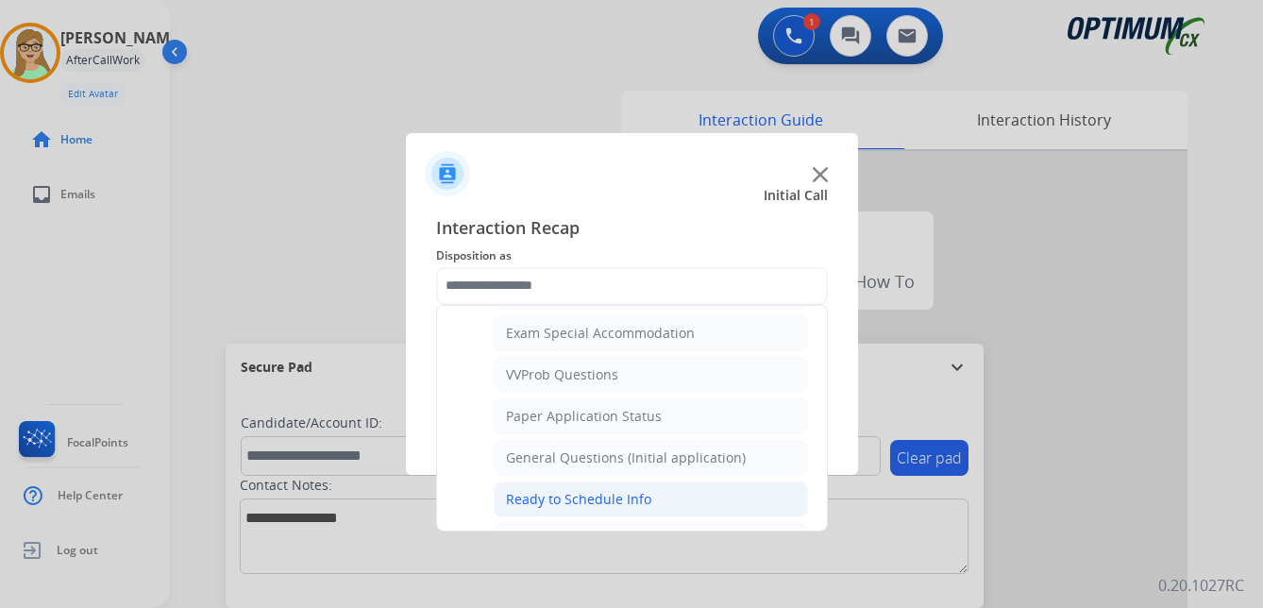
click at [529, 494] on div "Ready to Schedule Info" at bounding box center [578, 499] width 145 height 19
type input "**********"
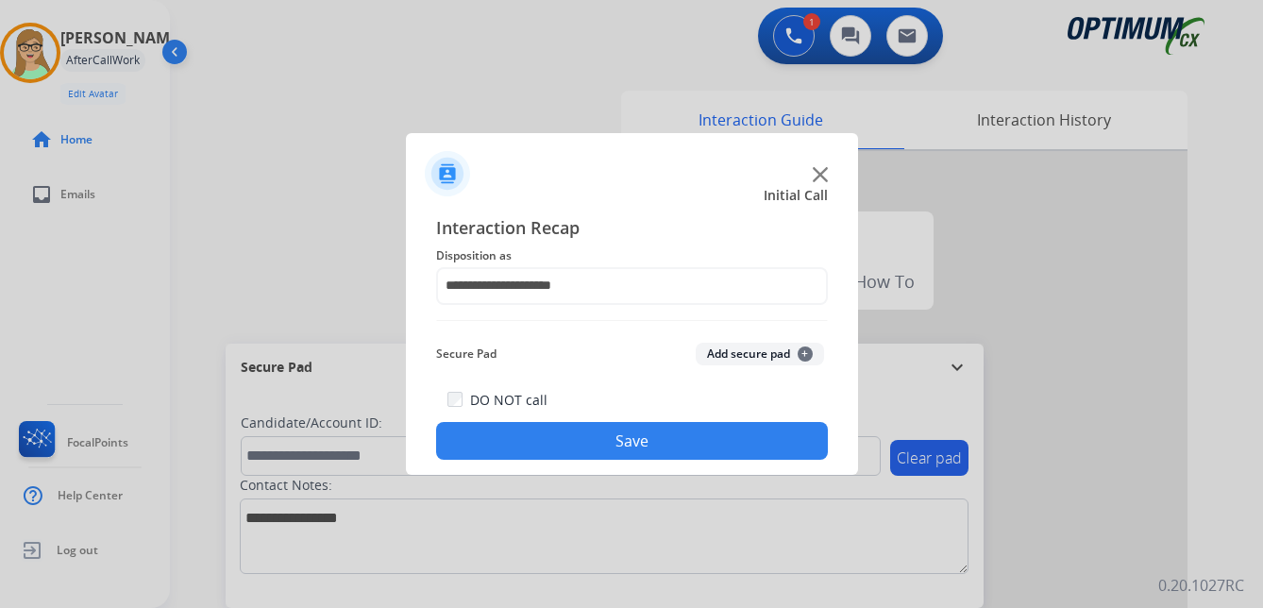
click at [647, 450] on button "Save" at bounding box center [632, 441] width 392 height 38
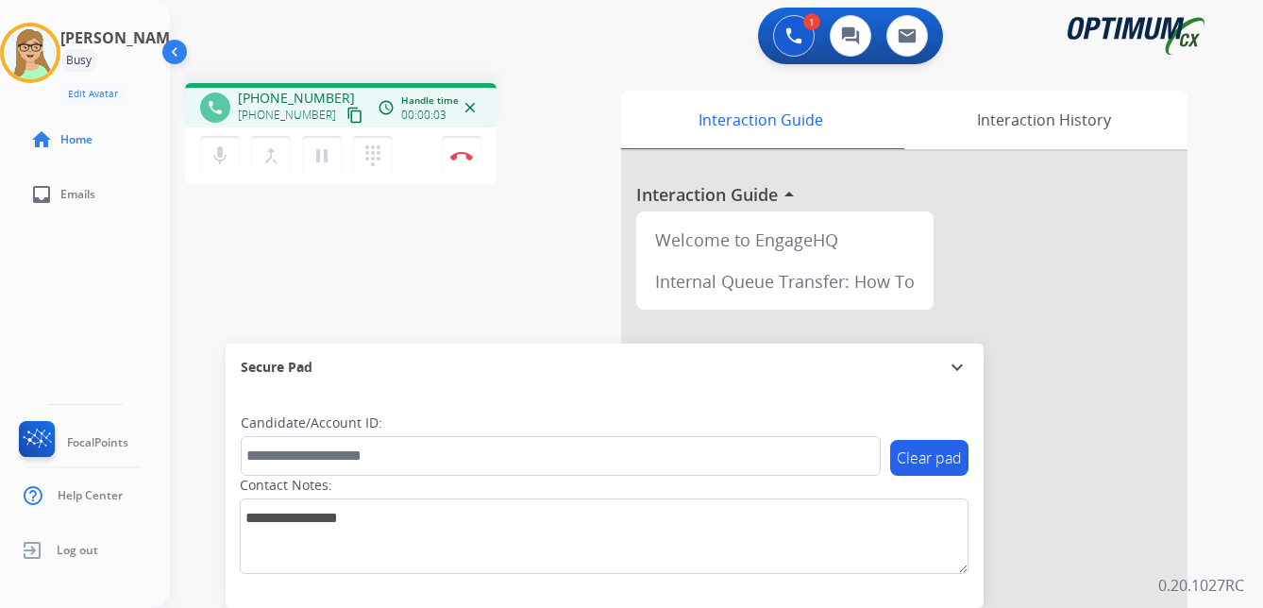
click at [346, 116] on mat-icon "content_copy" at bounding box center [354, 115] width 17 height 17
click at [461, 155] on img at bounding box center [461, 155] width 23 height 9
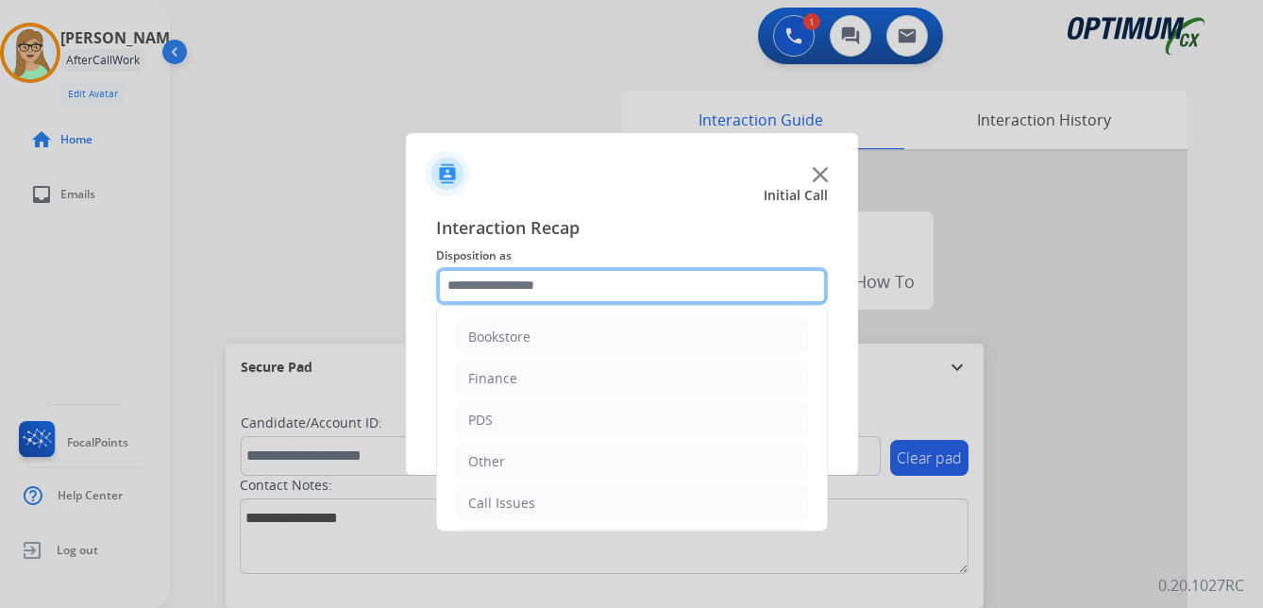
click at [528, 279] on input "text" at bounding box center [632, 286] width 392 height 38
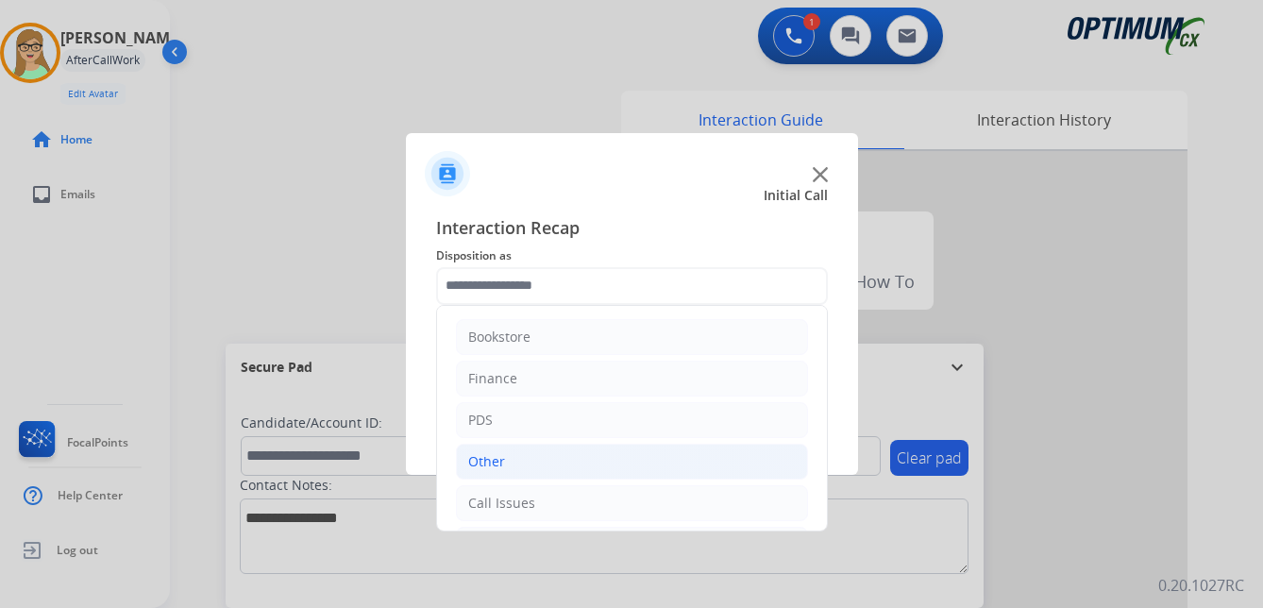
click at [499, 462] on div "Other" at bounding box center [486, 461] width 37 height 19
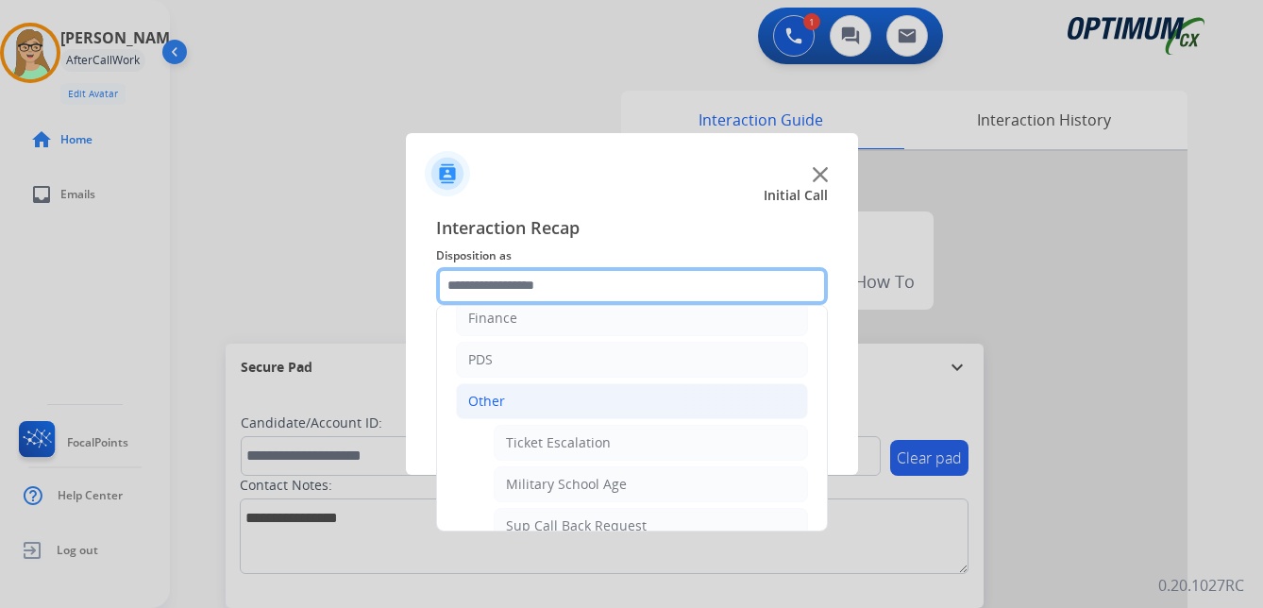
scroll to position [94, 0]
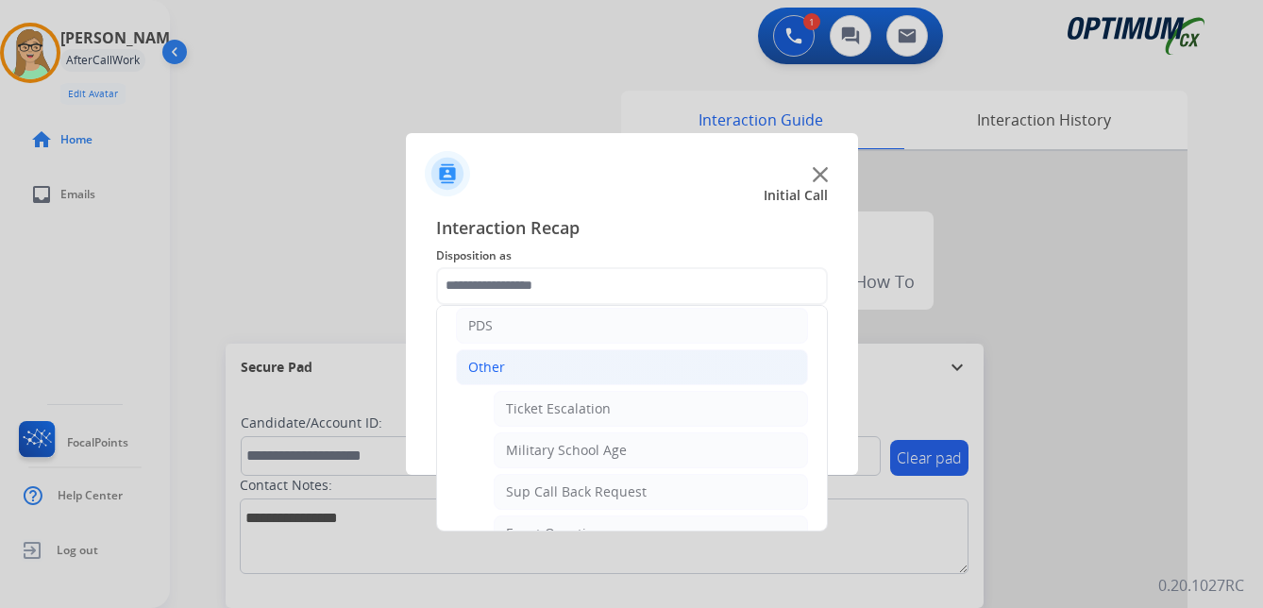
click at [477, 358] on div "Other" at bounding box center [486, 367] width 37 height 19
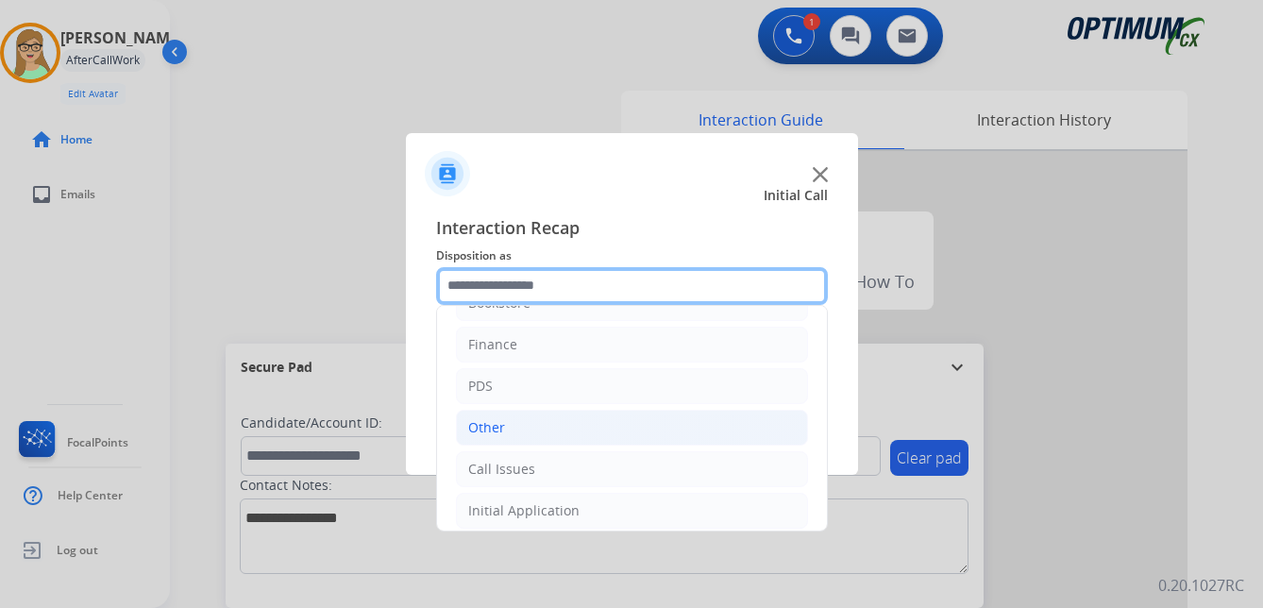
scroll to position [0, 0]
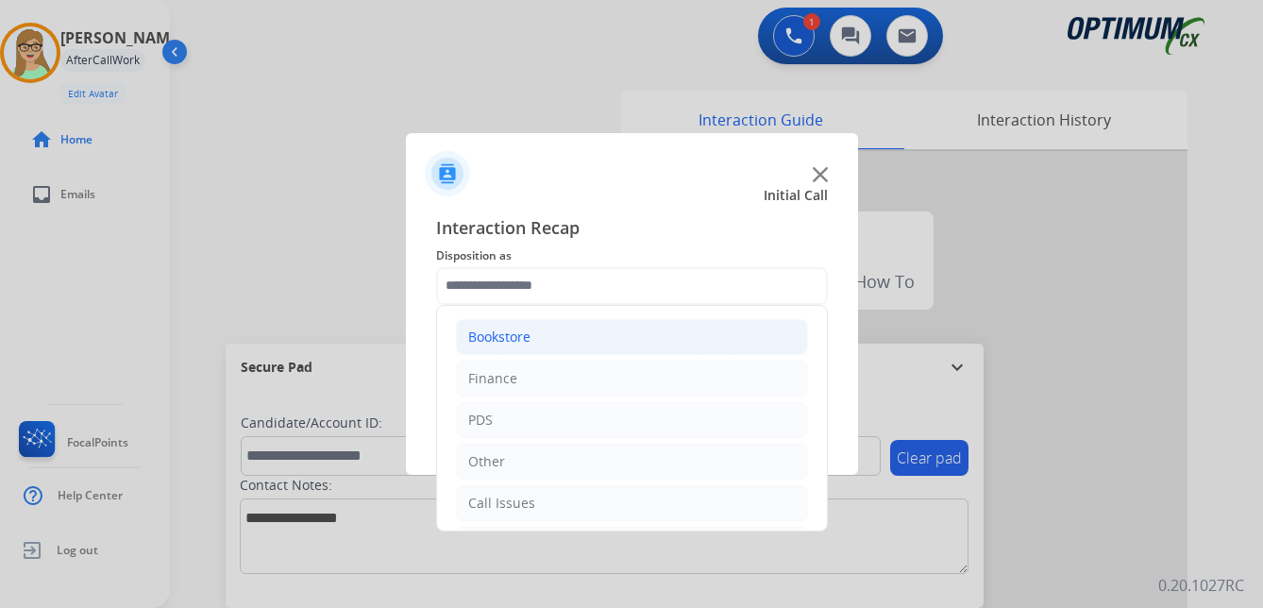
click at [510, 327] on div "Bookstore" at bounding box center [499, 336] width 62 height 19
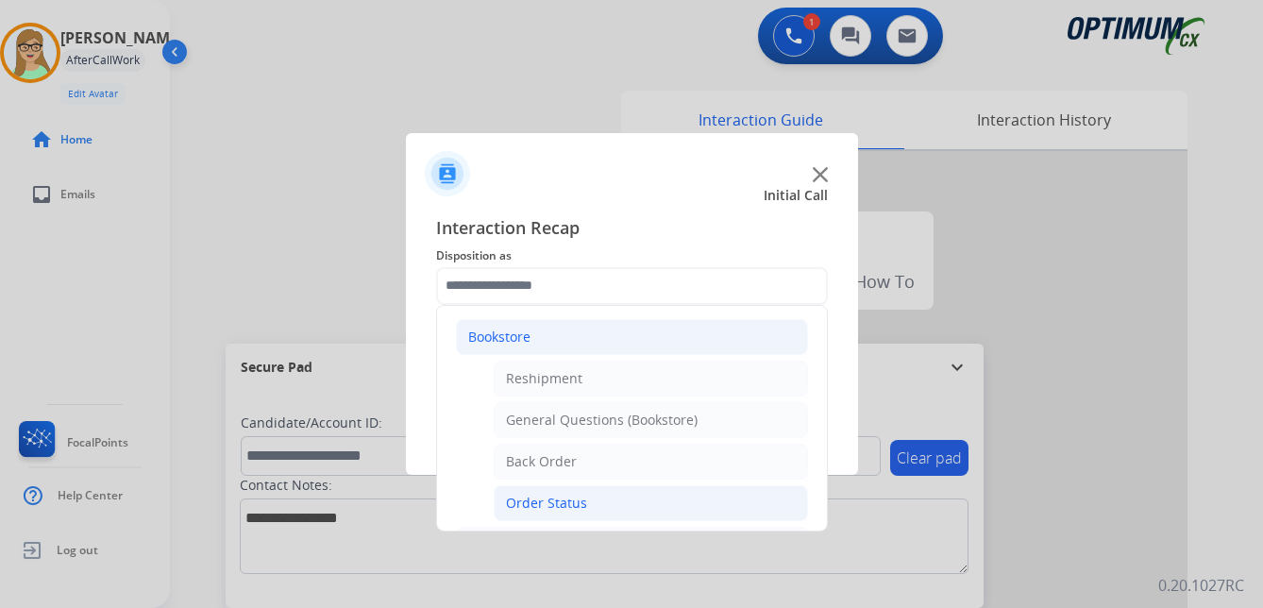
click at [549, 501] on div "Order Status" at bounding box center [546, 503] width 81 height 19
type input "**********"
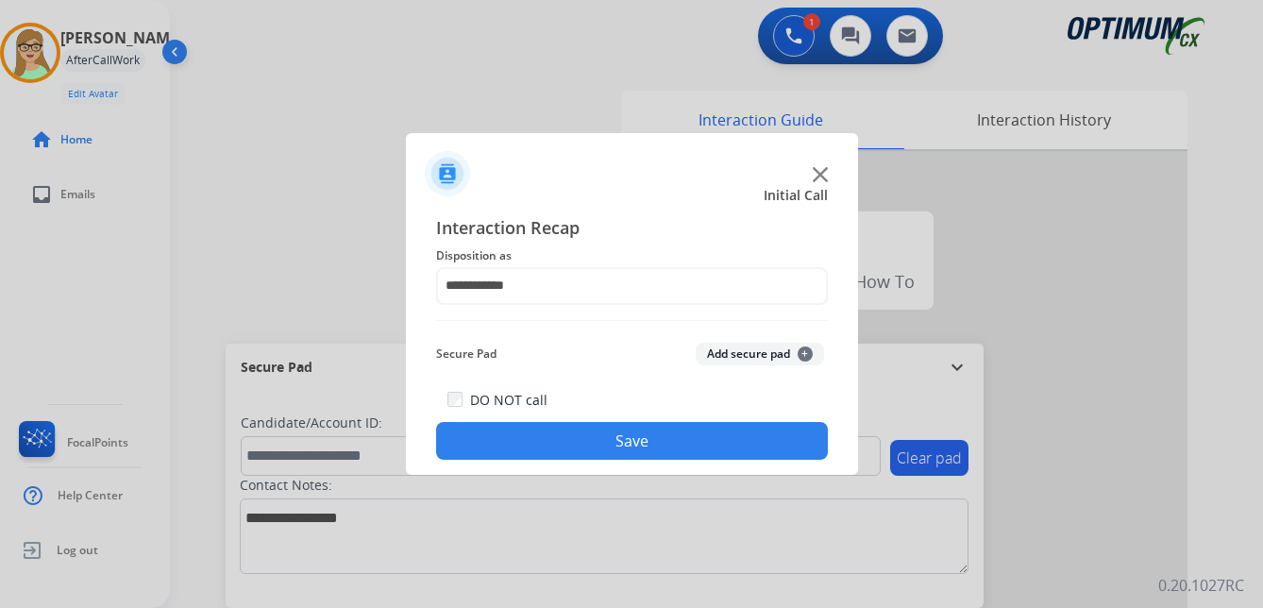
click at [569, 433] on button "Save" at bounding box center [632, 441] width 392 height 38
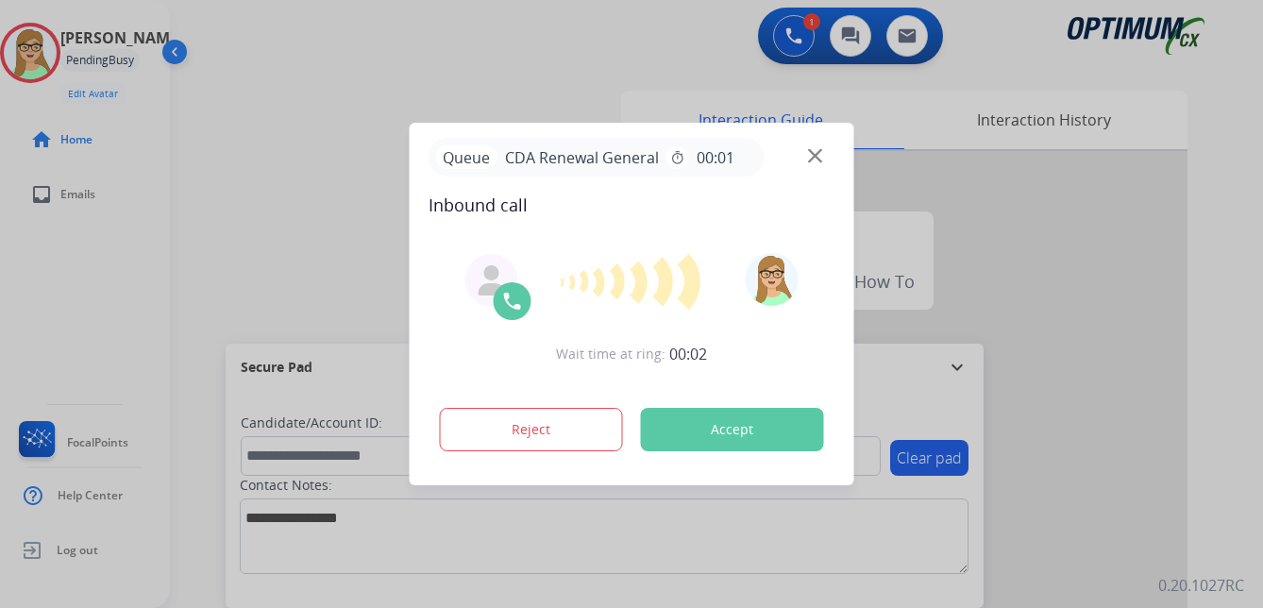
click at [16, 295] on div at bounding box center [631, 304] width 1263 height 608
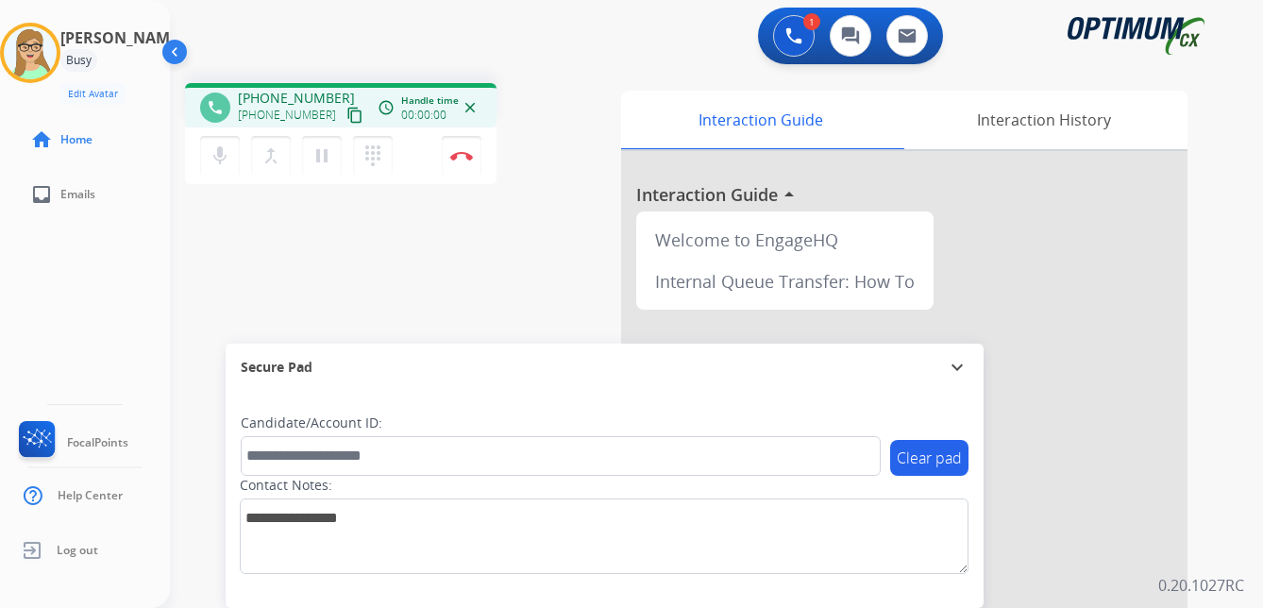
click at [346, 114] on mat-icon "content_copy" at bounding box center [354, 115] width 17 height 17
click at [465, 155] on img at bounding box center [461, 155] width 23 height 9
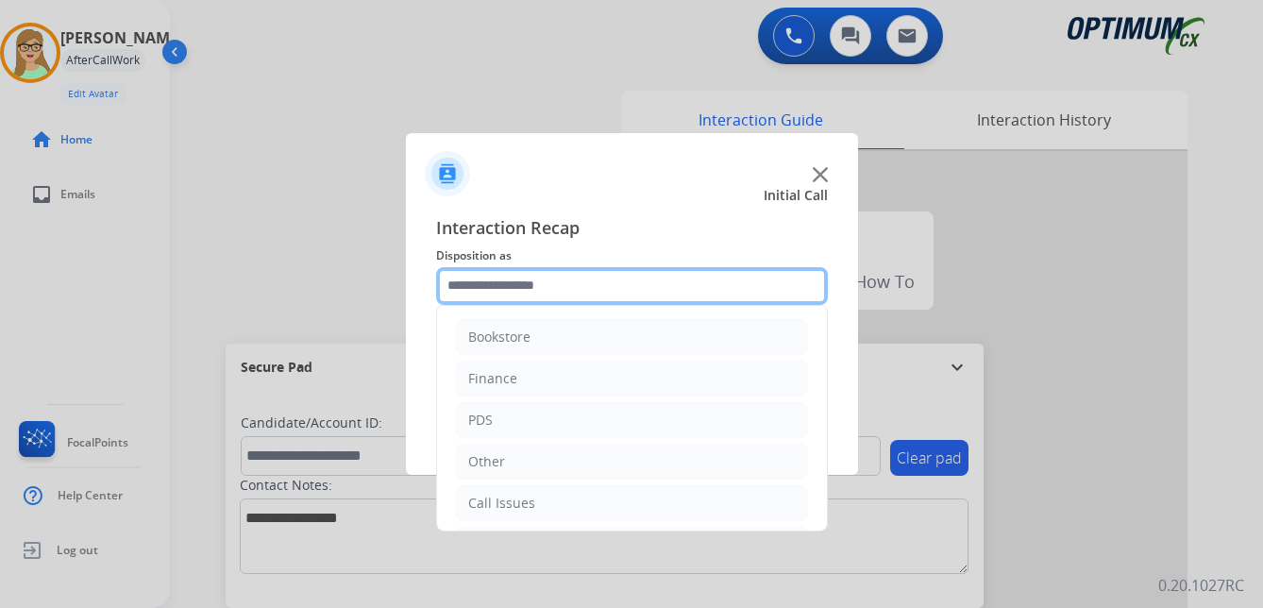
click at [531, 280] on input "text" at bounding box center [632, 286] width 392 height 38
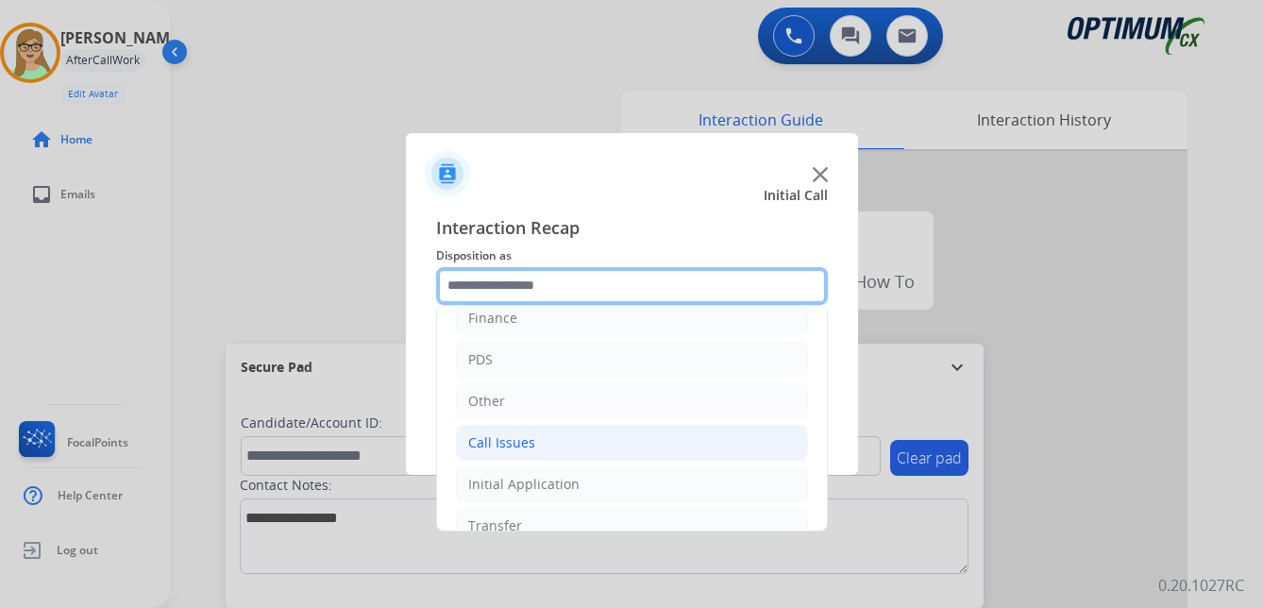
scroll to position [128, 0]
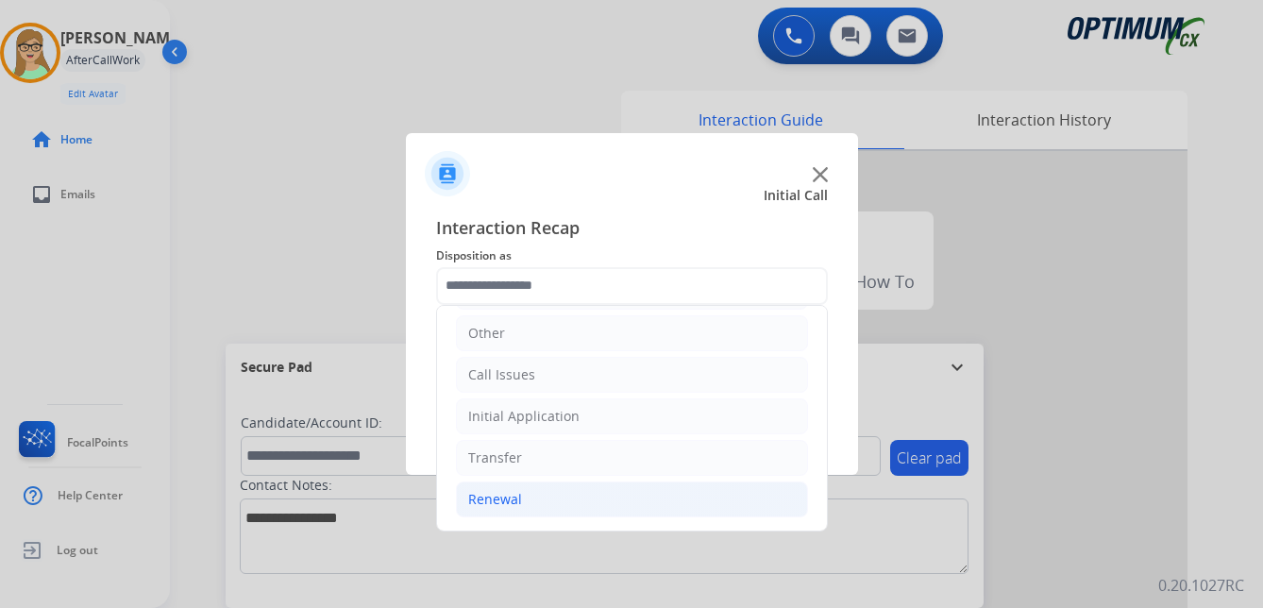
click at [499, 497] on div "Renewal" at bounding box center [495, 499] width 54 height 19
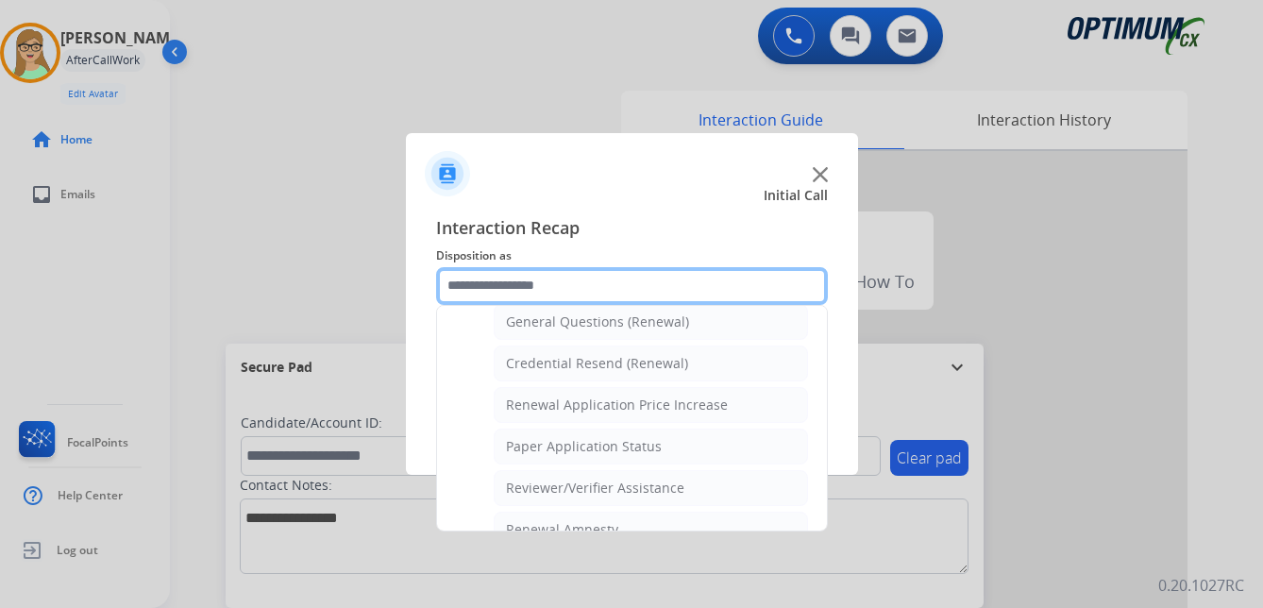
scroll to position [540, 0]
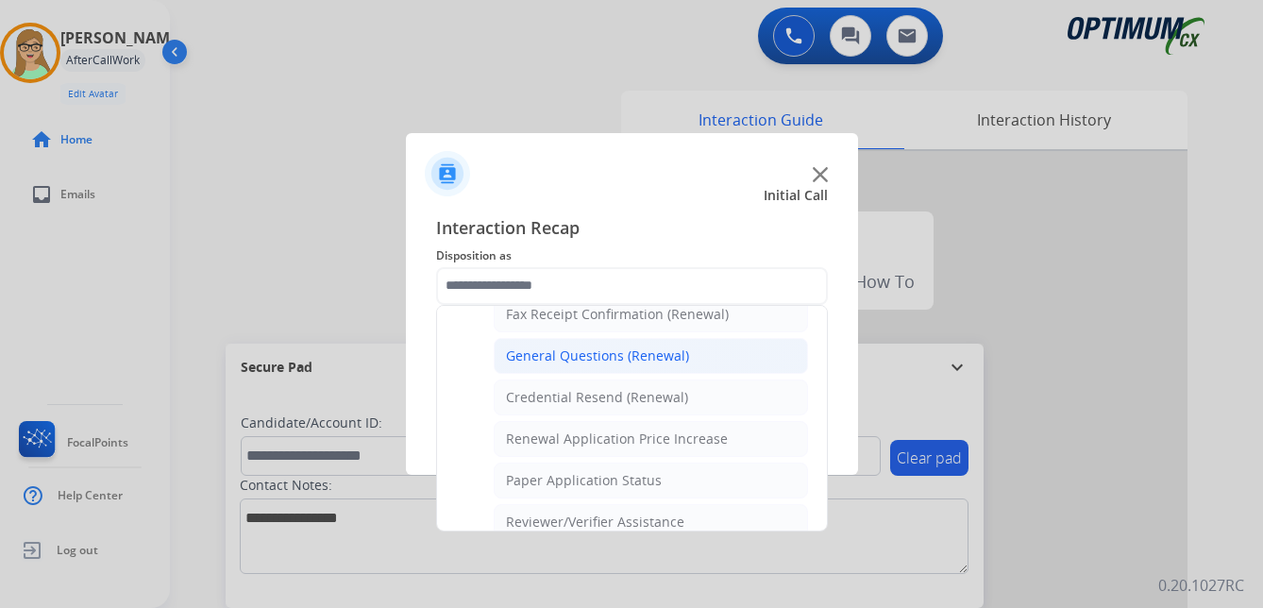
click at [611, 358] on div "General Questions (Renewal)" at bounding box center [597, 355] width 183 height 19
type input "**********"
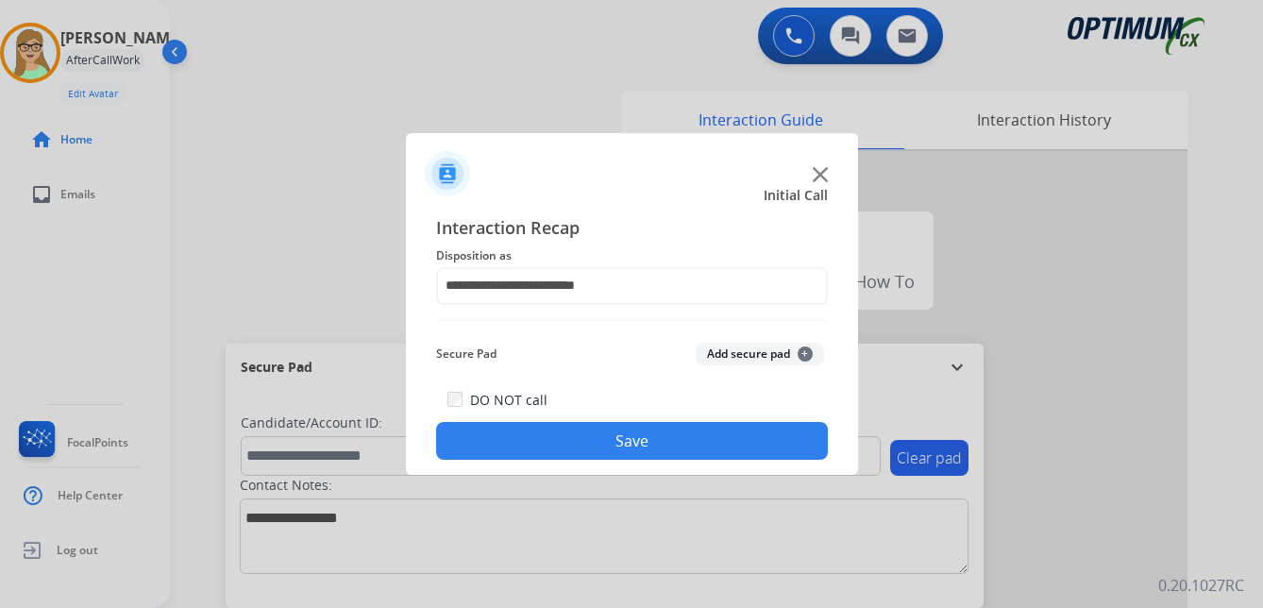
click at [595, 446] on button "Save" at bounding box center [632, 441] width 392 height 38
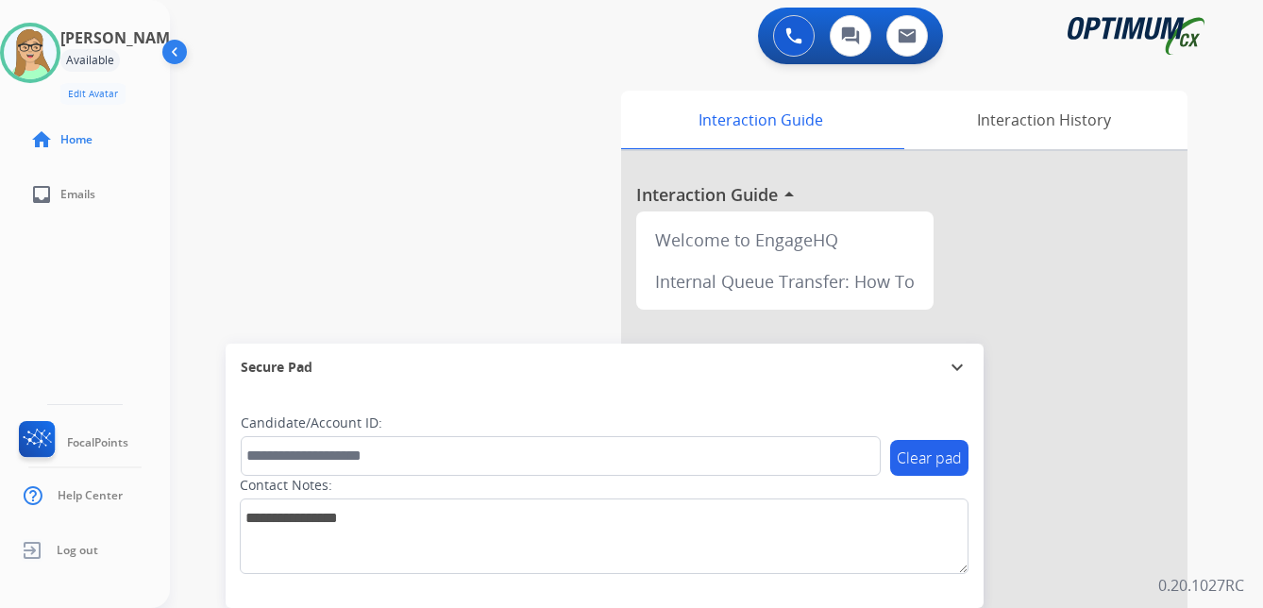
click at [52, 311] on div "Patricia Available Edit Avatar Agent: Patricia Routing Profile: OCX Training ho…" at bounding box center [85, 304] width 170 height 608
click at [50, 53] on img at bounding box center [30, 52] width 53 height 53
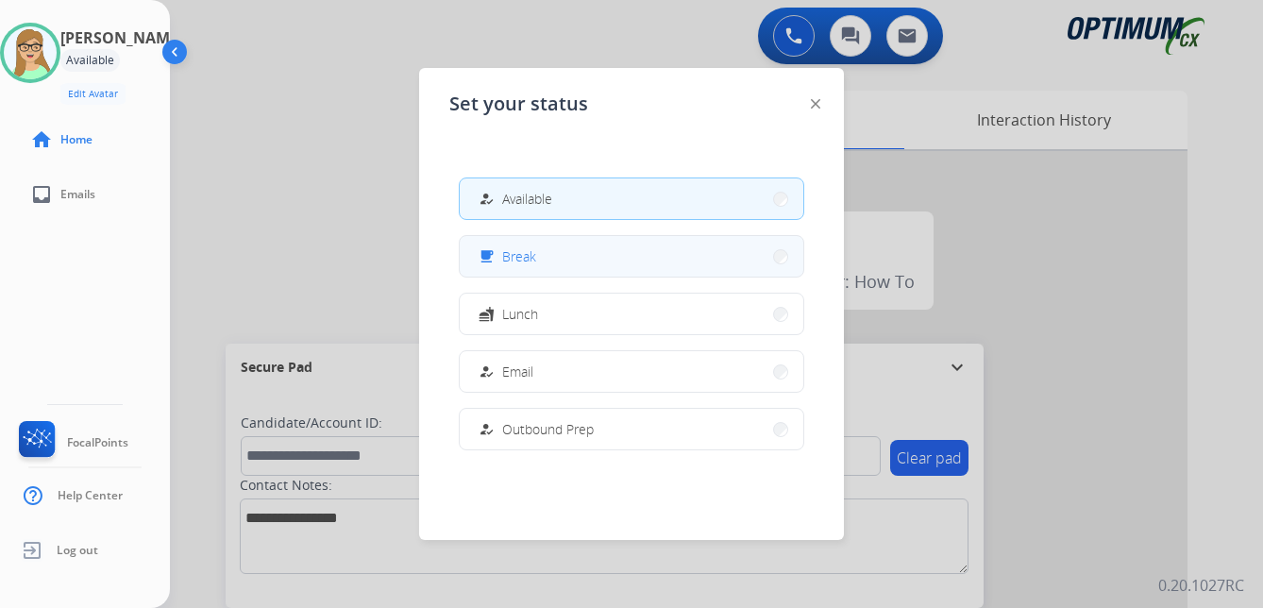
click at [519, 256] on span "Break" at bounding box center [519, 256] width 34 height 20
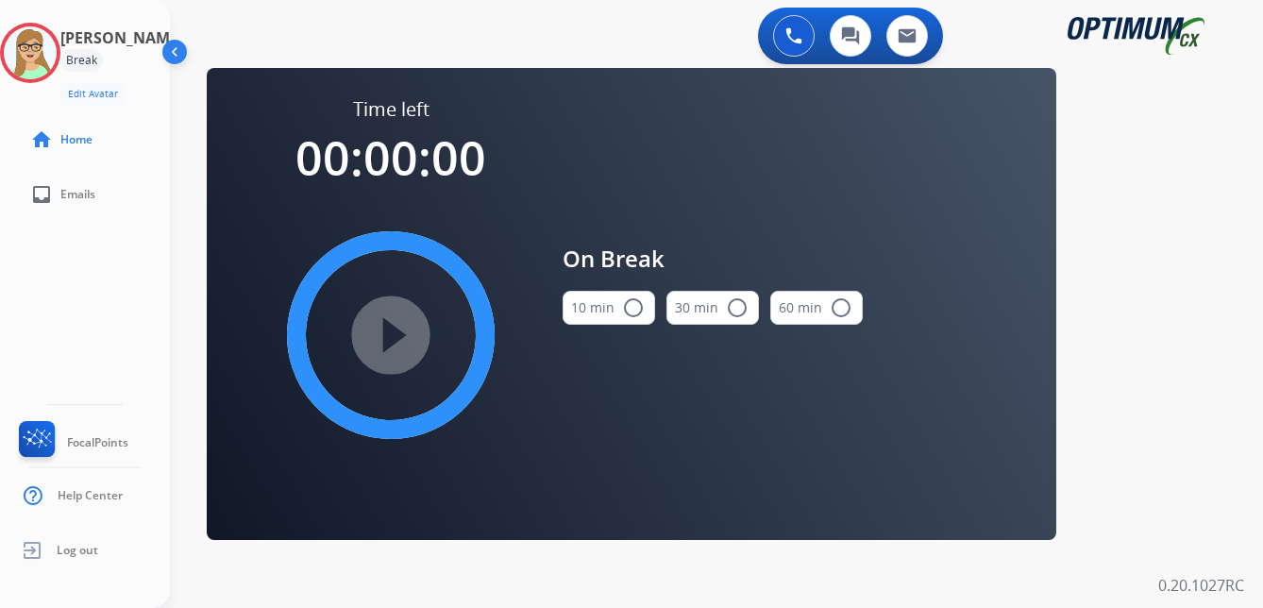
click at [103, 55] on div "Break" at bounding box center [81, 60] width 42 height 23
click at [57, 45] on img at bounding box center [30, 52] width 53 height 53
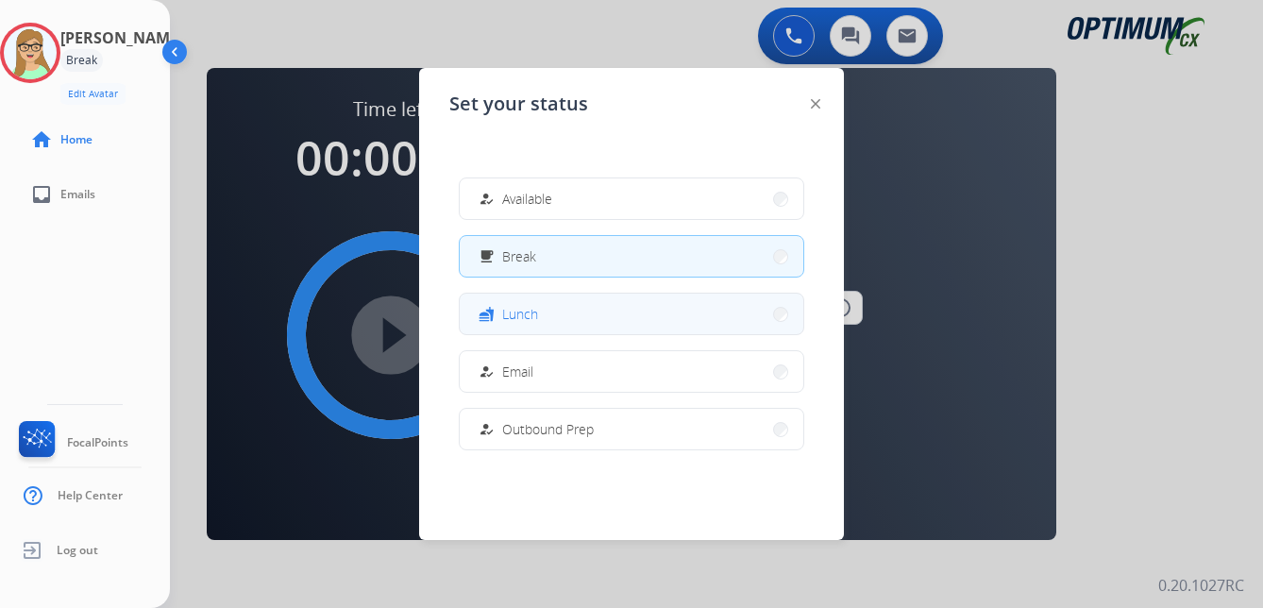
click at [530, 320] on span "Lunch" at bounding box center [520, 314] width 36 height 20
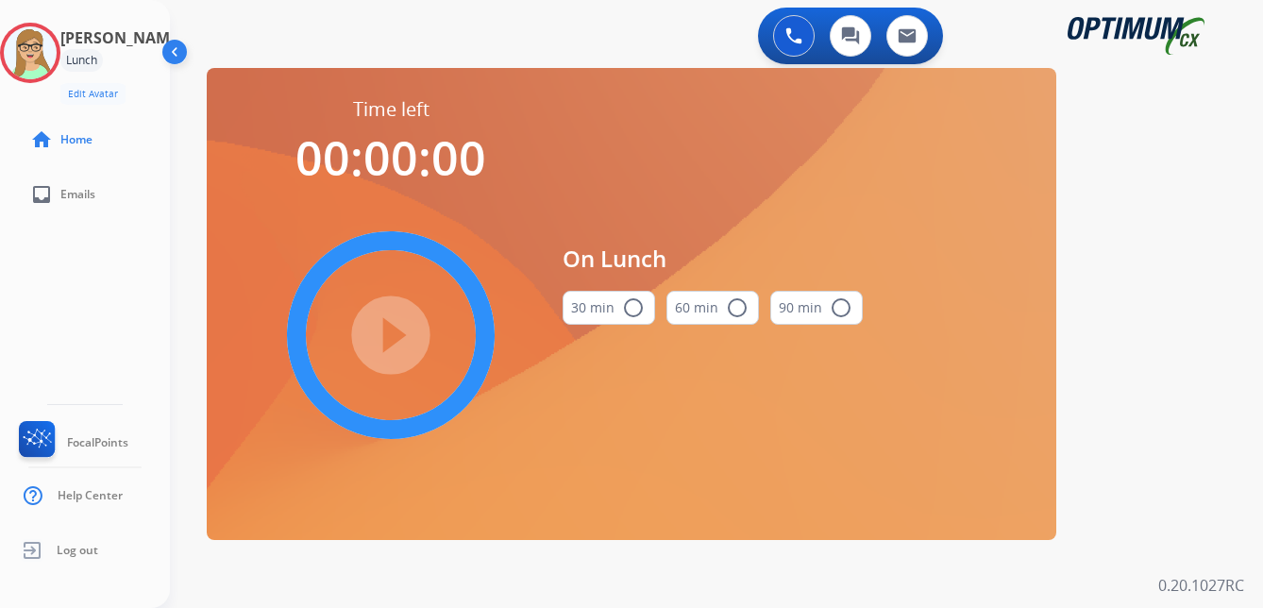
drag, startPoint x: 635, startPoint y: 311, endPoint x: 555, endPoint y: 320, distance: 80.7
click at [633, 311] on mat-icon "radio_button_unchecked" at bounding box center [633, 307] width 23 height 23
click at [402, 327] on mat-icon "play_circle_filled" at bounding box center [390, 335] width 23 height 23
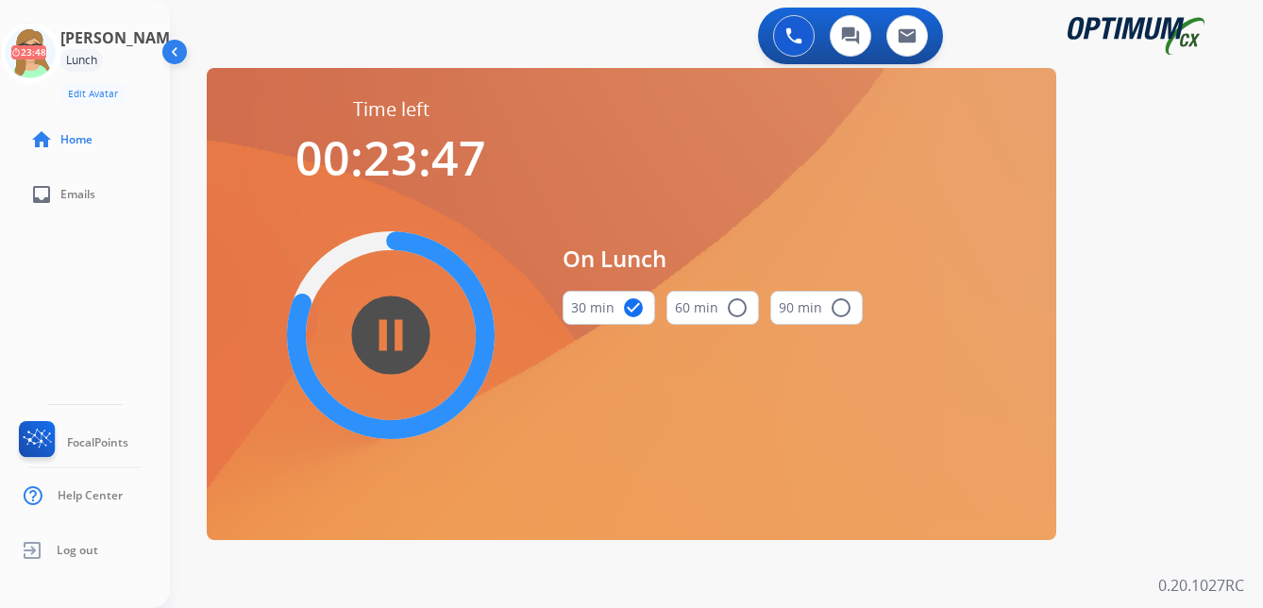
click at [28, 260] on div "Patricia Lunch Edit Avatar 23:48 Agent: Patricia Routing Profile: OCX Training …" at bounding box center [85, 304] width 170 height 608
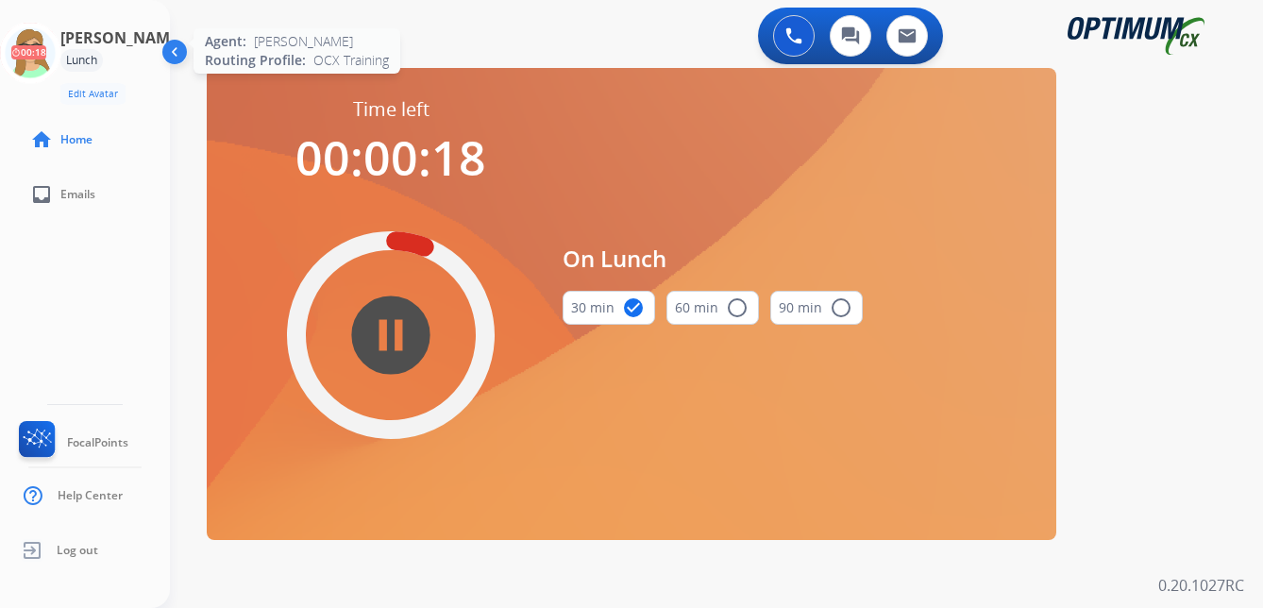
click at [45, 59] on icon at bounding box center [30, 53] width 61 height 61
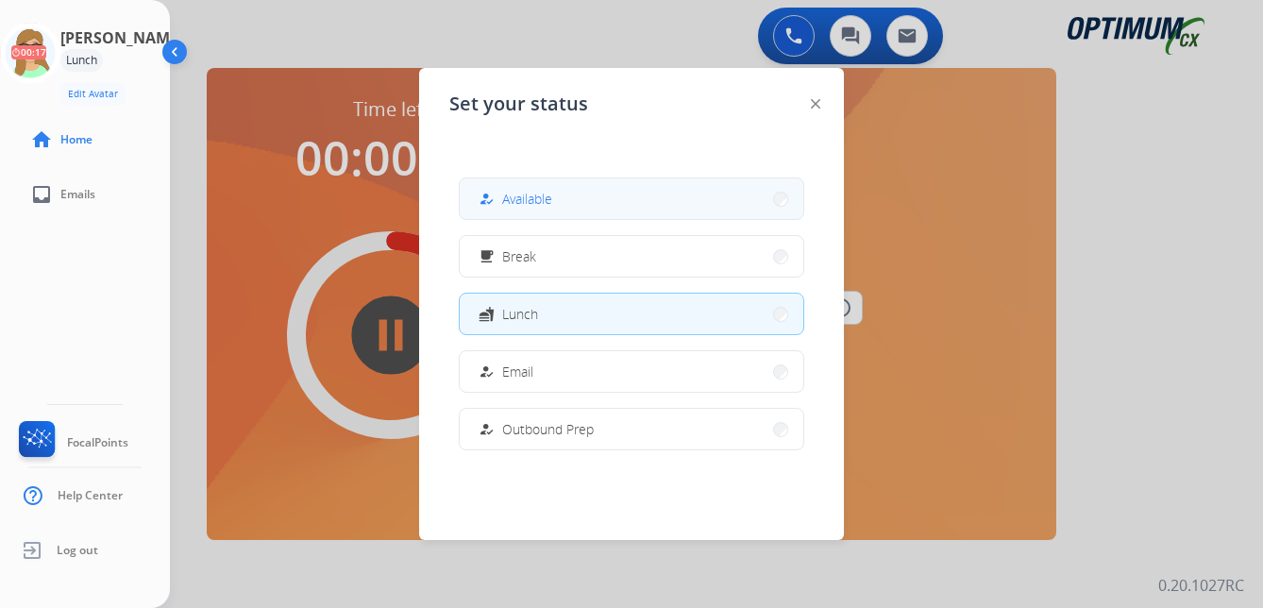
click at [514, 197] on span "Available" at bounding box center [527, 199] width 50 height 20
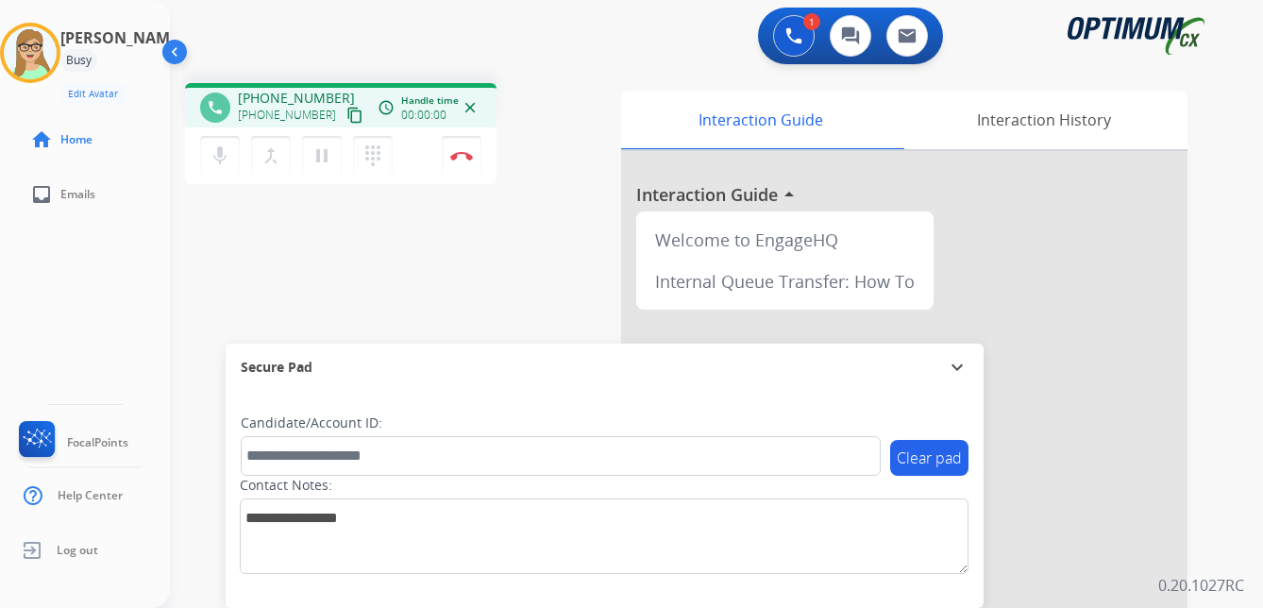
click at [346, 110] on mat-icon "content_copy" at bounding box center [354, 115] width 17 height 17
click at [460, 153] on img at bounding box center [461, 155] width 23 height 9
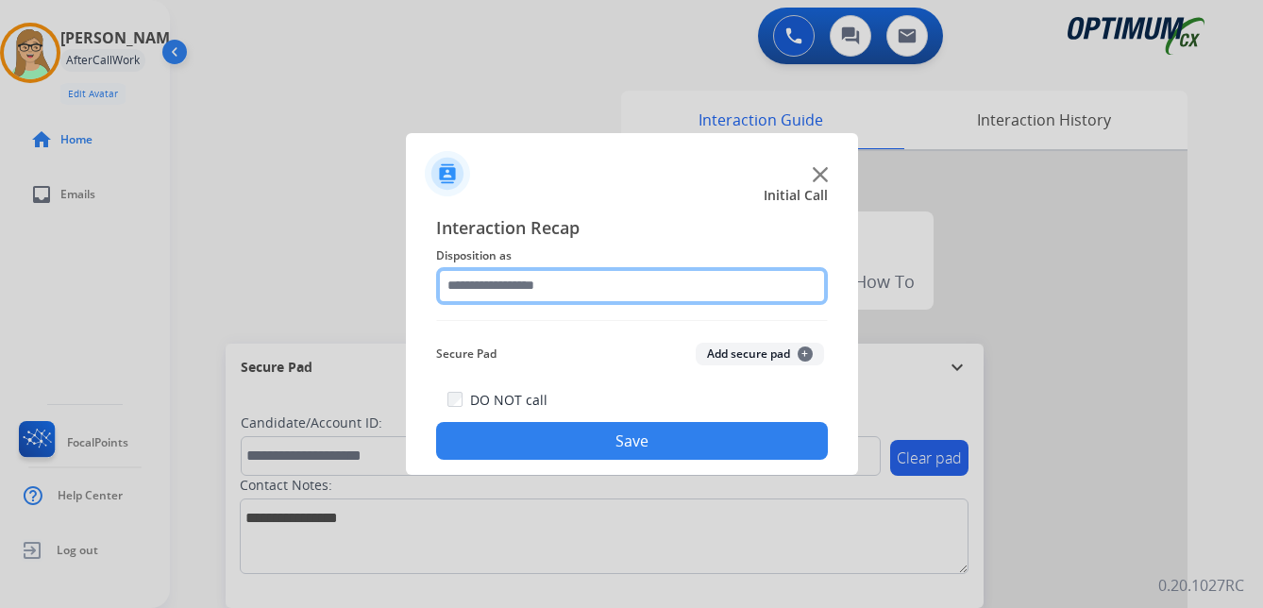
click at [515, 282] on input "text" at bounding box center [632, 286] width 392 height 38
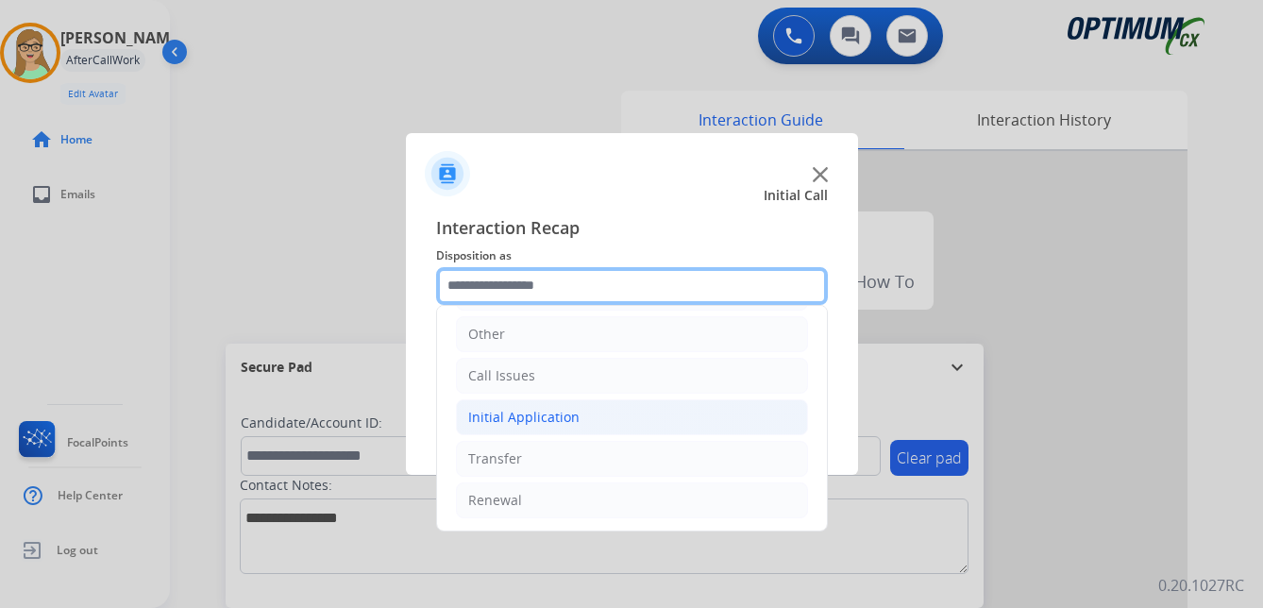
scroll to position [128, 0]
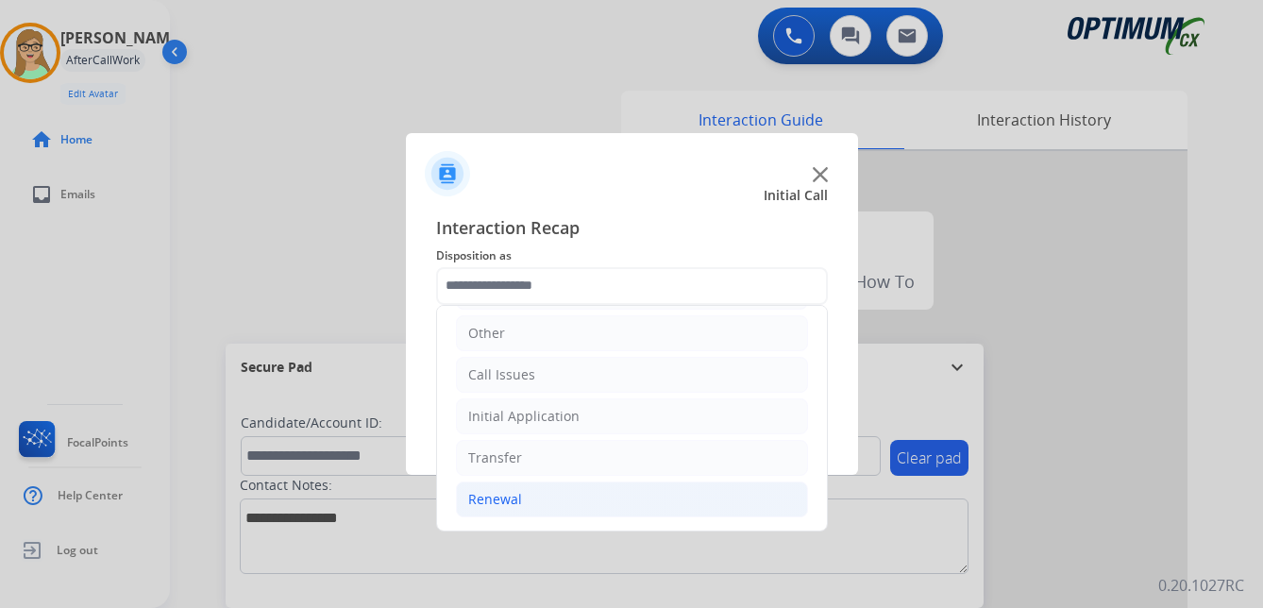
click at [500, 494] on div "Renewal" at bounding box center [495, 499] width 54 height 19
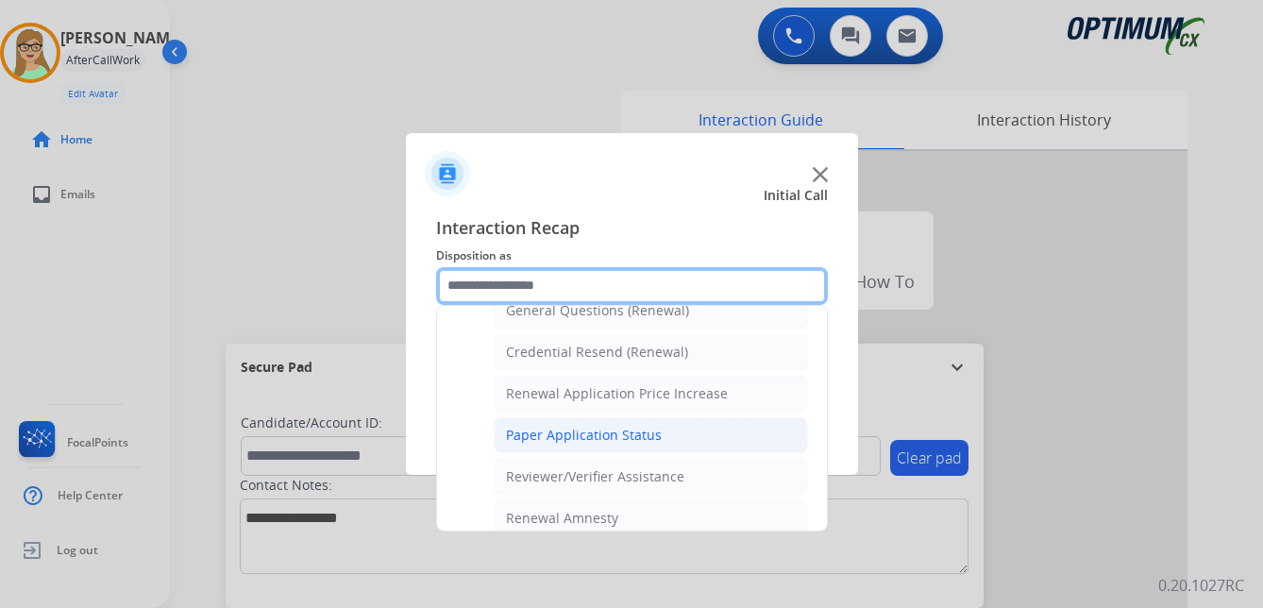
scroll to position [540, 0]
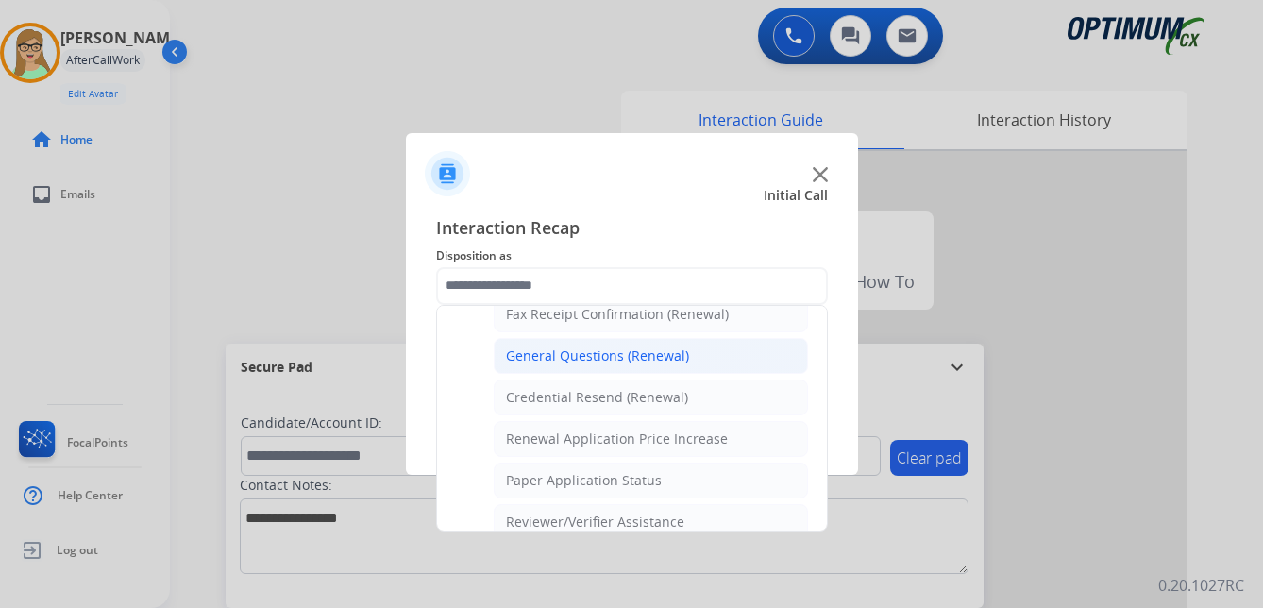
click at [583, 352] on div "General Questions (Renewal)" at bounding box center [597, 355] width 183 height 19
type input "**********"
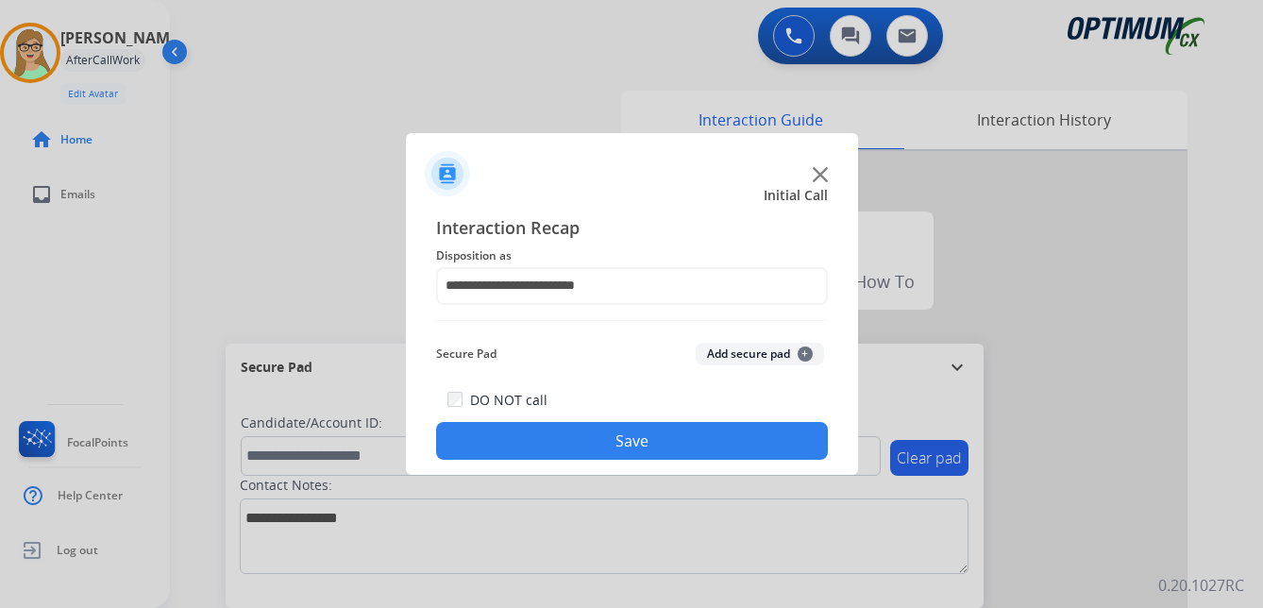
click at [576, 443] on button "Save" at bounding box center [632, 441] width 392 height 38
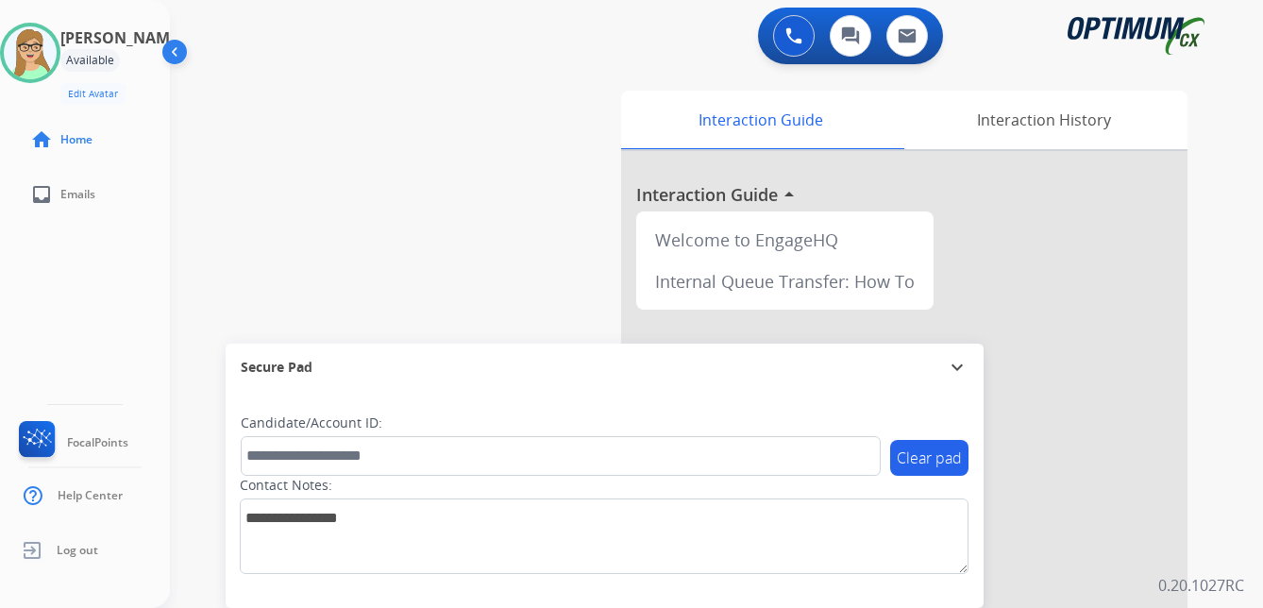
click at [47, 277] on div "Patricia Available Edit Avatar Agent: Patricia Routing Profile: OCX Training ho…" at bounding box center [85, 304] width 170 height 608
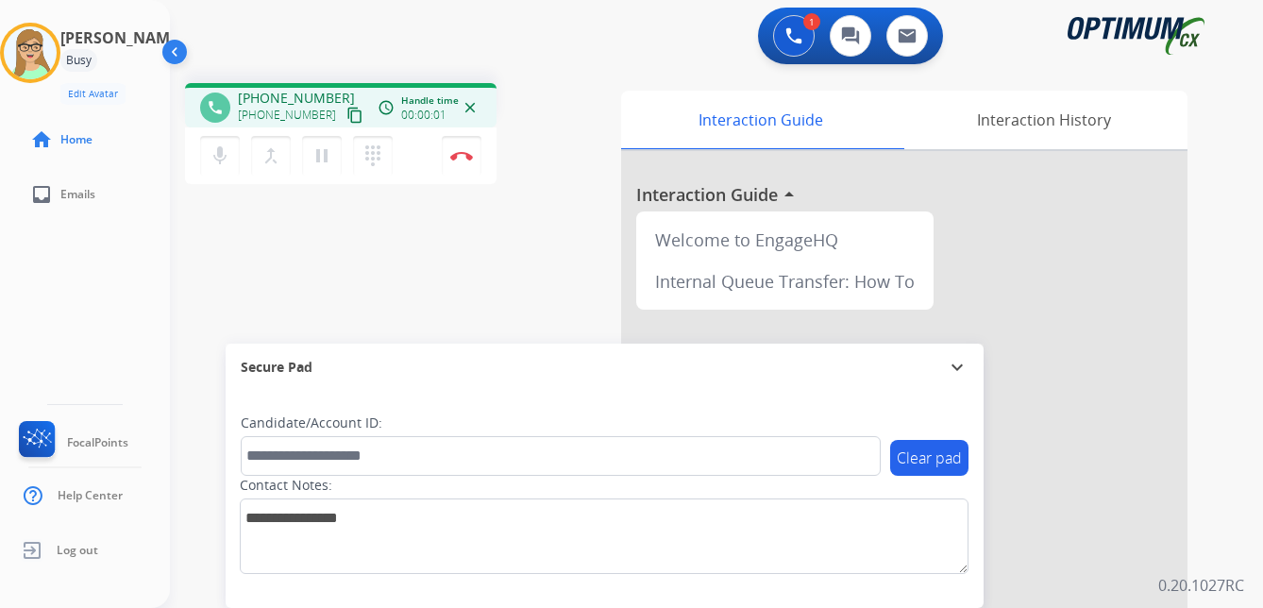
click at [346, 117] on mat-icon "content_copy" at bounding box center [354, 115] width 17 height 17
click at [464, 153] on img at bounding box center [461, 155] width 23 height 9
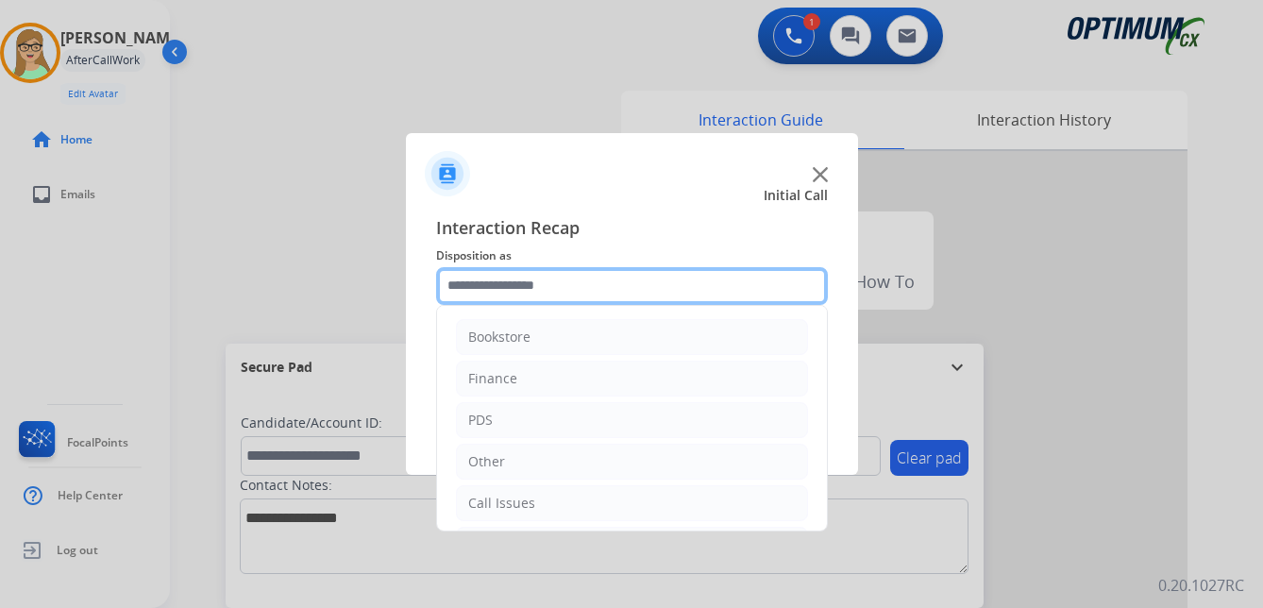
click at [530, 283] on input "text" at bounding box center [632, 286] width 392 height 38
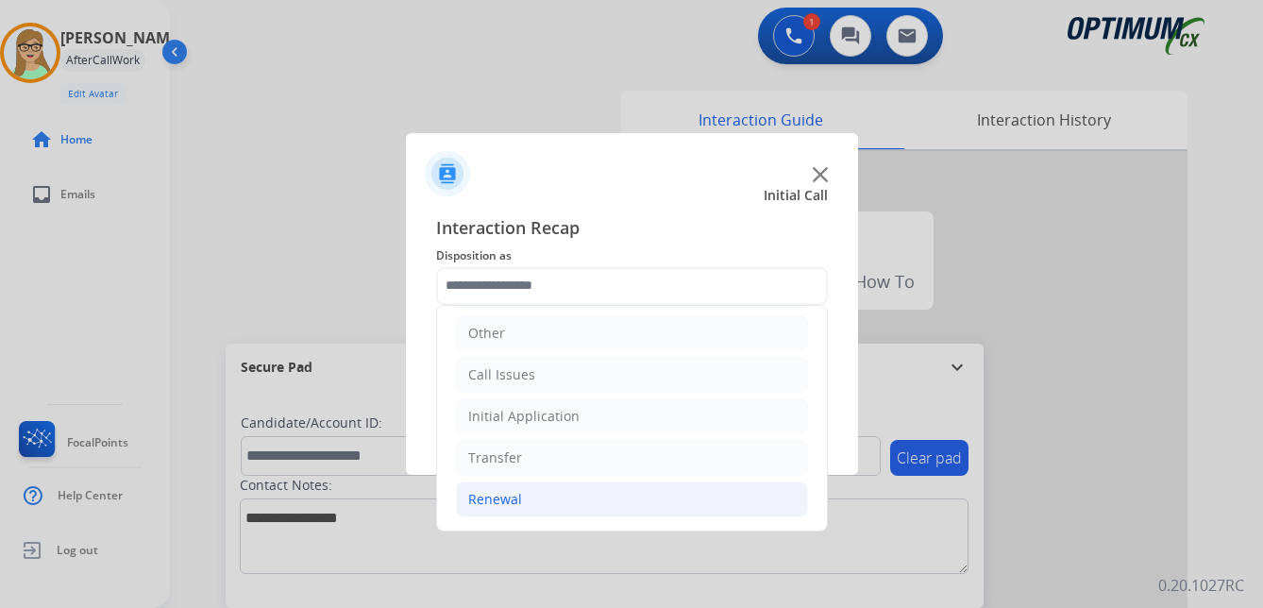
click at [504, 500] on div "Renewal" at bounding box center [495, 499] width 54 height 19
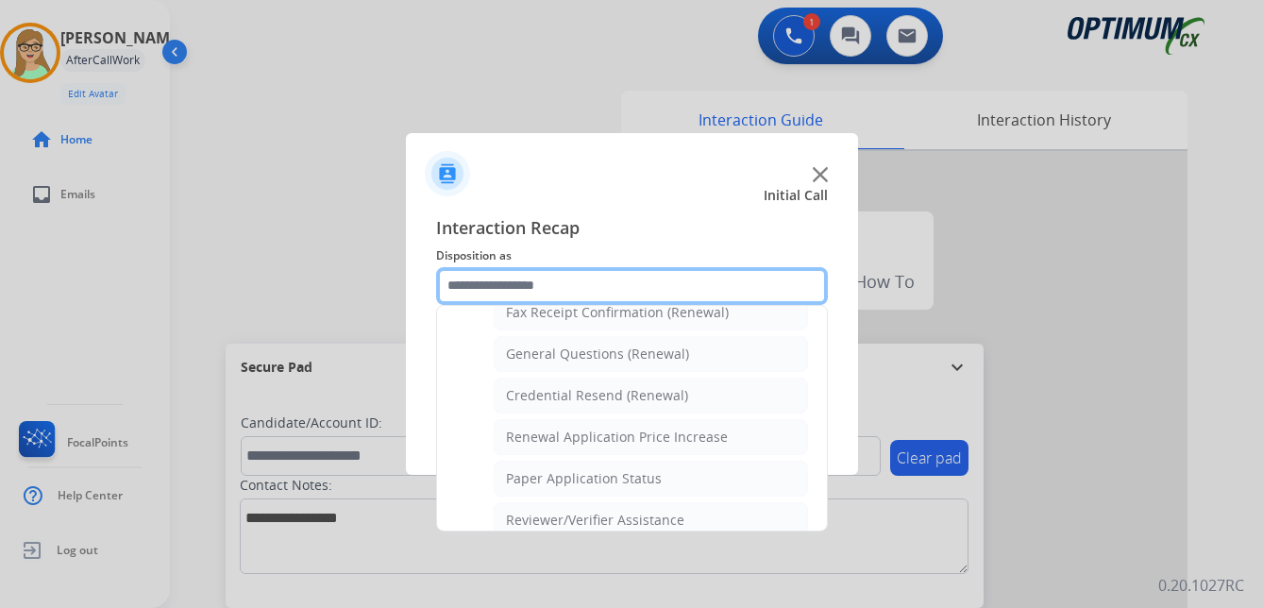
scroll to position [540, 0]
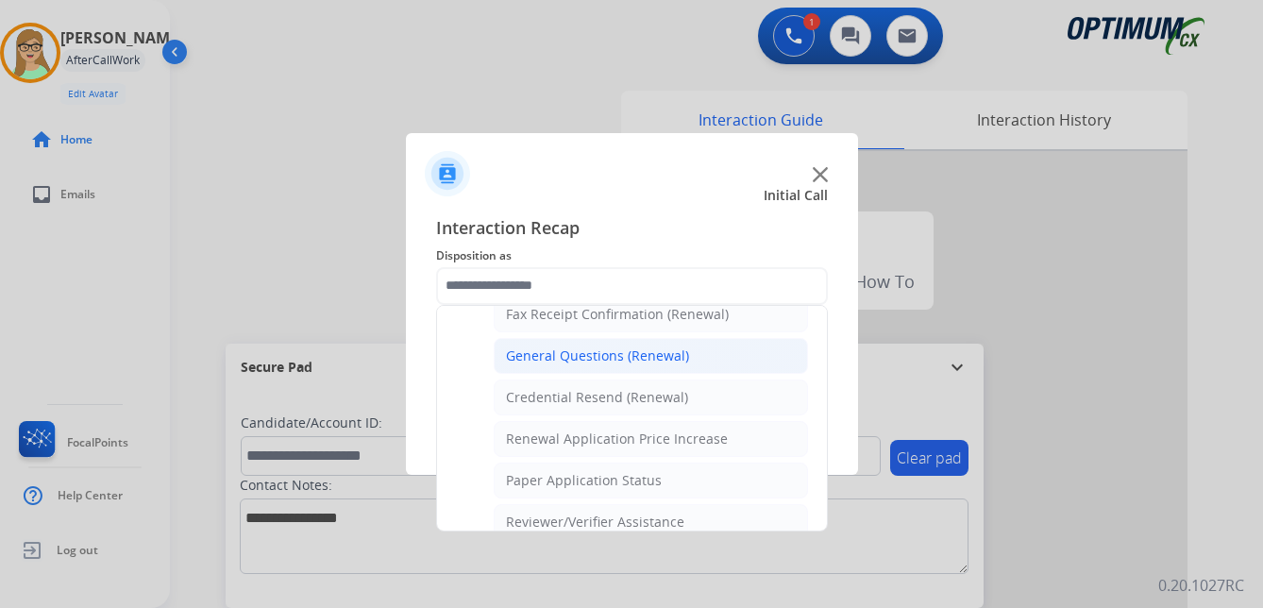
click at [552, 355] on div "General Questions (Renewal)" at bounding box center [597, 355] width 183 height 19
type input "**********"
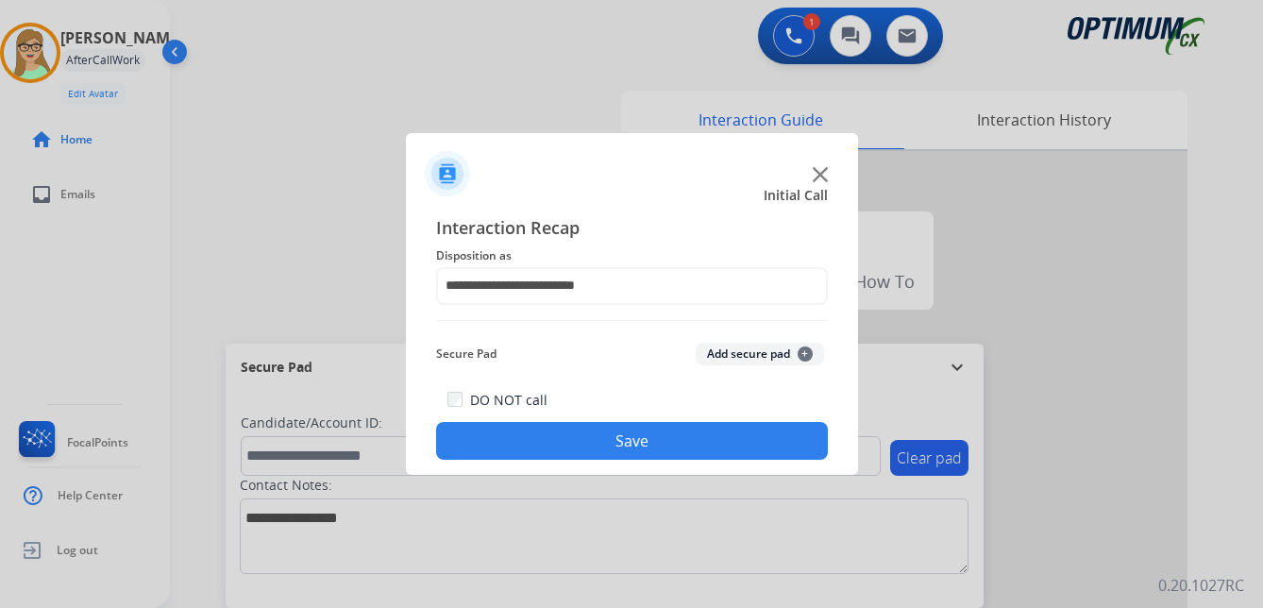
click at [544, 439] on button "Save" at bounding box center [632, 441] width 392 height 38
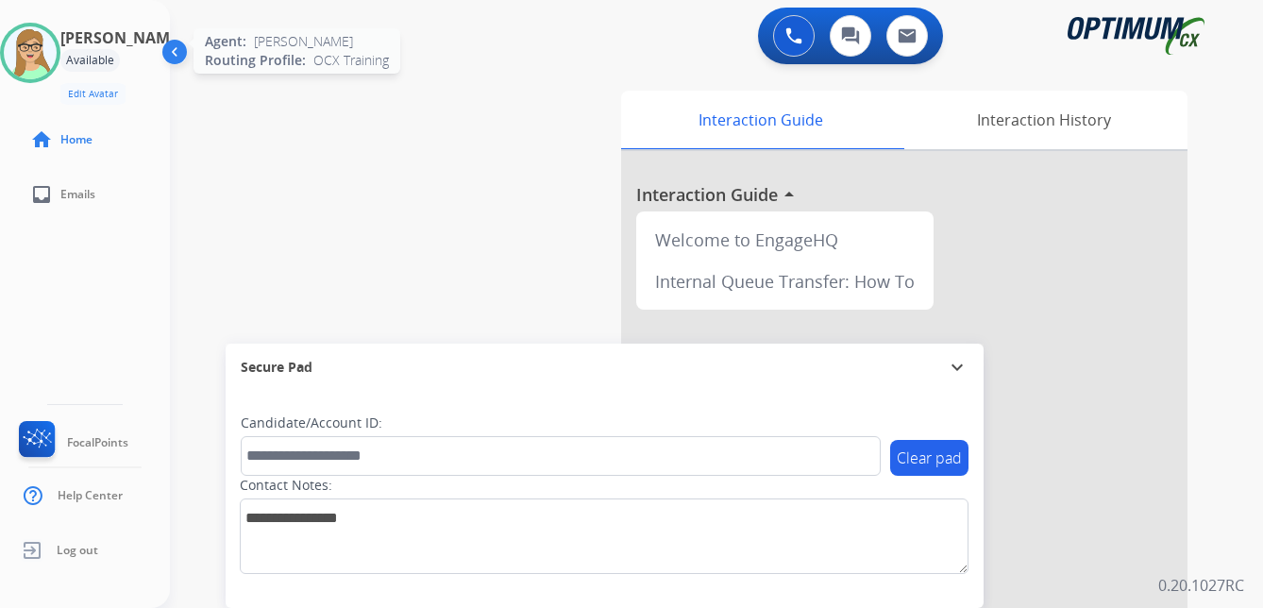
click at [45, 59] on img at bounding box center [30, 52] width 53 height 53
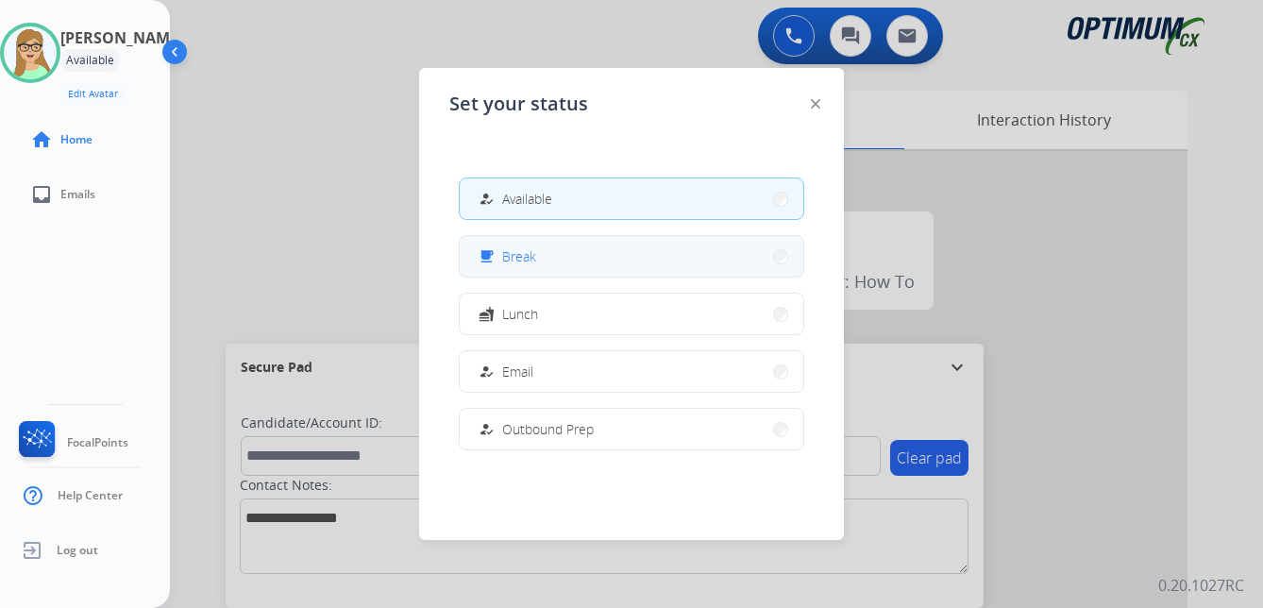
click at [527, 261] on span "Break" at bounding box center [519, 256] width 34 height 20
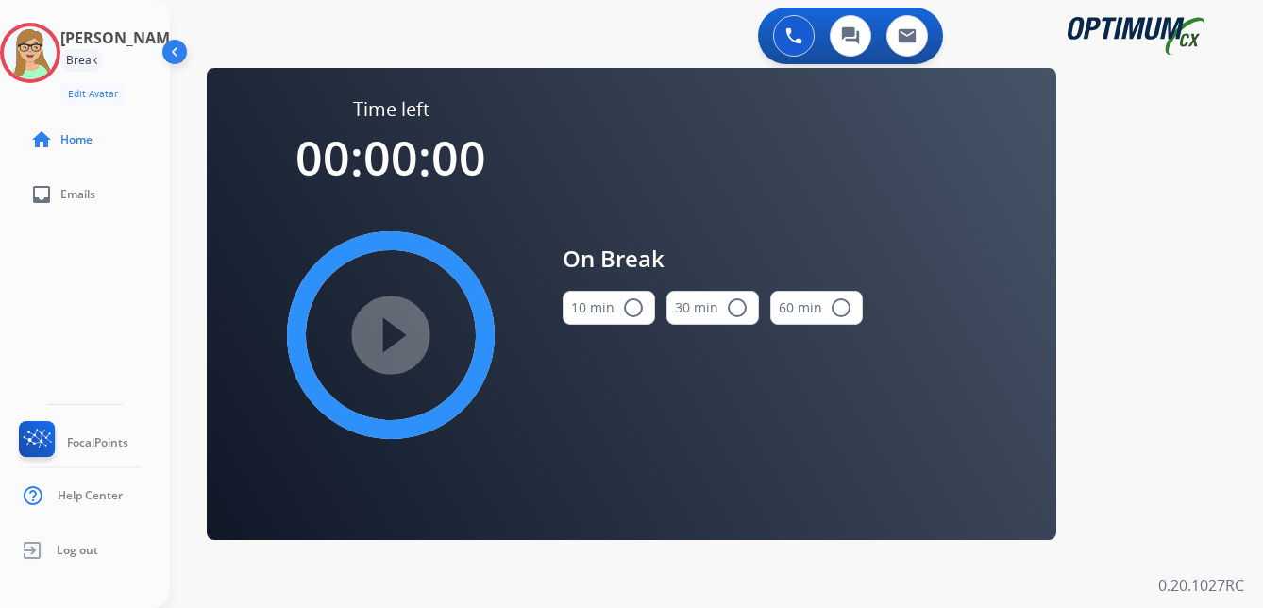
drag, startPoint x: 638, startPoint y: 310, endPoint x: 548, endPoint y: 314, distance: 89.7
click at [635, 310] on mat-icon "radio_button_unchecked" at bounding box center [633, 307] width 23 height 23
click at [402, 334] on mat-icon "play_circle_filled" at bounding box center [390, 335] width 23 height 23
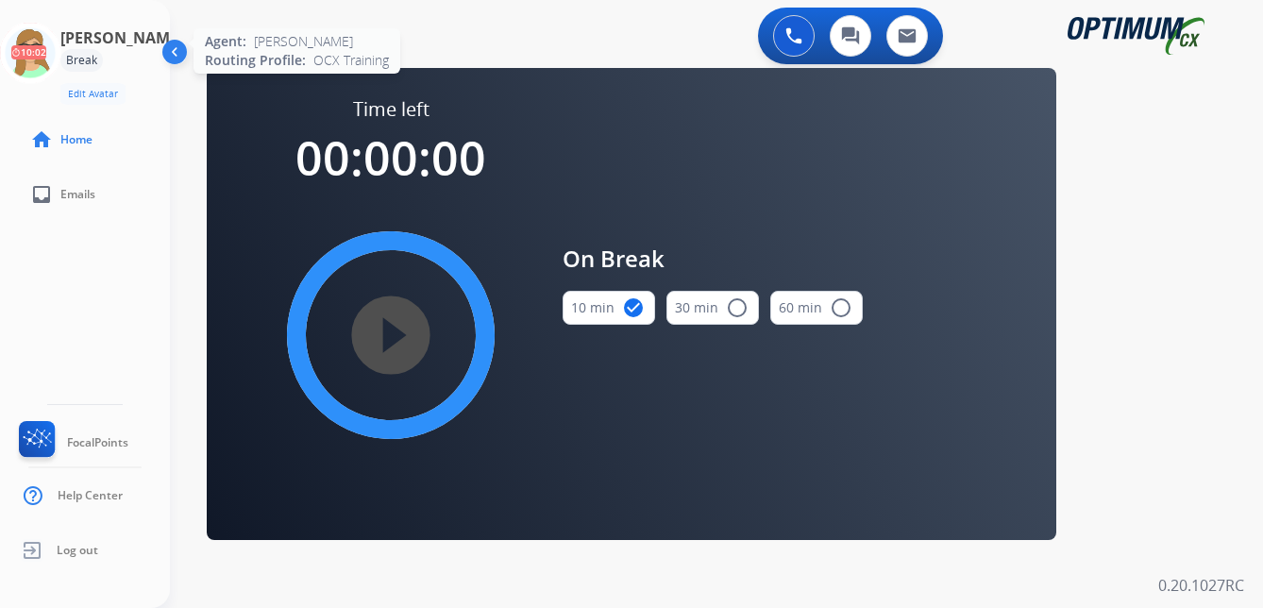
click at [58, 60] on icon at bounding box center [30, 53] width 61 height 61
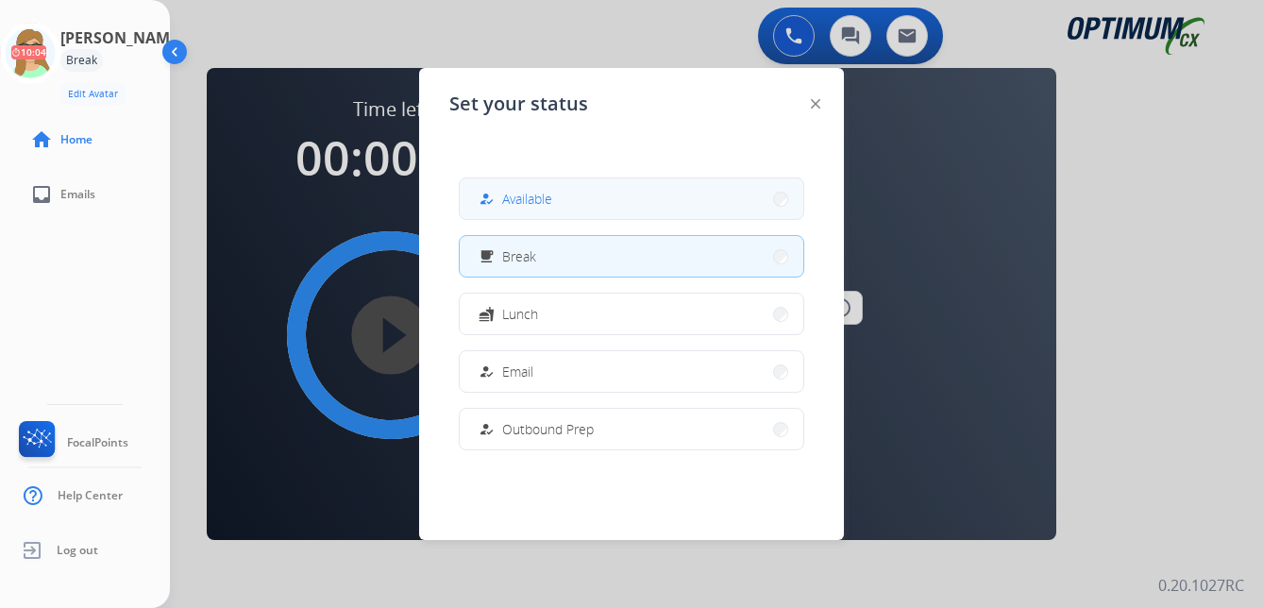
click at [535, 209] on div "how_to_reg Available" at bounding box center [513, 199] width 77 height 23
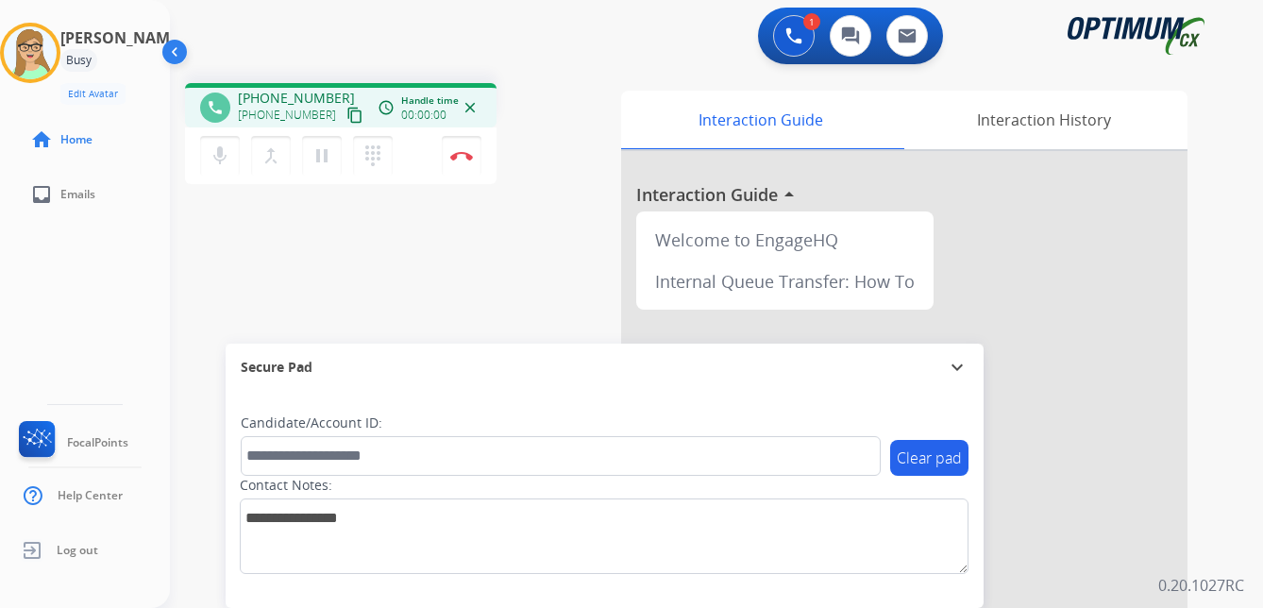
click at [346, 117] on mat-icon "content_copy" at bounding box center [354, 115] width 17 height 17
click at [461, 152] on img at bounding box center [461, 155] width 23 height 9
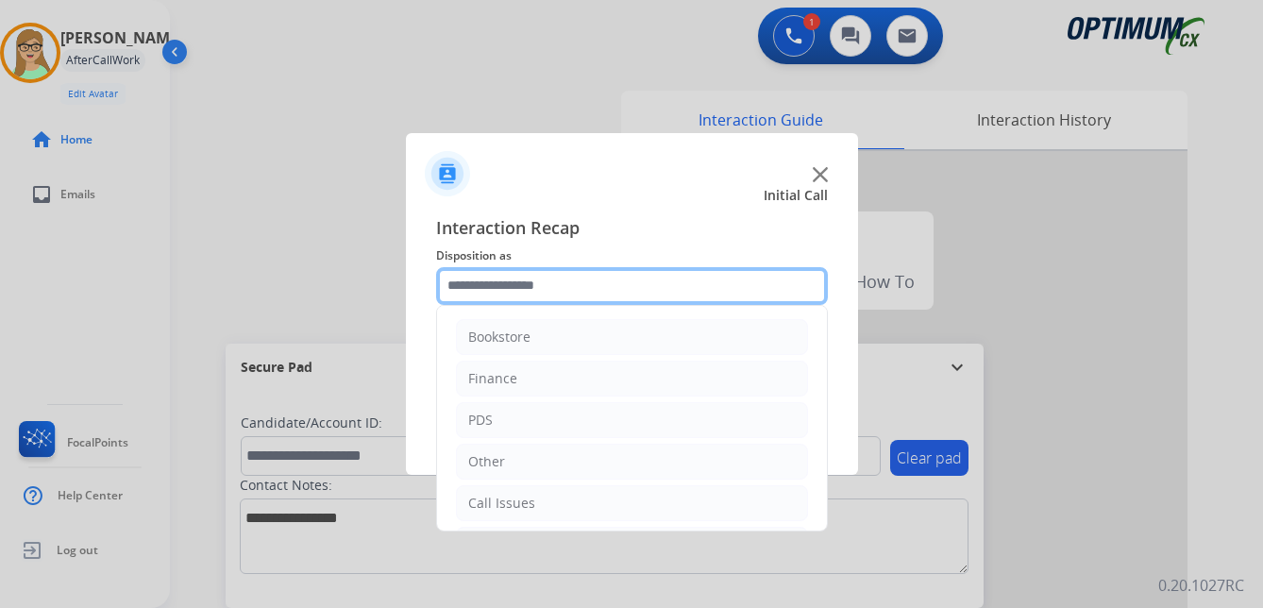
click at [504, 281] on input "text" at bounding box center [632, 286] width 392 height 38
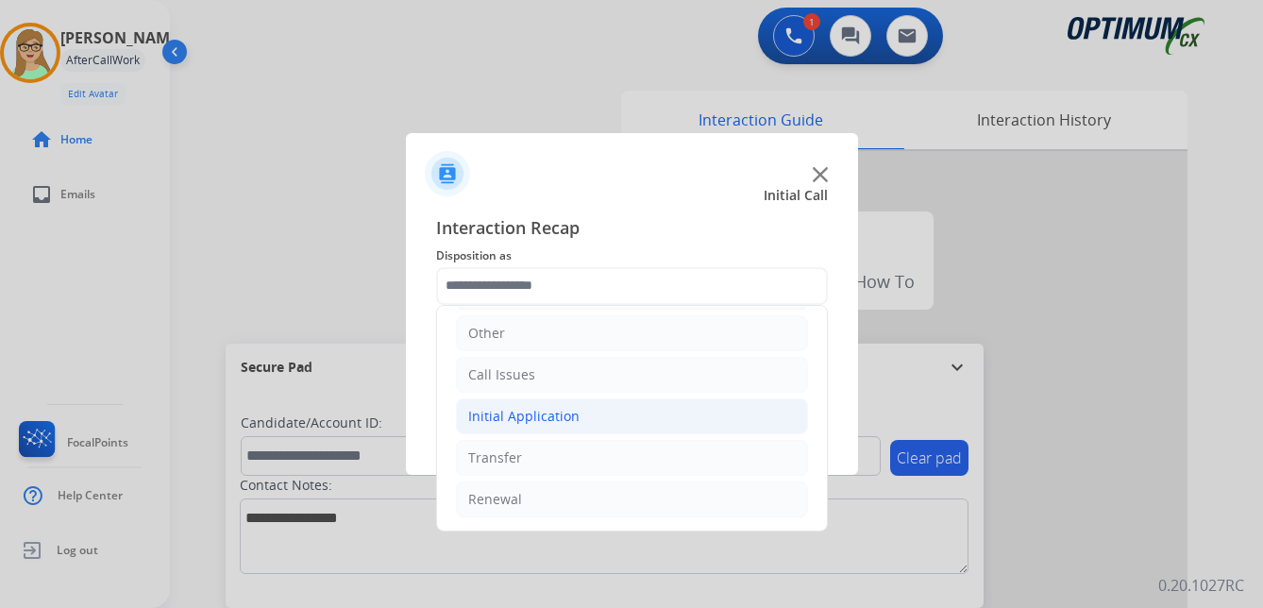
click at [551, 417] on div "Initial Application" at bounding box center [523, 416] width 111 height 19
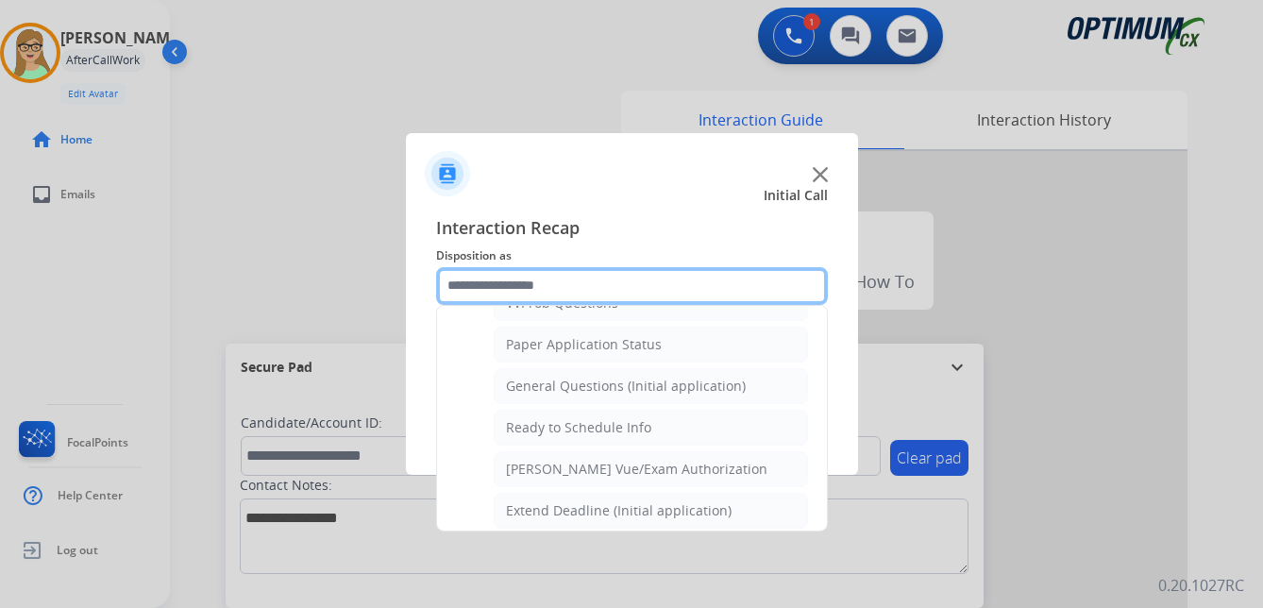
scroll to position [955, 0]
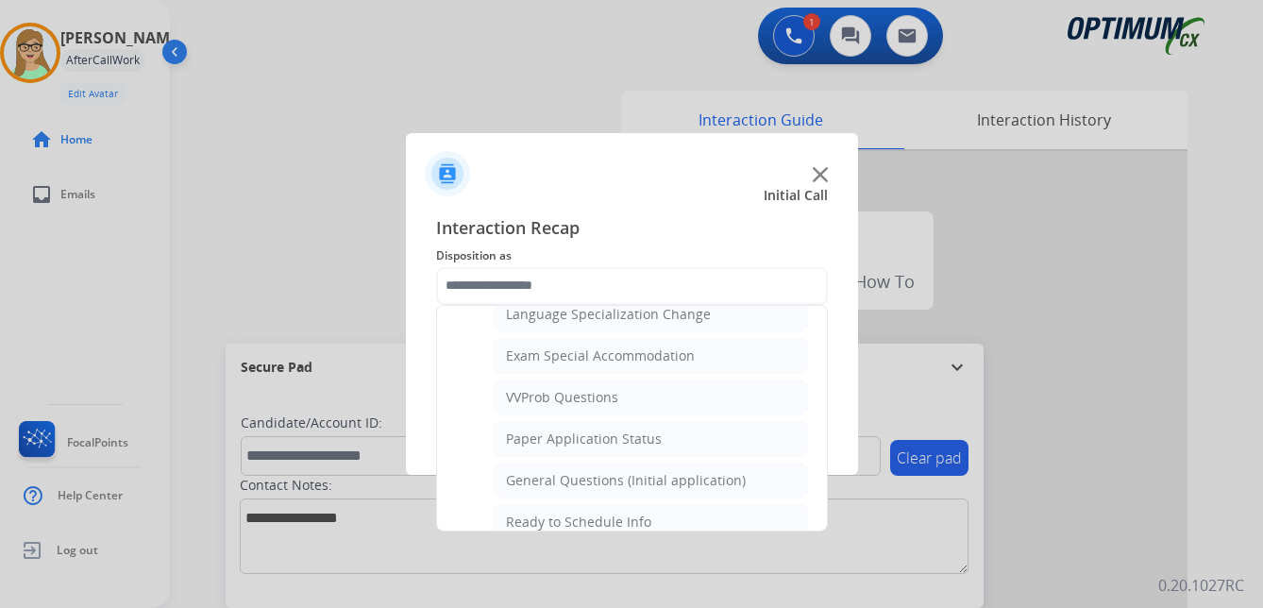
click at [574, 477] on div "General Questions (Initial application)" at bounding box center [626, 480] width 240 height 19
type input "**********"
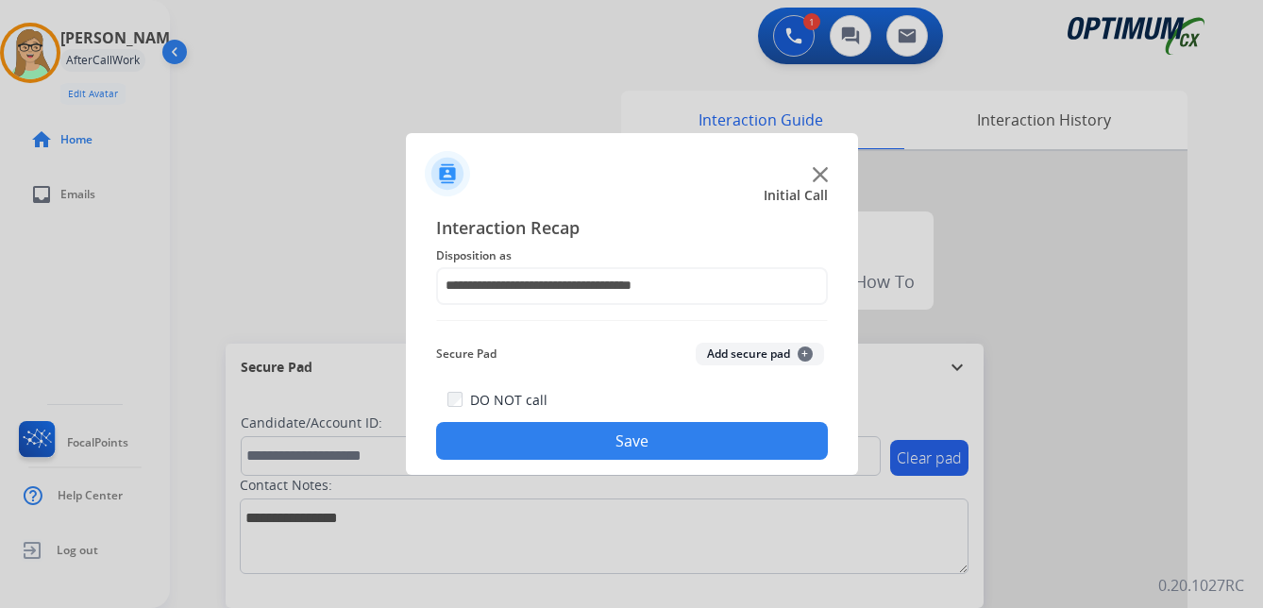
click at [590, 440] on button "Save" at bounding box center [632, 441] width 392 height 38
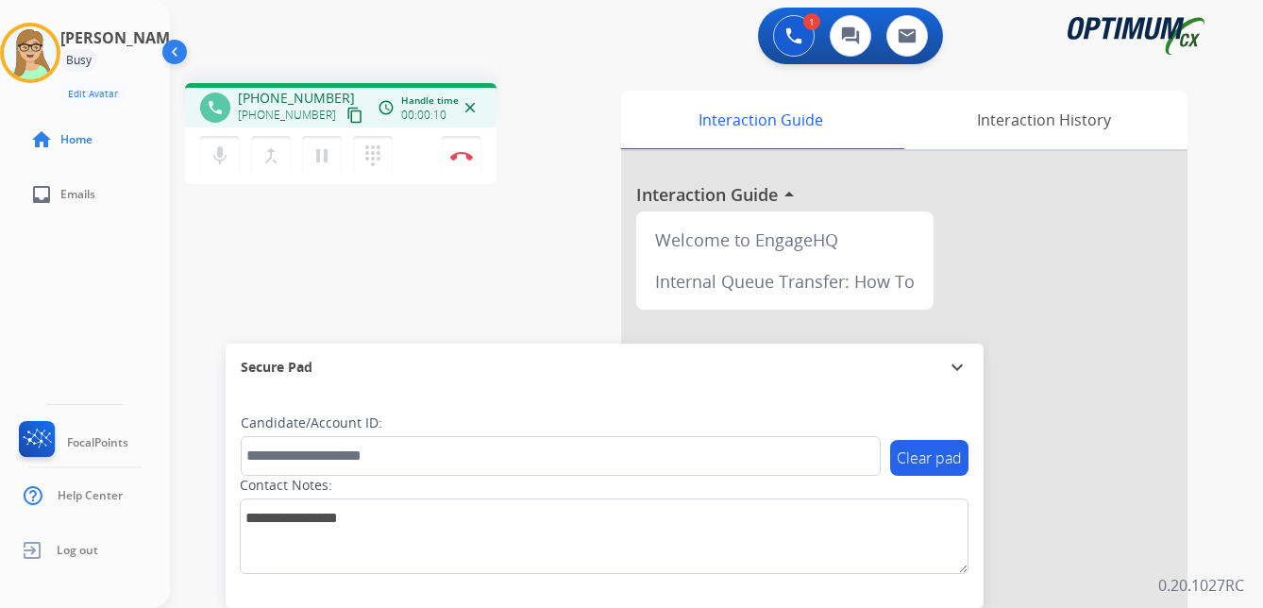
click at [346, 114] on mat-icon "content_copy" at bounding box center [354, 115] width 17 height 17
click at [325, 160] on mat-icon "pause" at bounding box center [321, 155] width 23 height 23
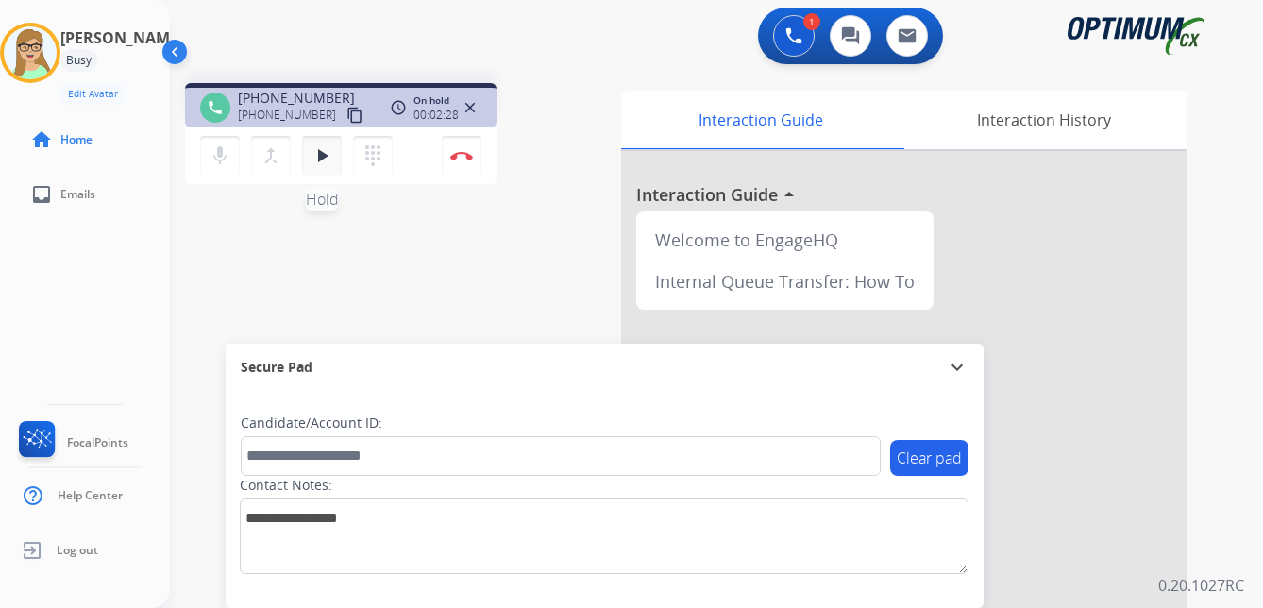
click at [318, 155] on mat-icon "play_arrow" at bounding box center [321, 155] width 23 height 23
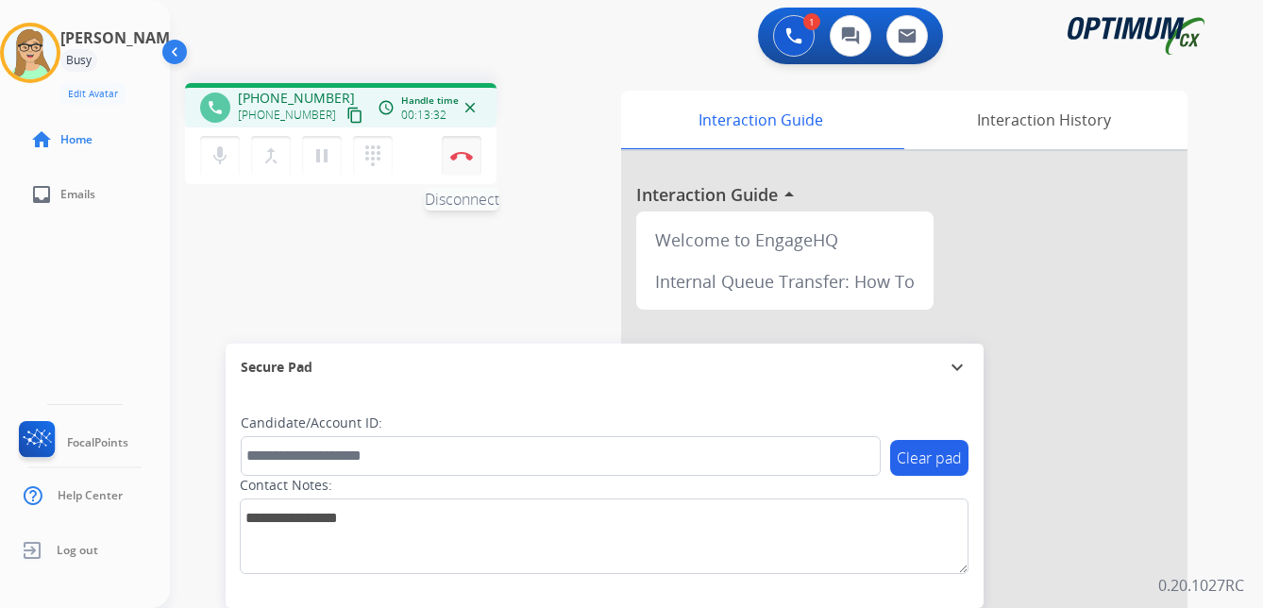
click at [463, 159] on img at bounding box center [461, 155] width 23 height 9
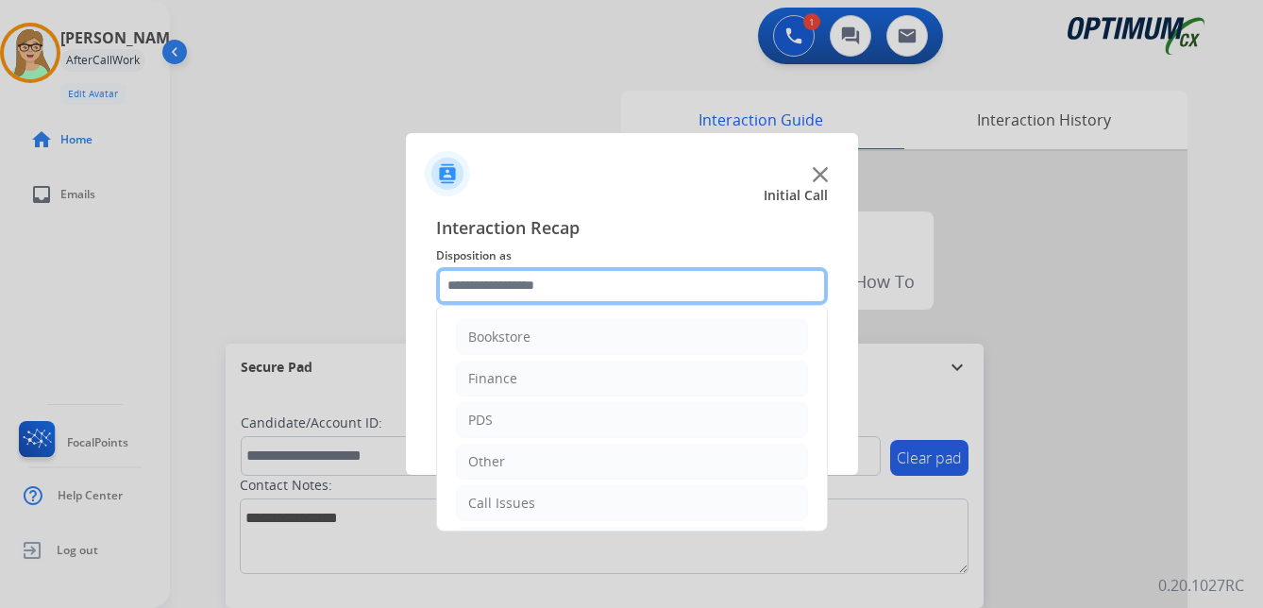
click at [530, 292] on input "text" at bounding box center [632, 286] width 392 height 38
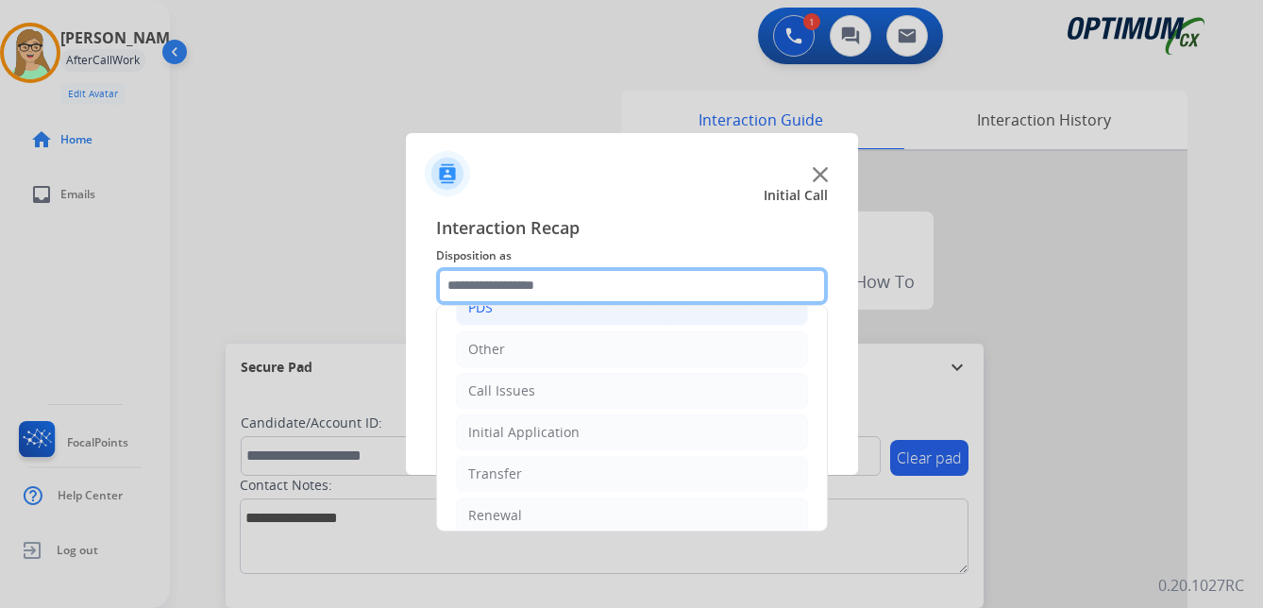
scroll to position [128, 0]
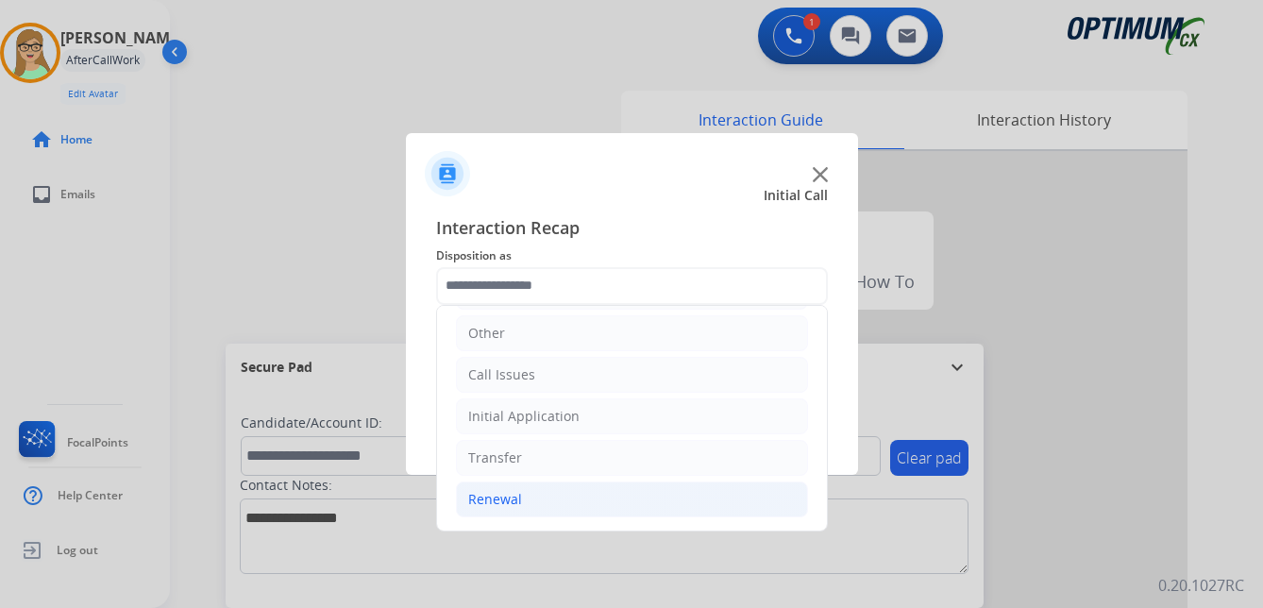
click at [505, 504] on div "Renewal" at bounding box center [495, 499] width 54 height 19
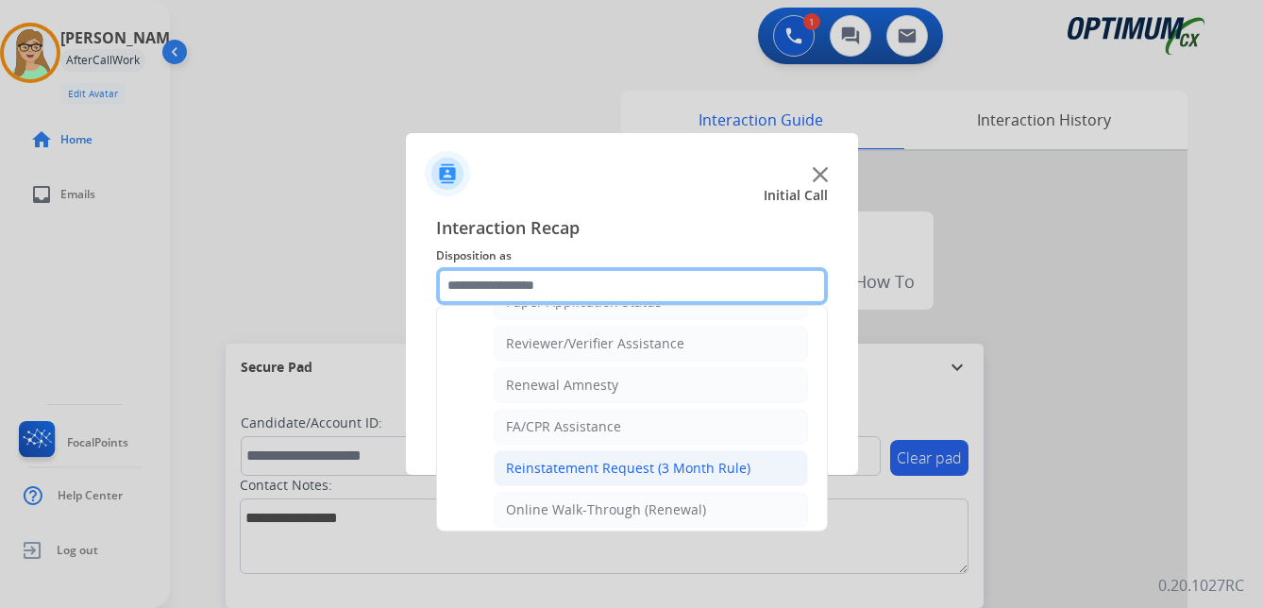
scroll to position [729, 0]
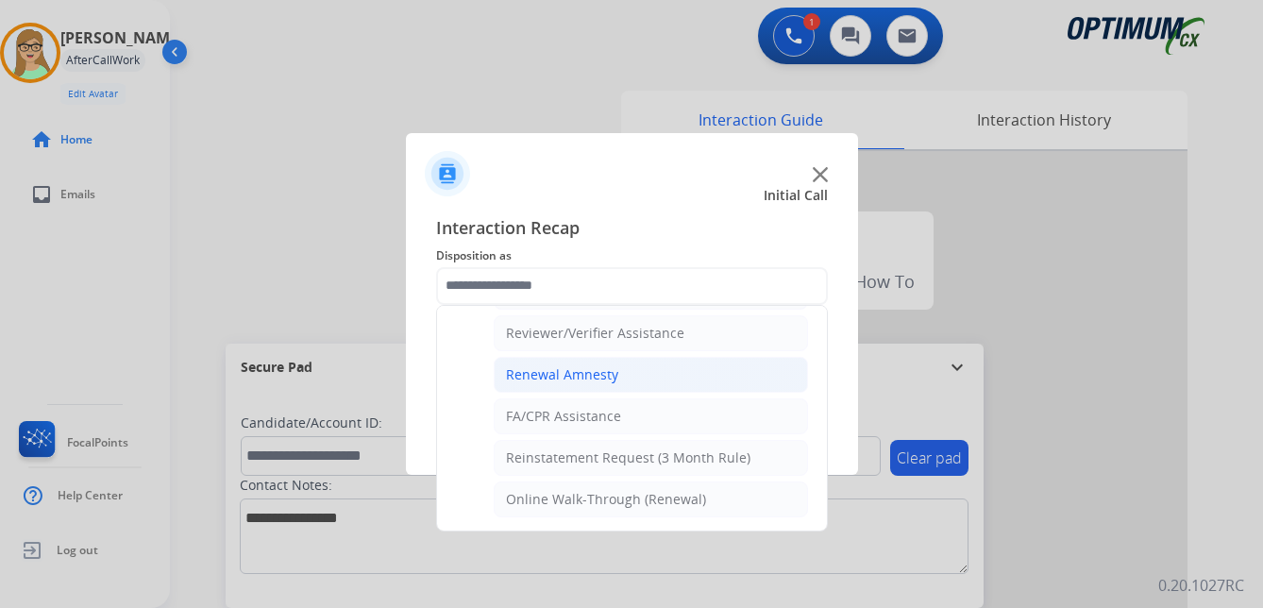
click at [583, 374] on div "Renewal Amnesty" at bounding box center [562, 374] width 112 height 19
type input "**********"
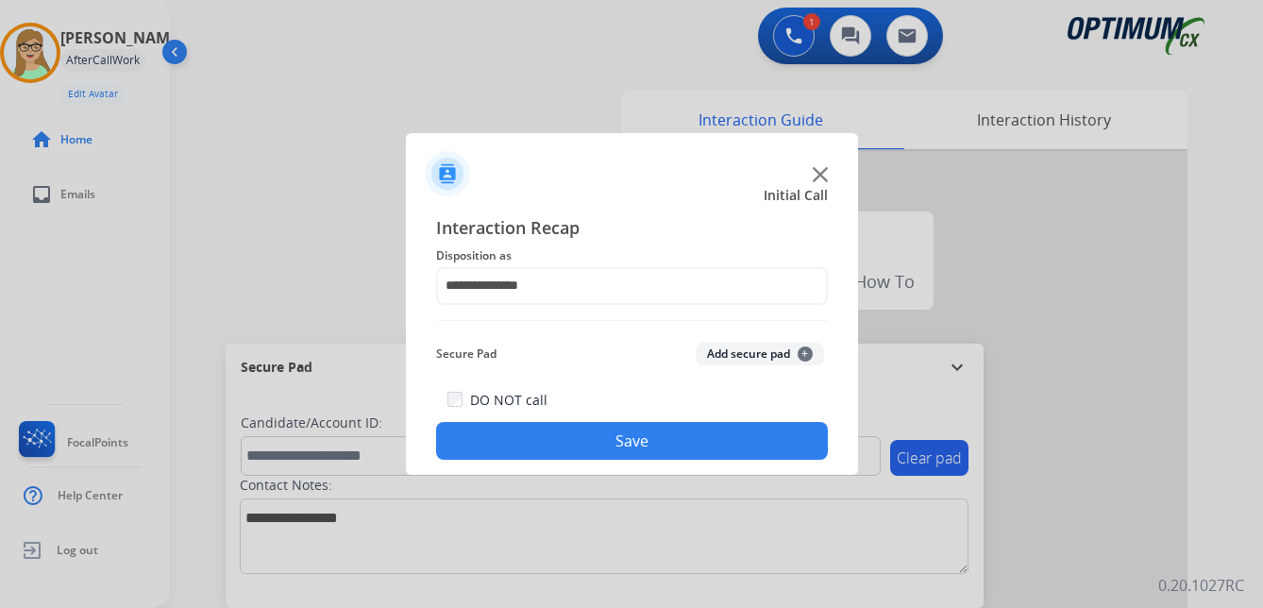
click at [645, 447] on button "Save" at bounding box center [632, 441] width 392 height 38
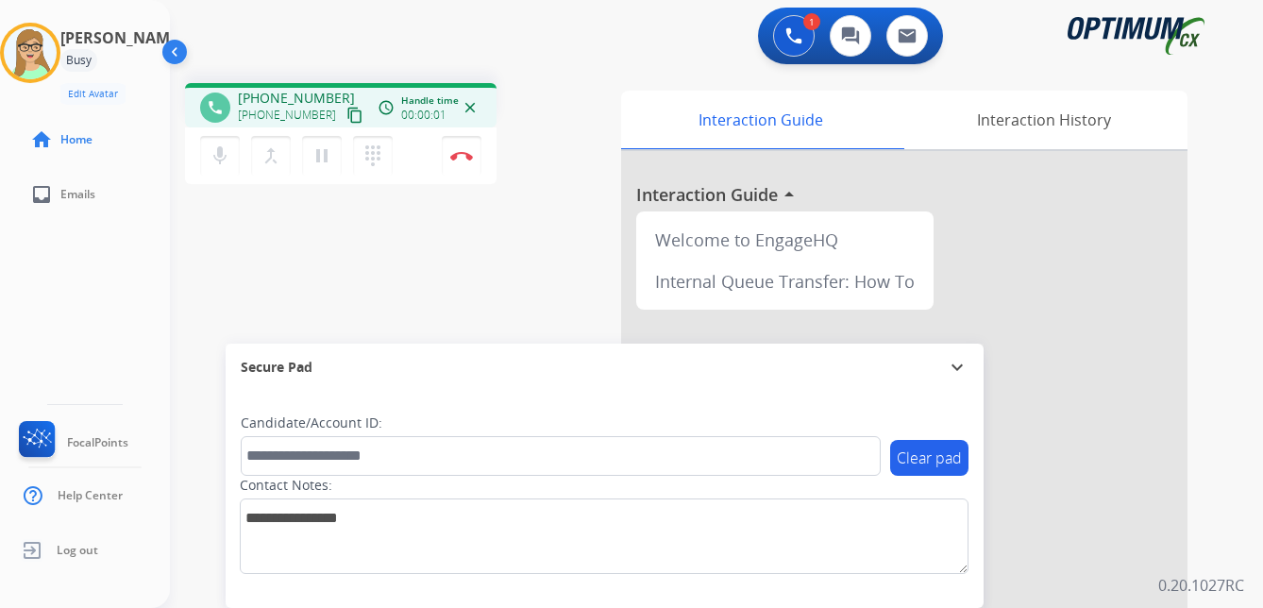
click at [346, 113] on mat-icon "content_copy" at bounding box center [354, 115] width 17 height 17
click at [453, 305] on div "phone +14048830806 +14048830806 content_copy access_time Call metrics Queue 00:…" at bounding box center [693, 461] width 1047 height 787
click at [462, 156] on img at bounding box center [461, 155] width 23 height 9
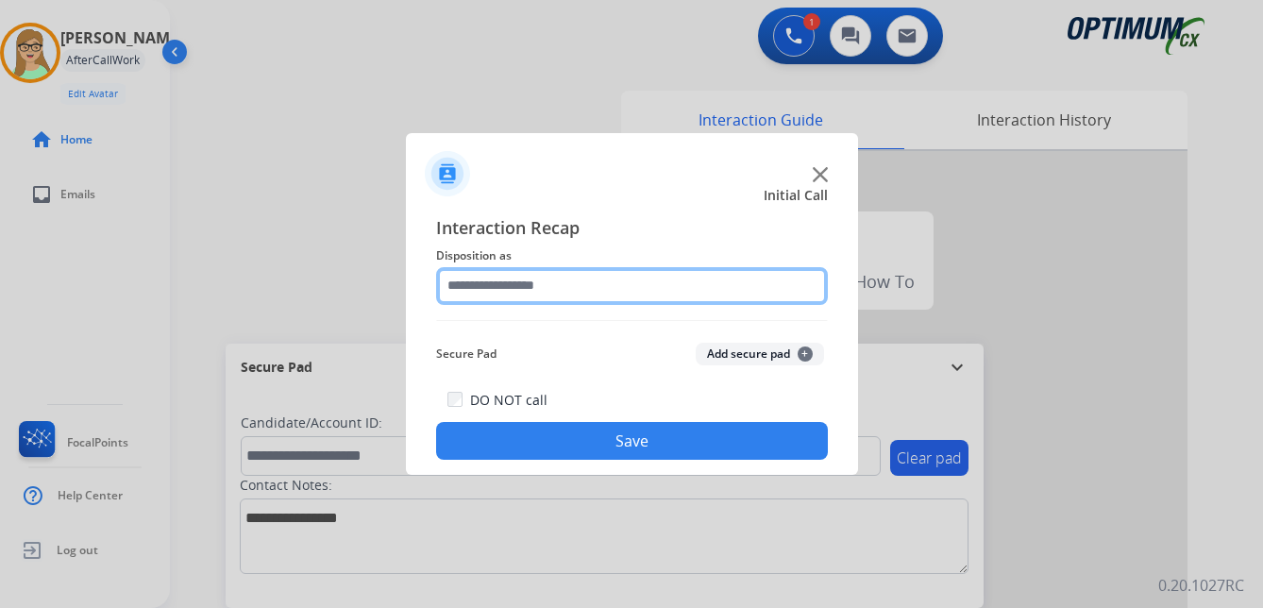
click at [526, 285] on input "text" at bounding box center [632, 286] width 392 height 38
click at [528, 291] on input "text" at bounding box center [632, 286] width 392 height 38
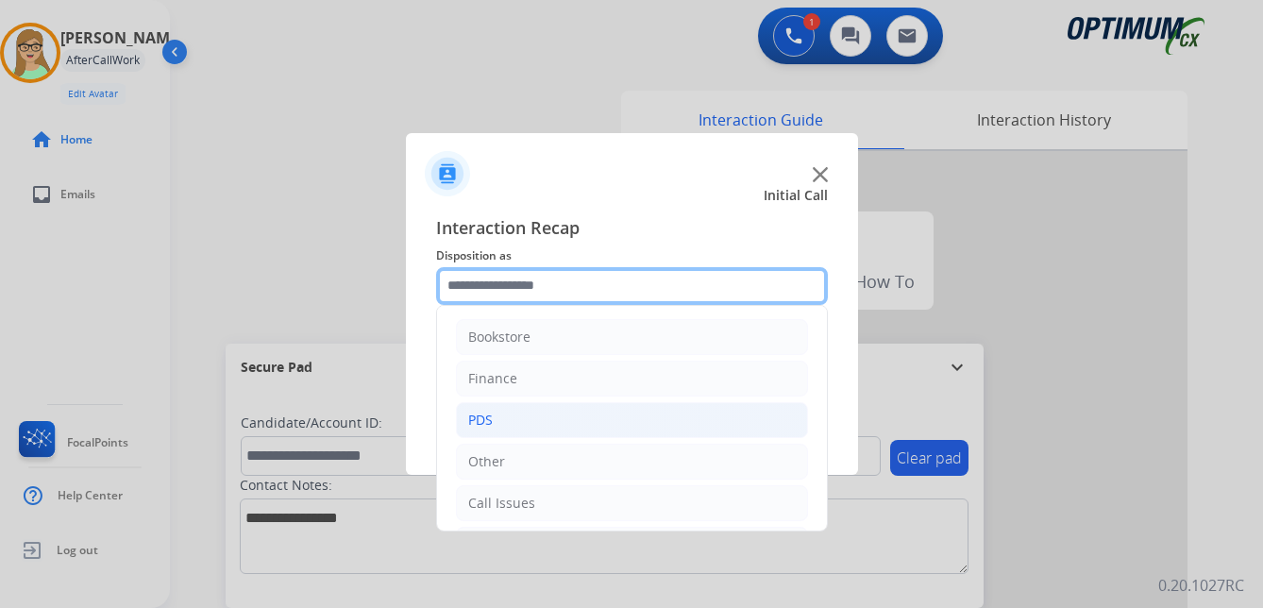
scroll to position [94, 0]
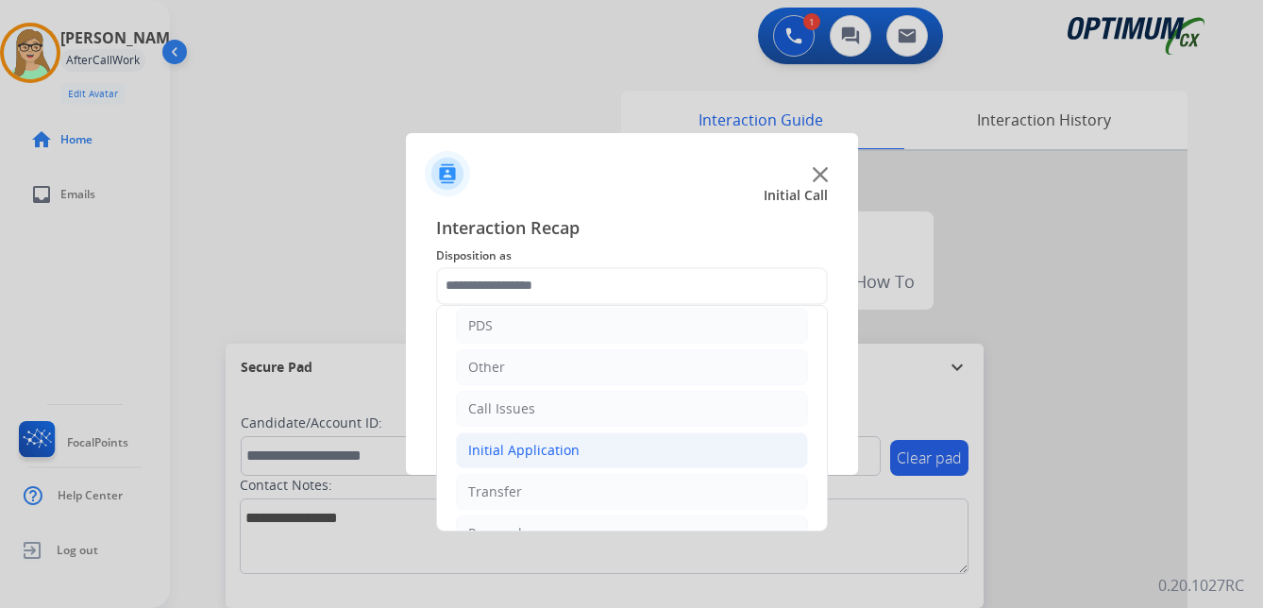
click at [540, 444] on div "Initial Application" at bounding box center [523, 450] width 111 height 19
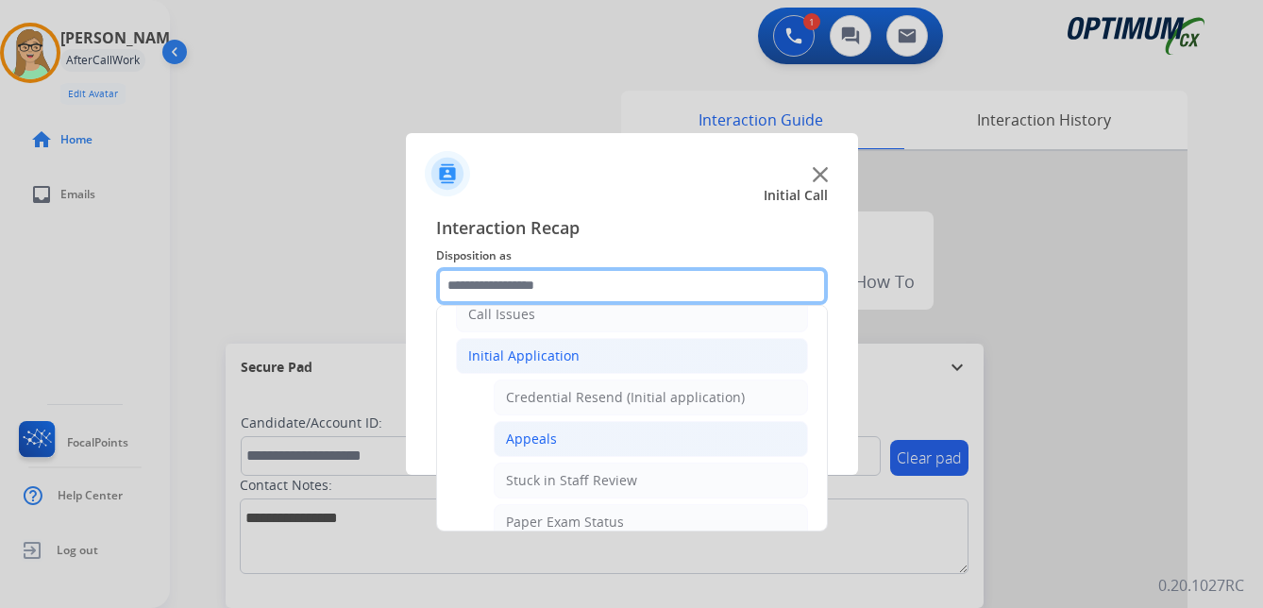
scroll to position [283, 0]
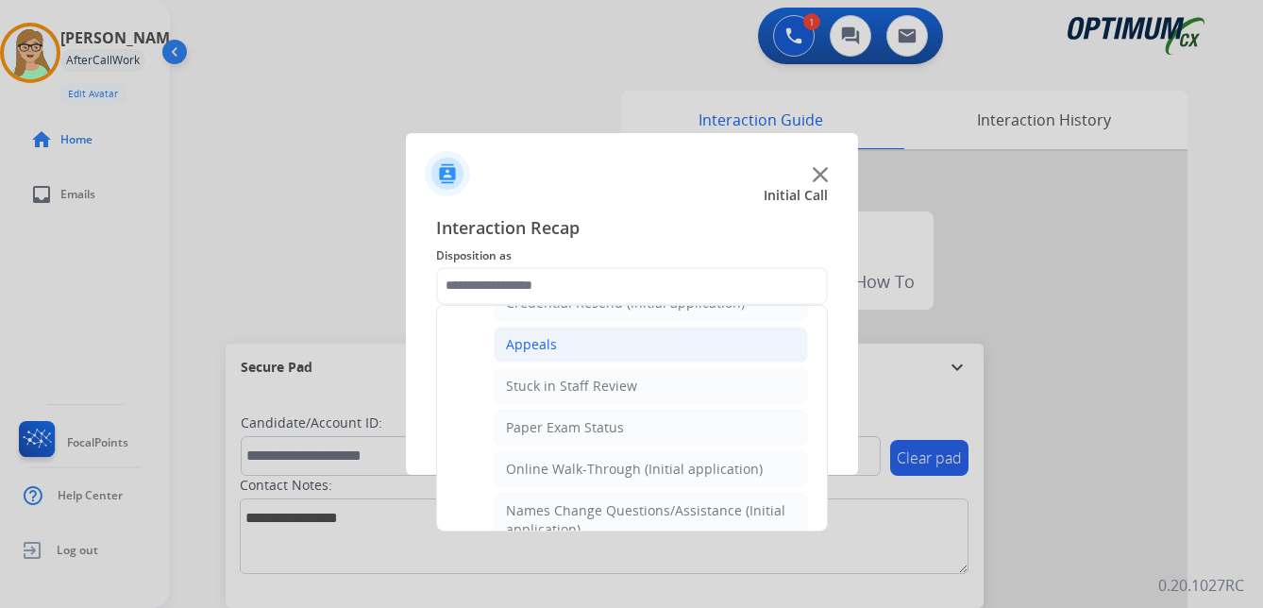
click at [544, 344] on div "Appeals" at bounding box center [531, 344] width 51 height 19
type input "*******"
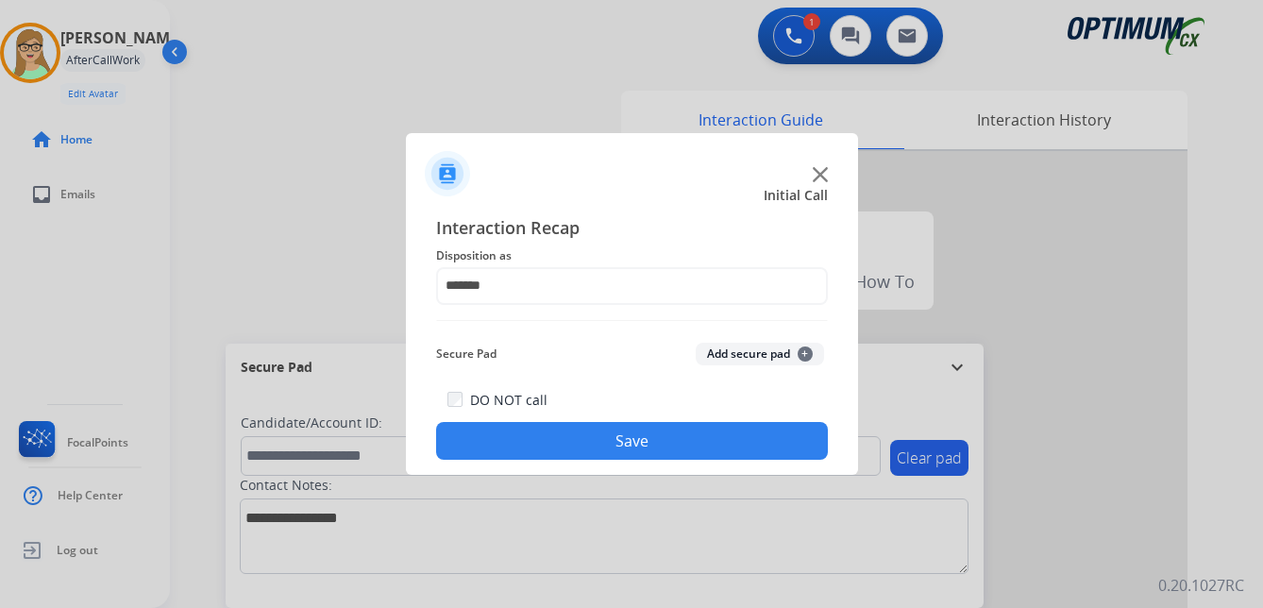
click at [540, 447] on button "Save" at bounding box center [632, 441] width 392 height 38
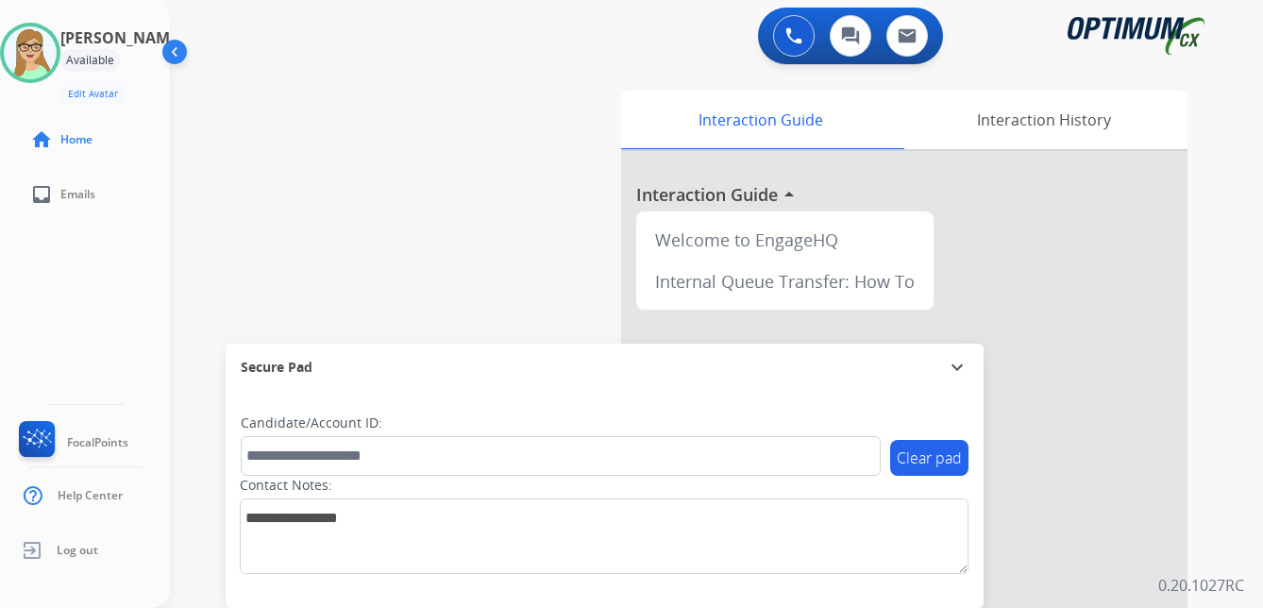
click at [23, 595] on div "Patricia Available Edit Avatar Agent: Patricia Routing Profile: OCX Training ho…" at bounding box center [85, 304] width 170 height 608
drag, startPoint x: 88, startPoint y: 556, endPoint x: 62, endPoint y: 555, distance: 25.5
click at [88, 555] on span "Log out" at bounding box center [78, 550] width 42 height 15
